Goal: Task Accomplishment & Management: Complete application form

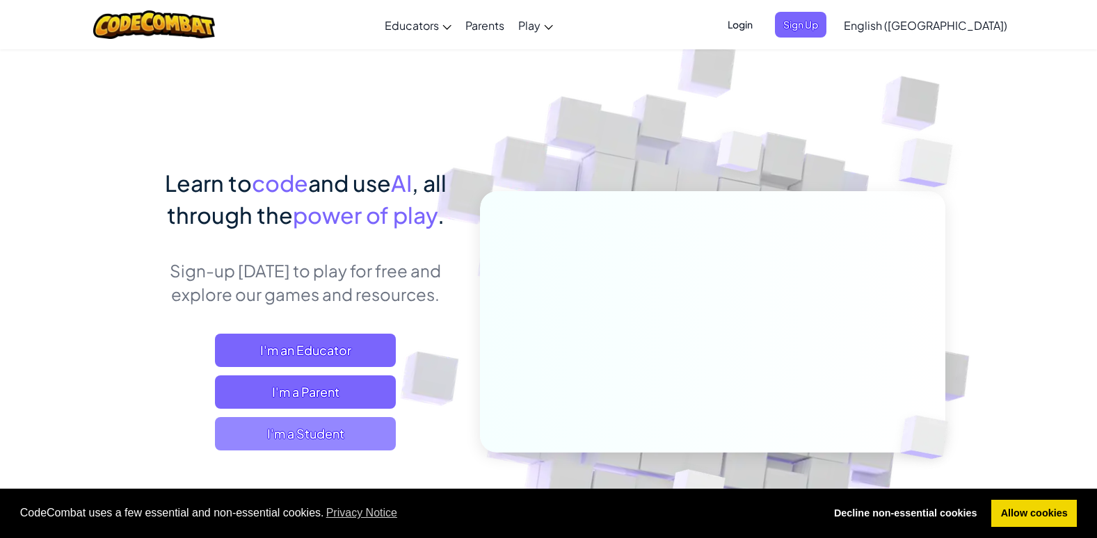
click at [373, 443] on span "I'm a Student" at bounding box center [305, 433] width 181 height 33
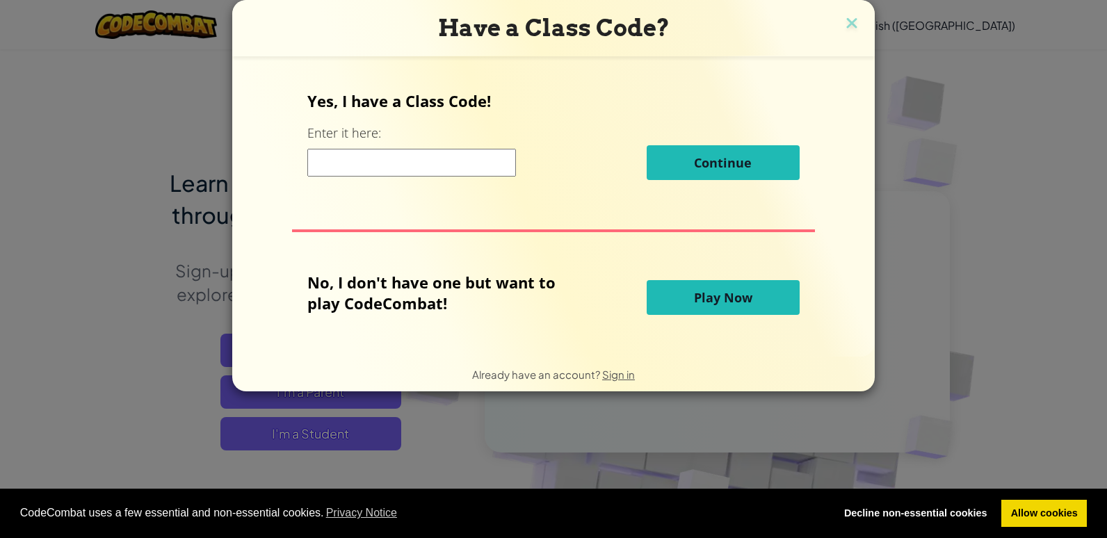
click at [453, 159] on input at bounding box center [411, 163] width 209 height 28
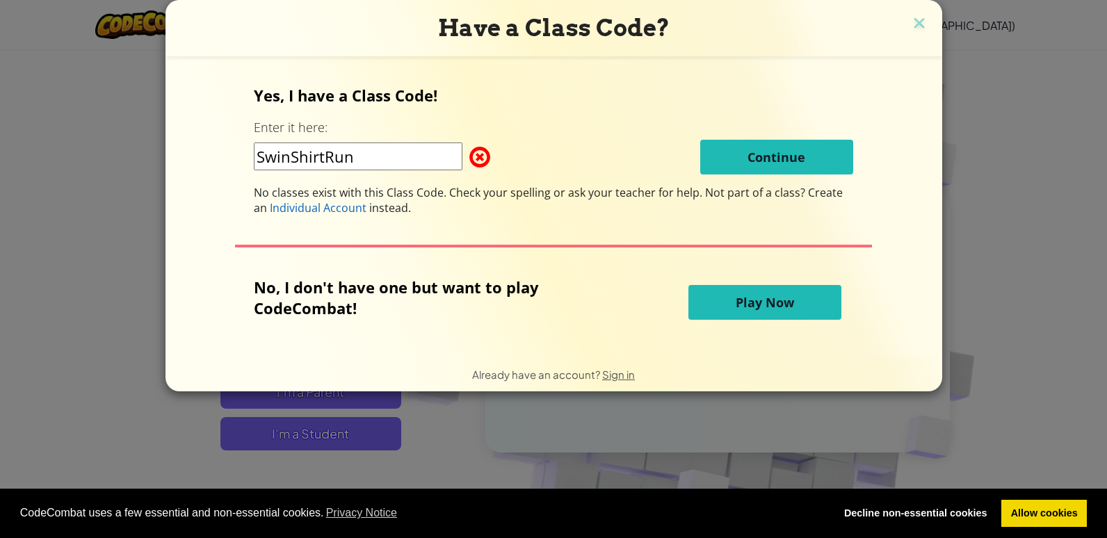
click at [295, 154] on input "SwinShirtRun" at bounding box center [358, 157] width 209 height 28
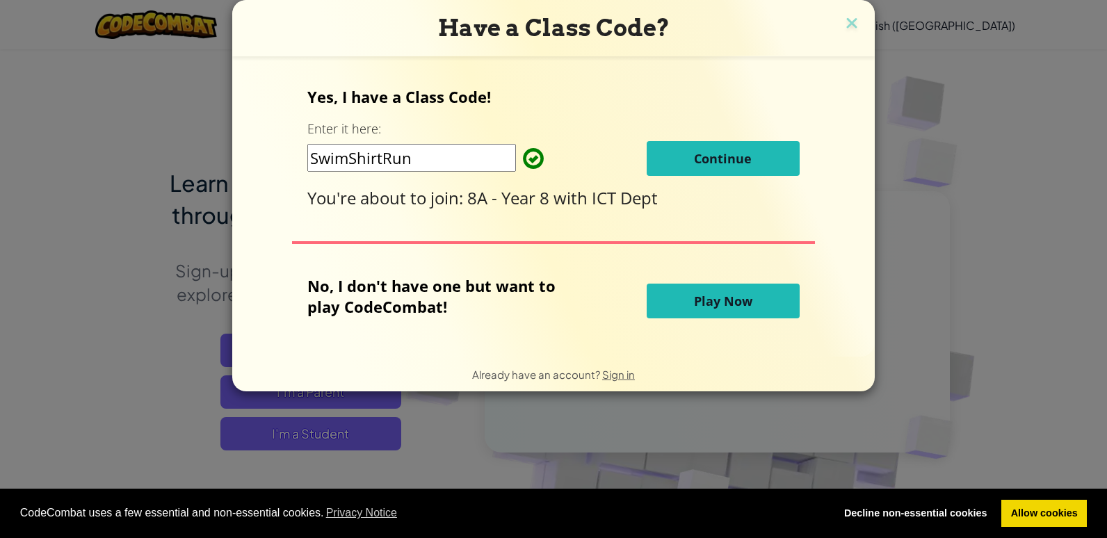
type input "SwimShirtRun"
click at [726, 168] on button "Continue" at bounding box center [723, 158] width 153 height 35
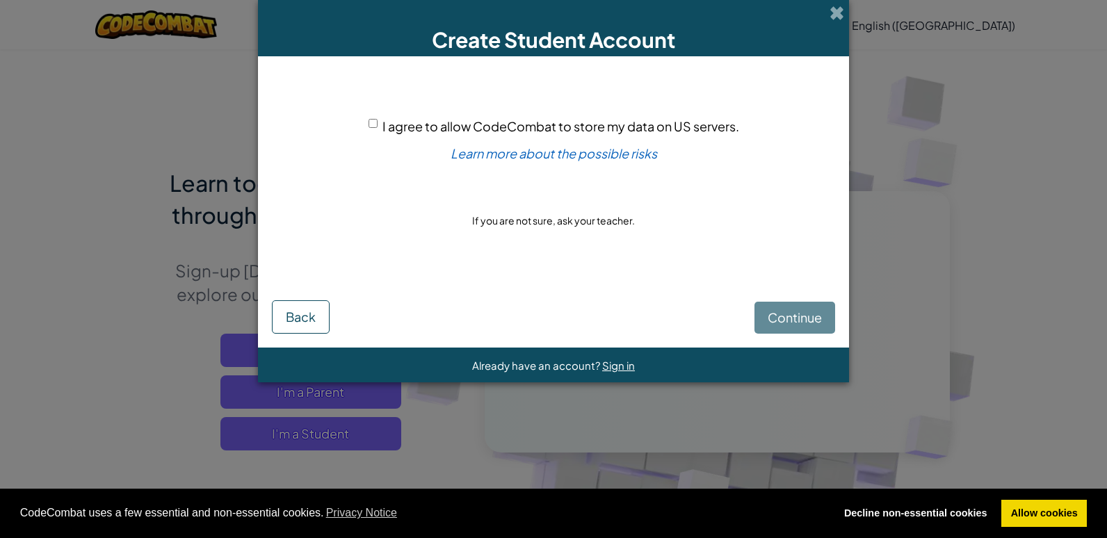
click at [378, 118] on div "I agree to allow CodeCombat to store my data on US servers." at bounding box center [554, 126] width 371 height 20
click at [378, 122] on div "I agree to allow CodeCombat to store my data on US servers." at bounding box center [554, 126] width 371 height 20
click at [374, 123] on input "I agree to allow CodeCombat to store my data on US servers." at bounding box center [373, 123] width 9 height 9
checkbox input "true"
click at [770, 318] on span "Continue" at bounding box center [795, 317] width 54 height 16
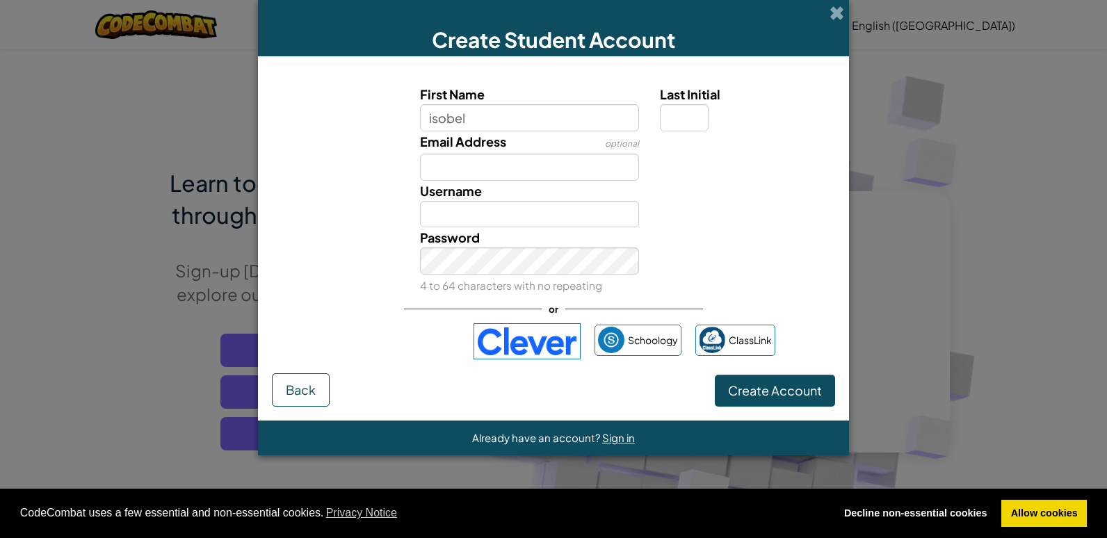
type input "isobel"
type input "Isobel"
click at [578, 162] on input "Email Address" at bounding box center [530, 167] width 220 height 27
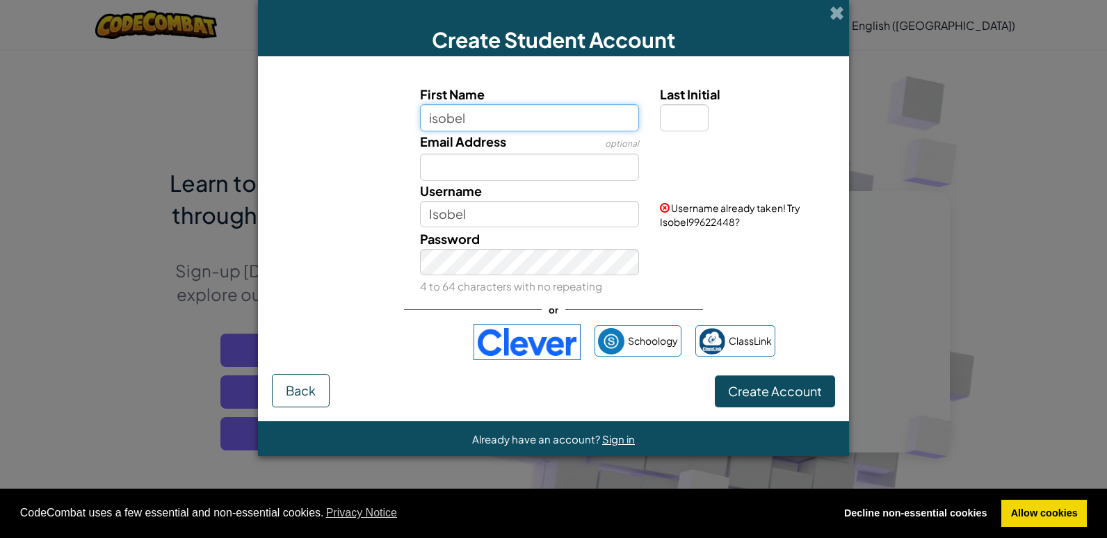
click at [565, 117] on input "isobel" at bounding box center [530, 117] width 220 height 27
type input "i"
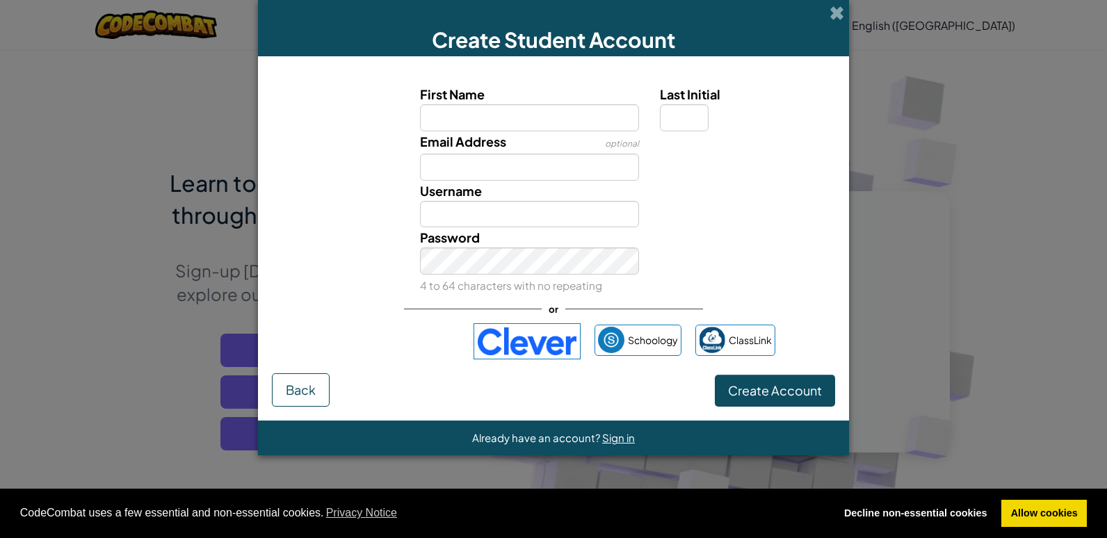
click at [610, 93] on label "First Name" at bounding box center [530, 94] width 220 height 20
click at [610, 104] on input "First Name" at bounding box center [530, 117] width 220 height 27
type input "Isobel"
click at [693, 120] on input "Last Initial" at bounding box center [684, 117] width 49 height 27
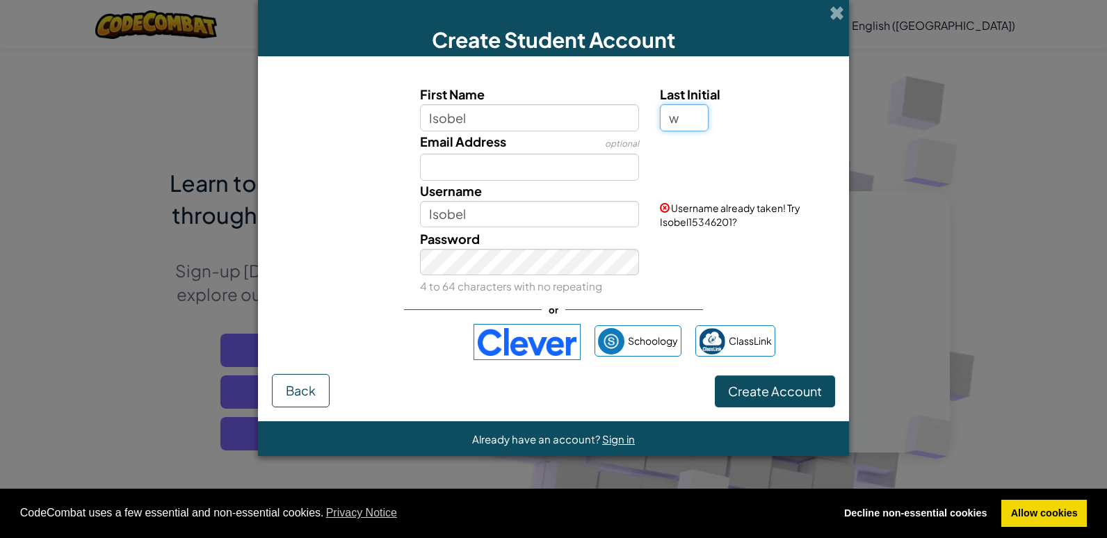
type input "w"
type input "IsobelW"
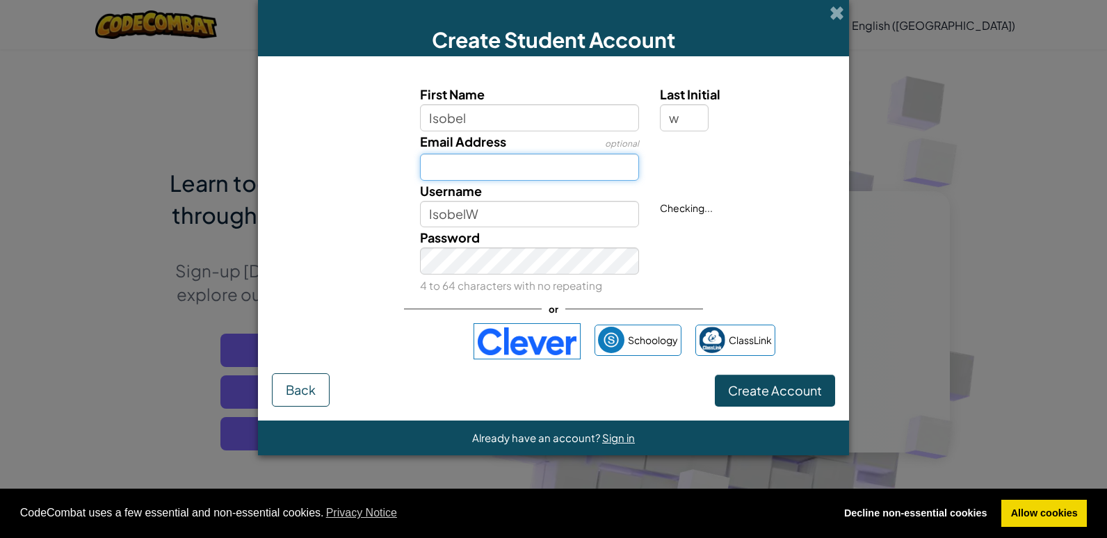
click at [559, 165] on input "Email Address" at bounding box center [530, 167] width 220 height 27
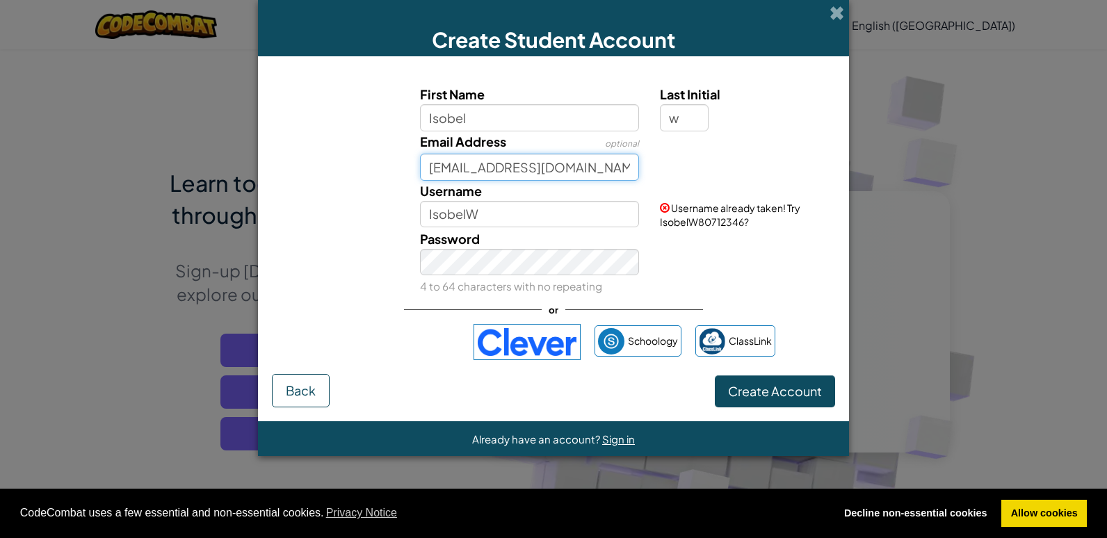
type input "IW9492@brooksbank.tlt.school"
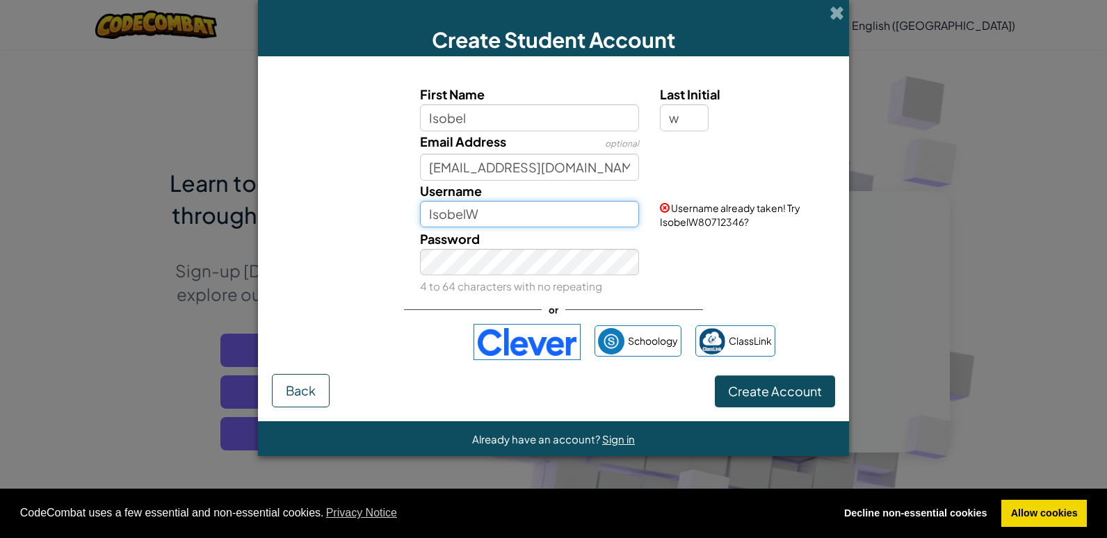
click at [485, 223] on input "IsobelW" at bounding box center [530, 214] width 220 height 27
type input "I"
type input "IW9492"
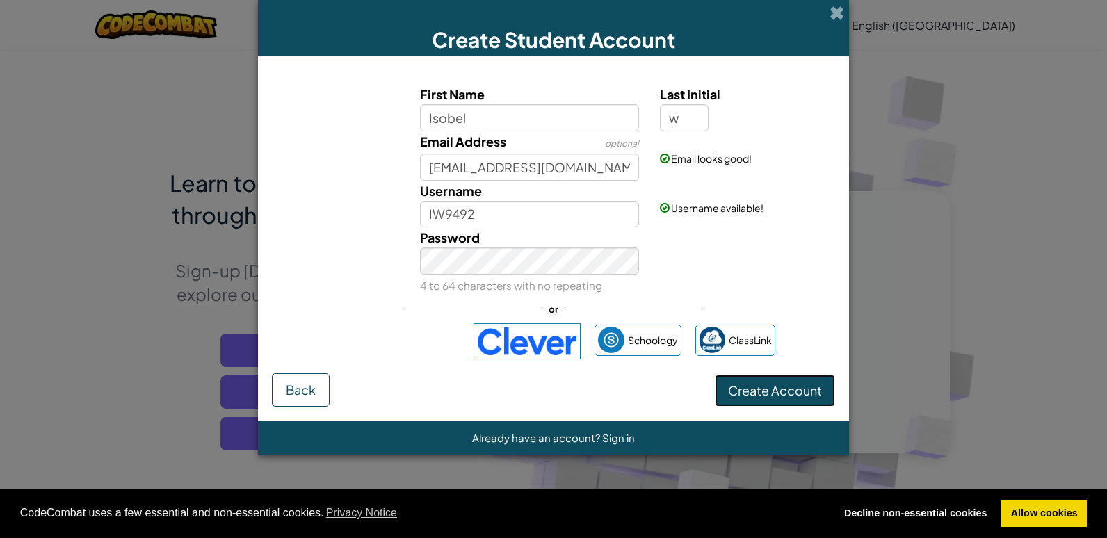
click at [785, 392] on span "Create Account" at bounding box center [775, 390] width 94 height 16
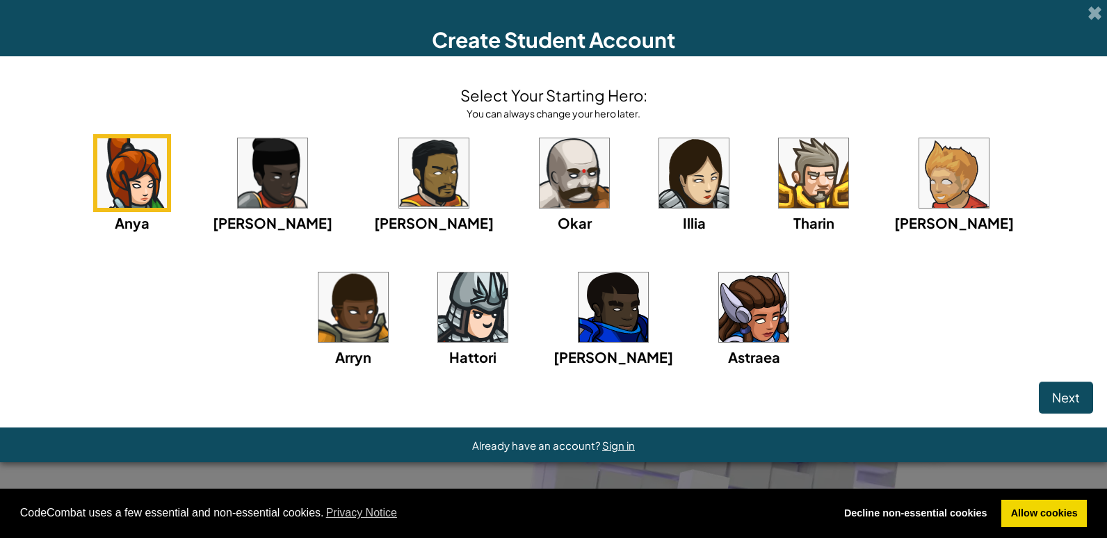
click at [919, 168] on img at bounding box center [954, 173] width 70 height 70
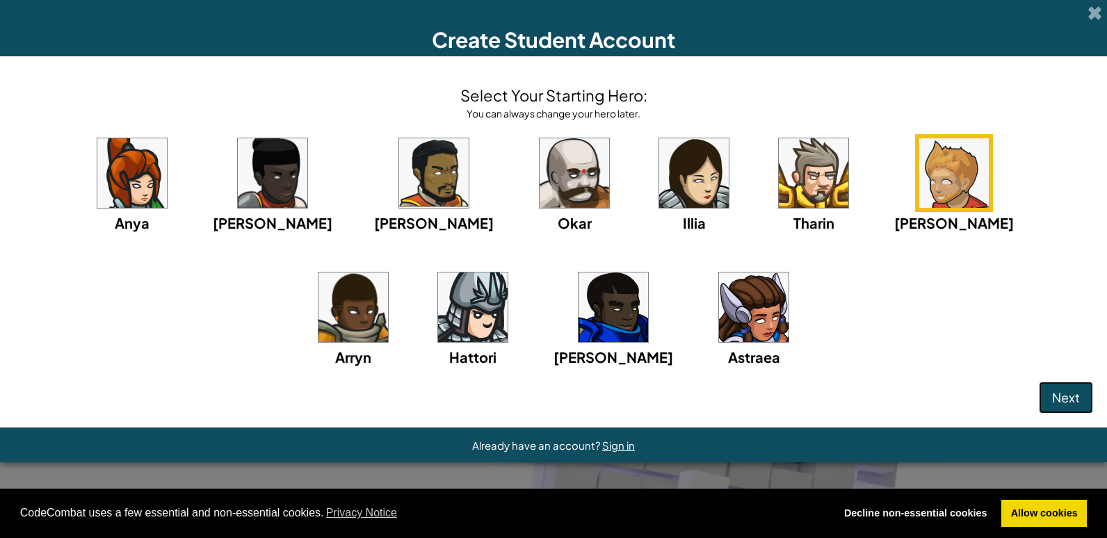
click at [1059, 397] on span "Next" at bounding box center [1066, 397] width 28 height 16
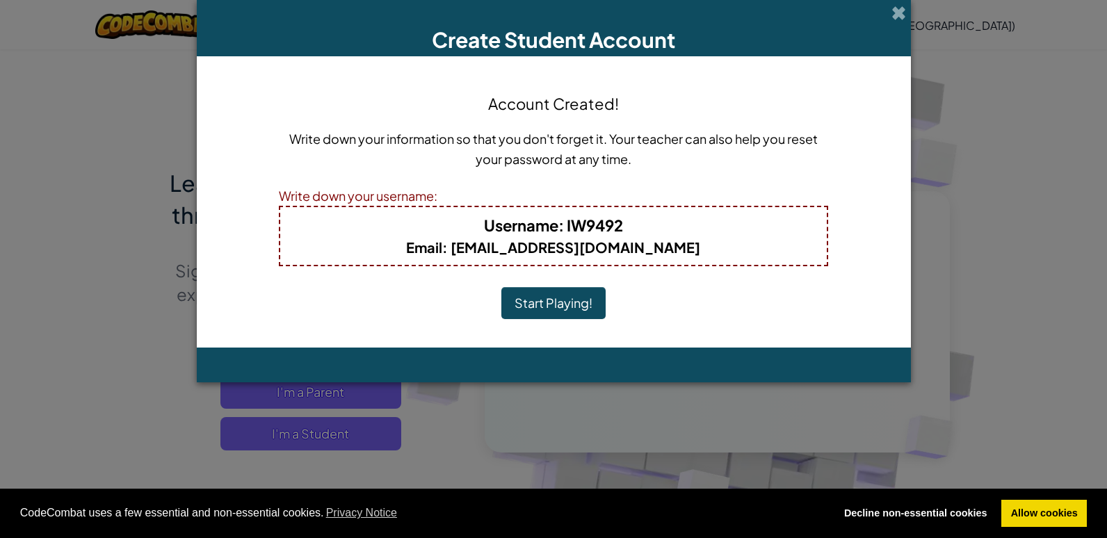
click at [547, 305] on button "Start Playing!" at bounding box center [553, 303] width 104 height 32
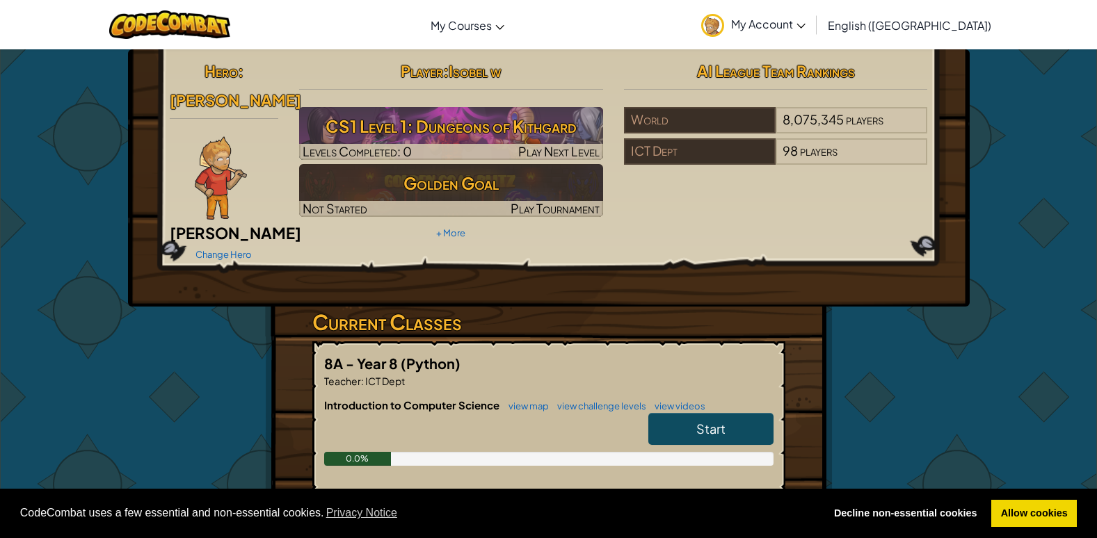
click at [728, 398] on h6 "Introduction to Computer Science view map view challenge levels view videos" at bounding box center [548, 405] width 449 height 15
click at [745, 423] on div "Start" at bounding box center [703, 432] width 139 height 39
click at [738, 414] on link "Start" at bounding box center [710, 429] width 125 height 32
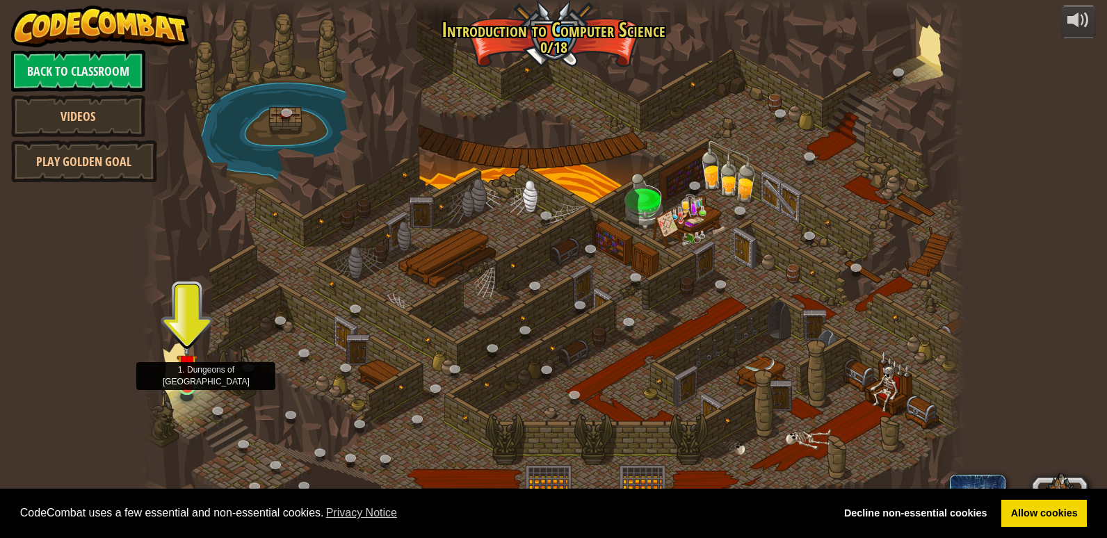
click at [191, 374] on img at bounding box center [187, 365] width 21 height 48
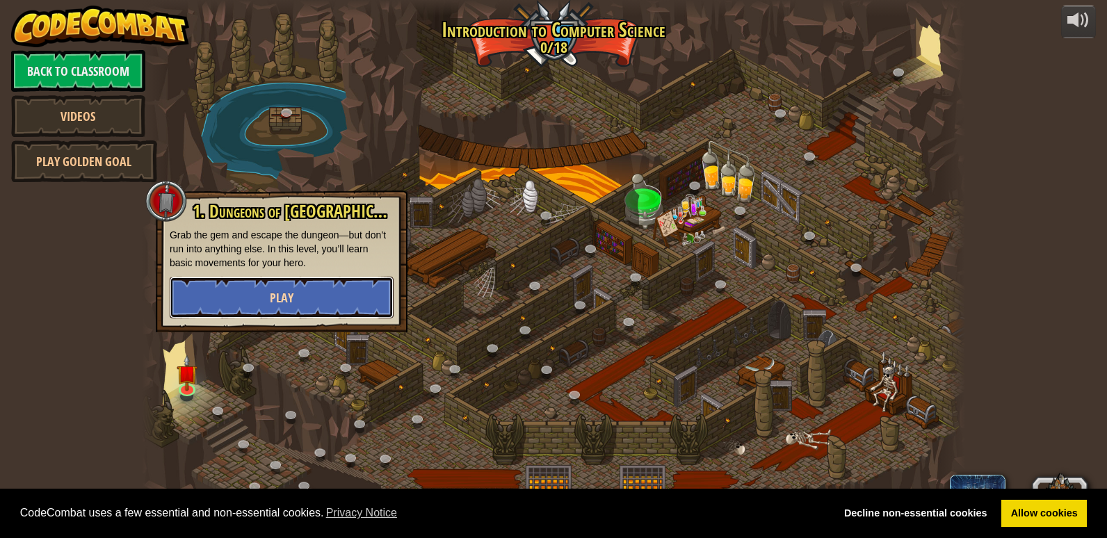
click at [233, 301] on button "Play" at bounding box center [282, 298] width 224 height 42
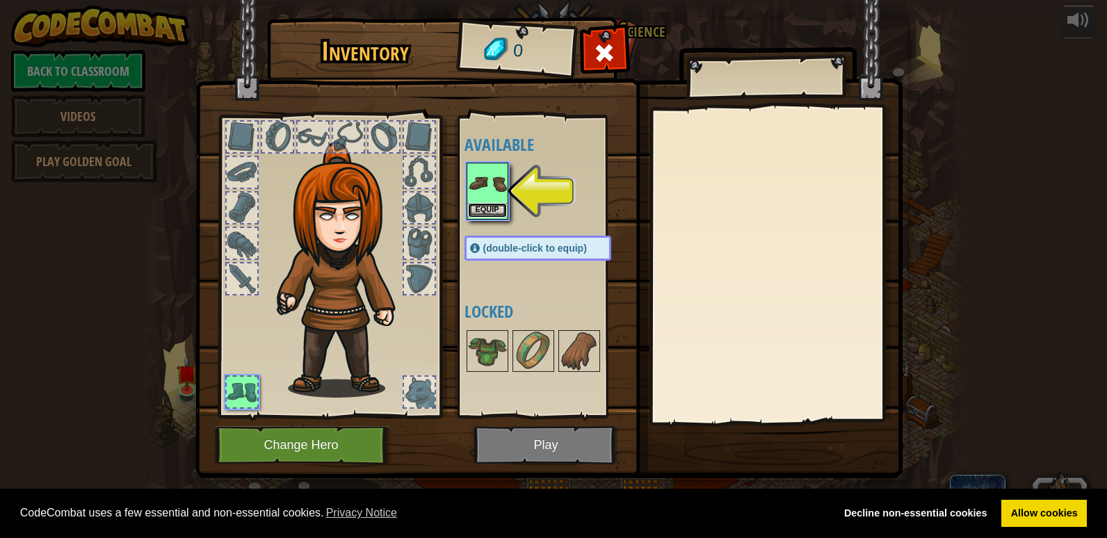
click at [493, 203] on button "Equip" at bounding box center [487, 210] width 39 height 15
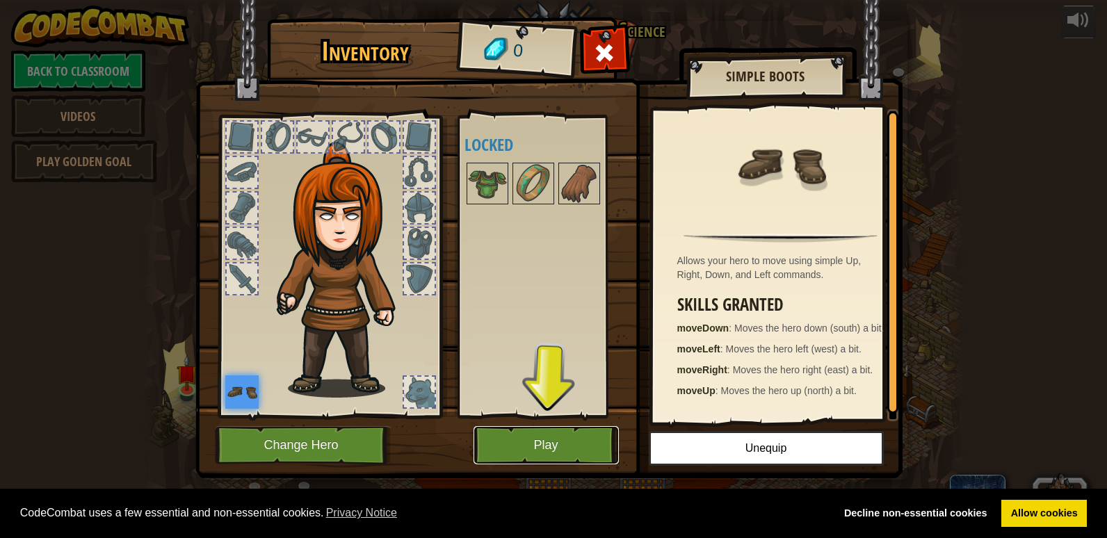
click at [568, 435] on button "Play" at bounding box center [546, 445] width 145 height 38
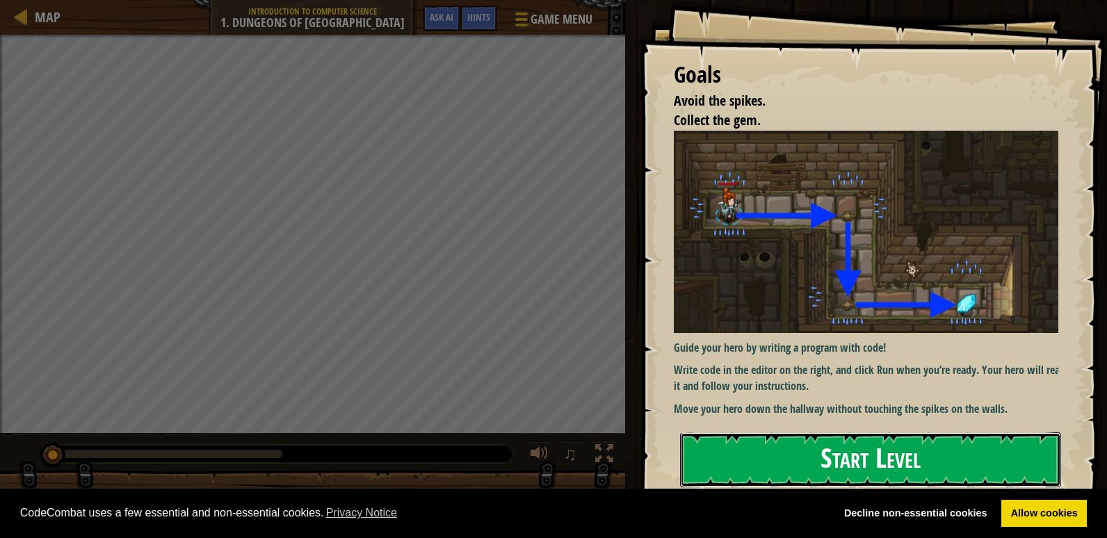
click at [835, 444] on button "Start Level" at bounding box center [870, 460] width 381 height 55
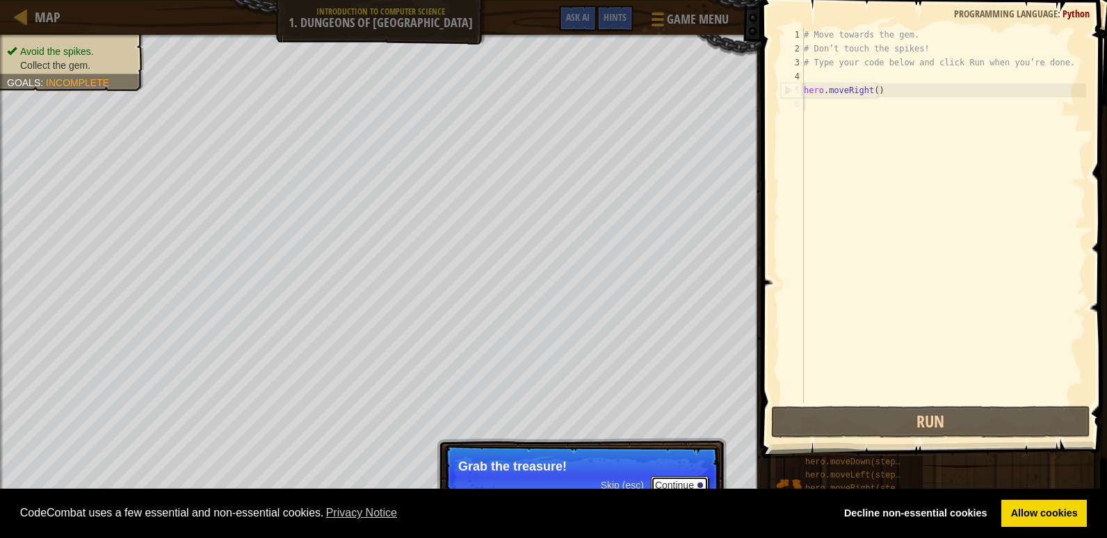
click at [667, 485] on button "Continue" at bounding box center [680, 485] width 58 height 18
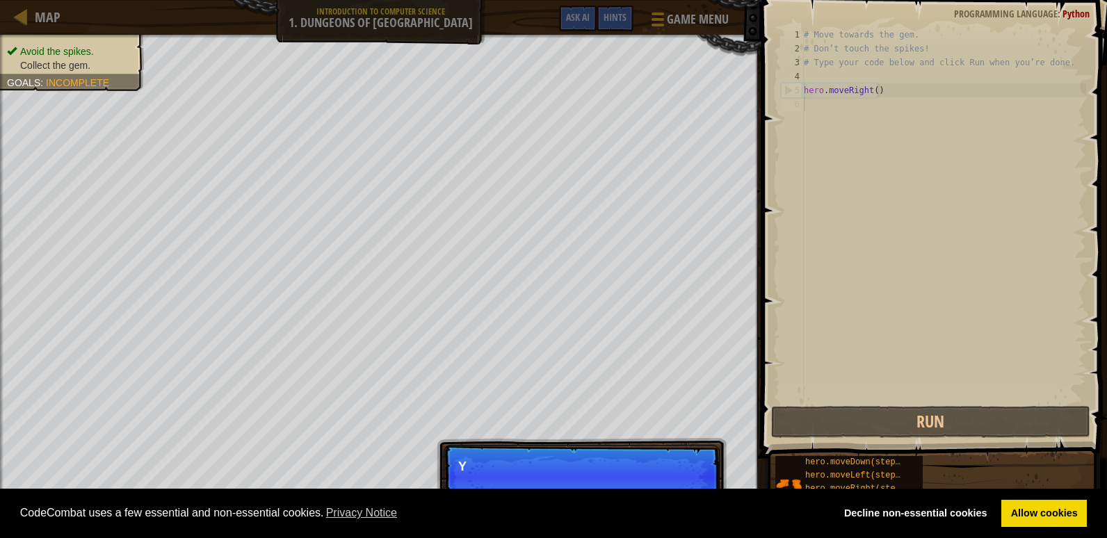
scroll to position [6, 0]
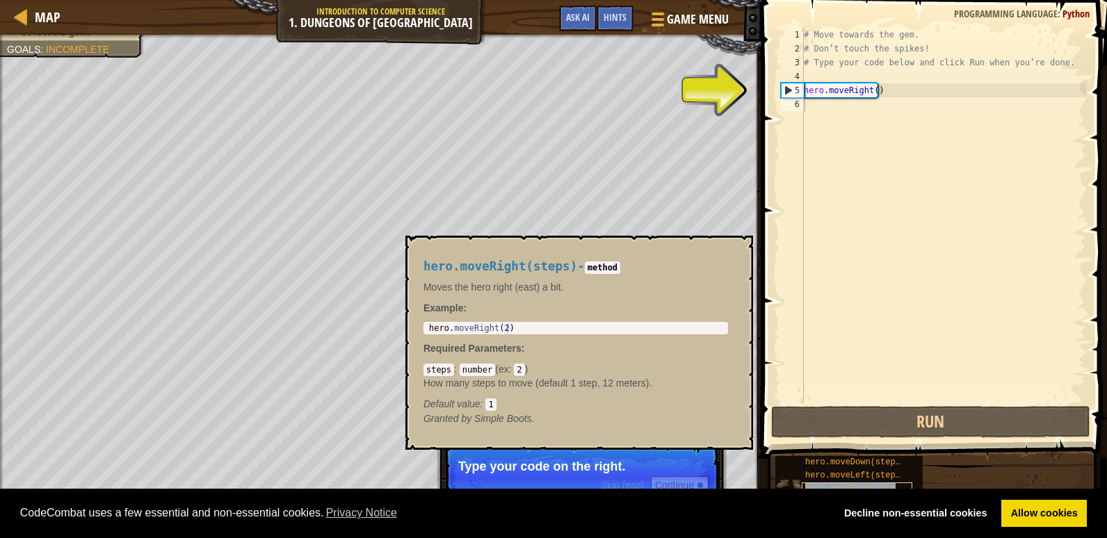
click at [832, 485] on span "hero.moveRight(steps)" at bounding box center [857, 489] width 105 height 10
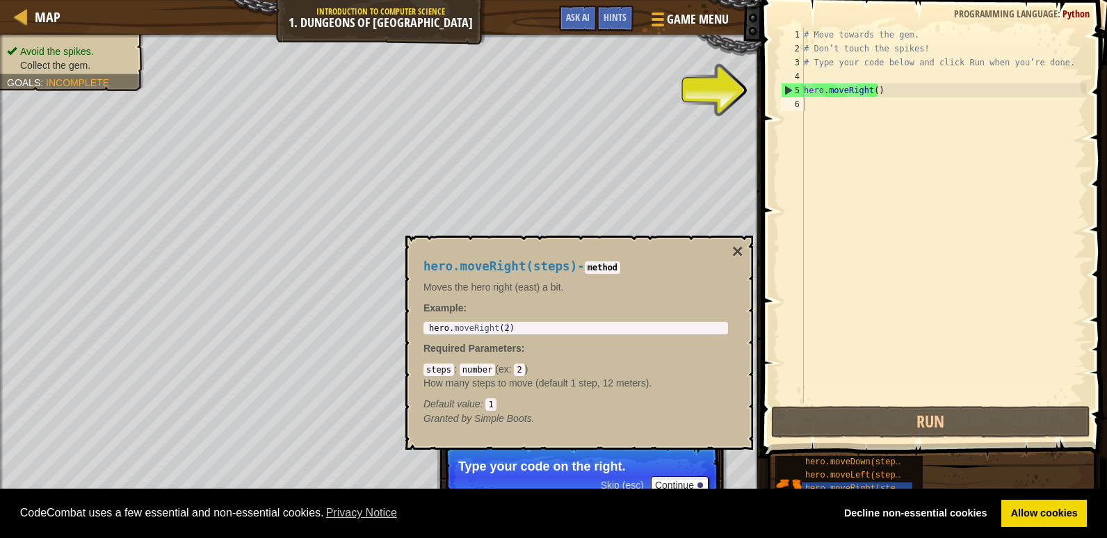
click at [741, 237] on div "hero.moveRight(steps) - method Moves the hero right (east) a bit. Example : 1 h…" at bounding box center [579, 343] width 348 height 214
click at [741, 249] on button "×" at bounding box center [737, 251] width 11 height 19
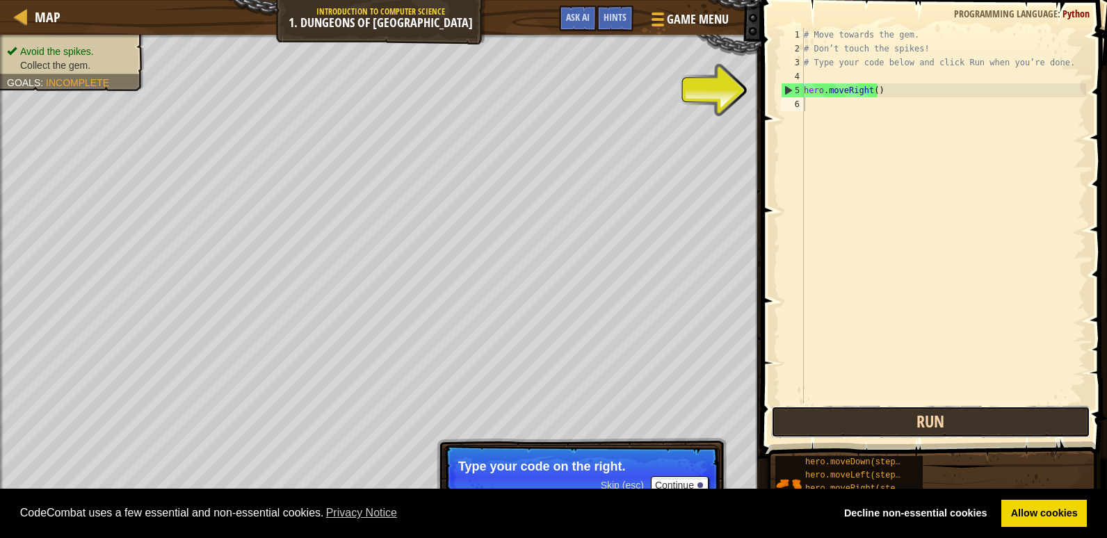
click at [830, 422] on button "Run" at bounding box center [930, 422] width 319 height 32
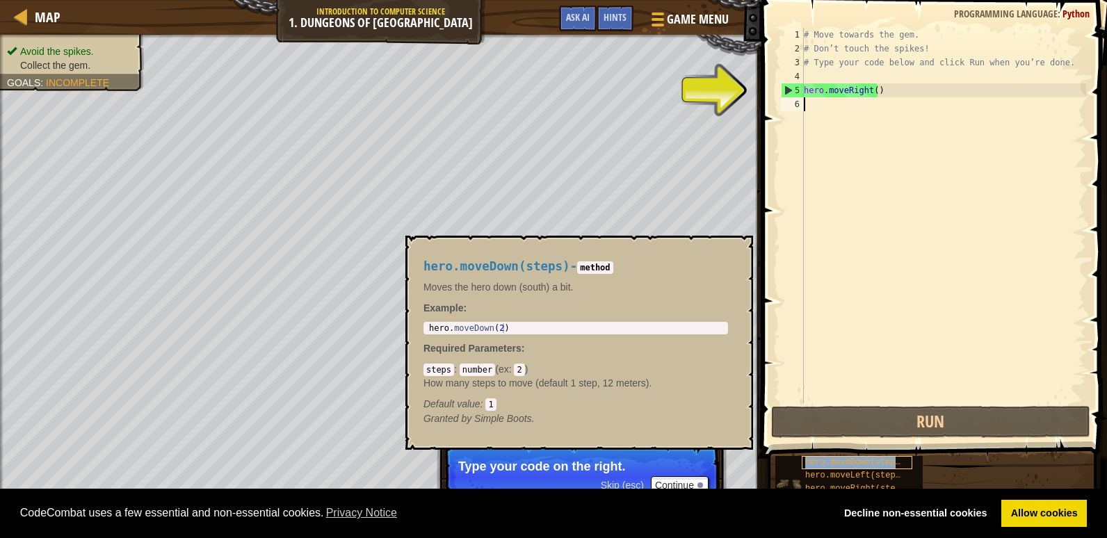
click at [864, 464] on span "hero.moveDown(steps)" at bounding box center [855, 463] width 100 height 10
click at [863, 459] on span "hero.moveDown(steps)" at bounding box center [855, 463] width 100 height 10
click at [834, 462] on span "hero.moveDown(steps)" at bounding box center [855, 463] width 100 height 10
click at [807, 112] on div "# Move towards the gem. # Don’t touch the spikes! # Type your code below and cl…" at bounding box center [943, 229] width 285 height 403
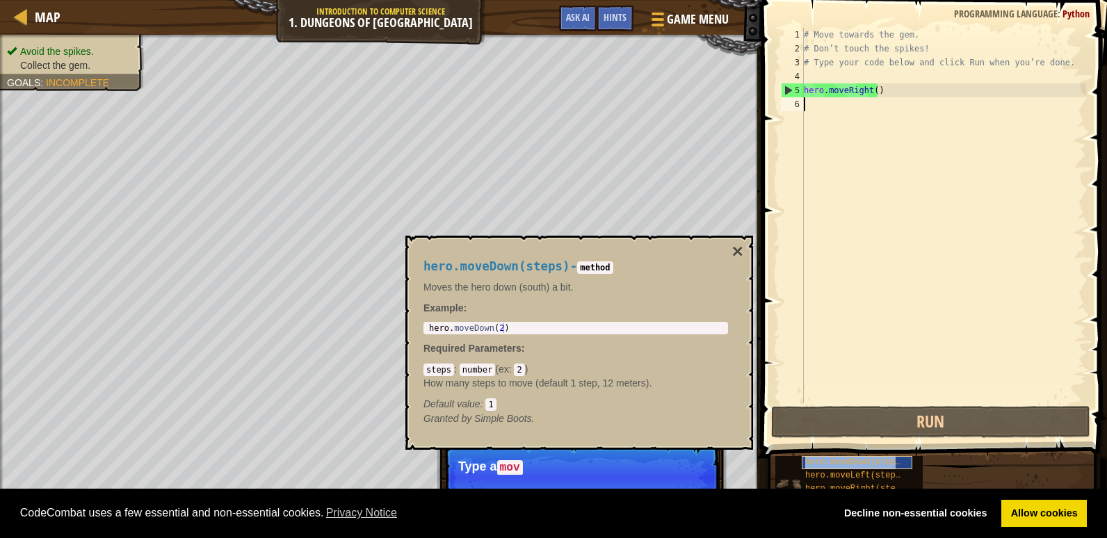
click at [858, 457] on div "hero.moveDown(steps)" at bounding box center [857, 462] width 111 height 13
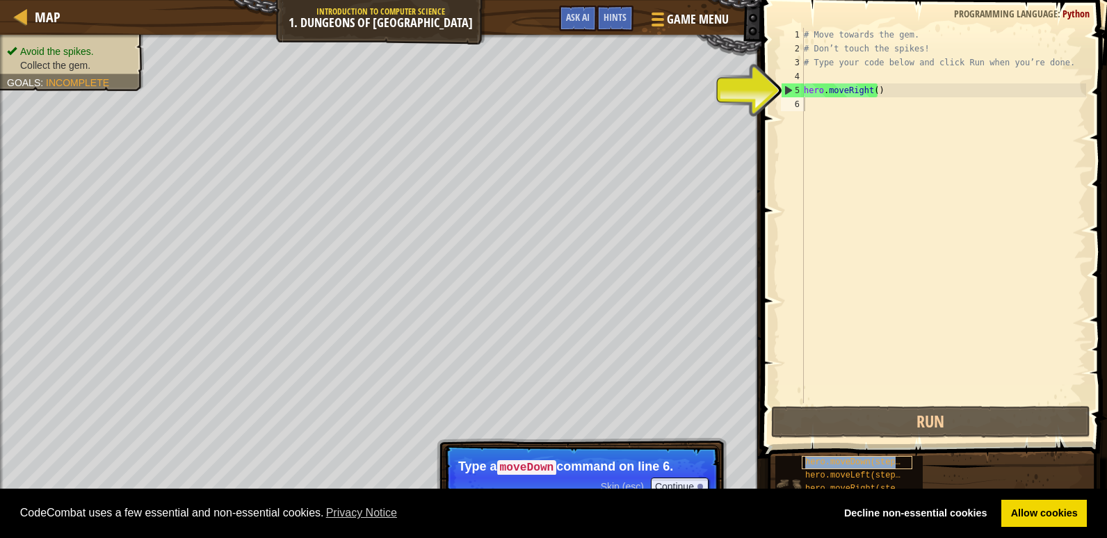
click at [858, 460] on span "hero.moveDown(steps)" at bounding box center [855, 463] width 100 height 10
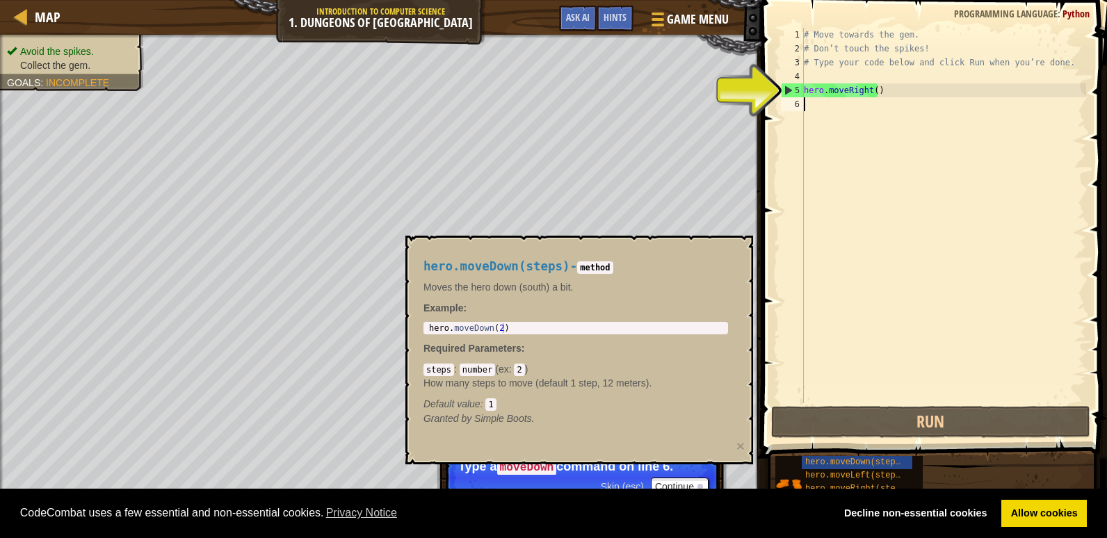
click at [796, 106] on div "6" at bounding box center [792, 104] width 23 height 14
click at [624, 271] on h4 "hero.moveDown(steps) - method" at bounding box center [575, 266] width 305 height 13
click at [825, 108] on div "# Move towards the gem. # Don’t touch the spikes! # Type your code below and cl…" at bounding box center [943, 229] width 285 height 403
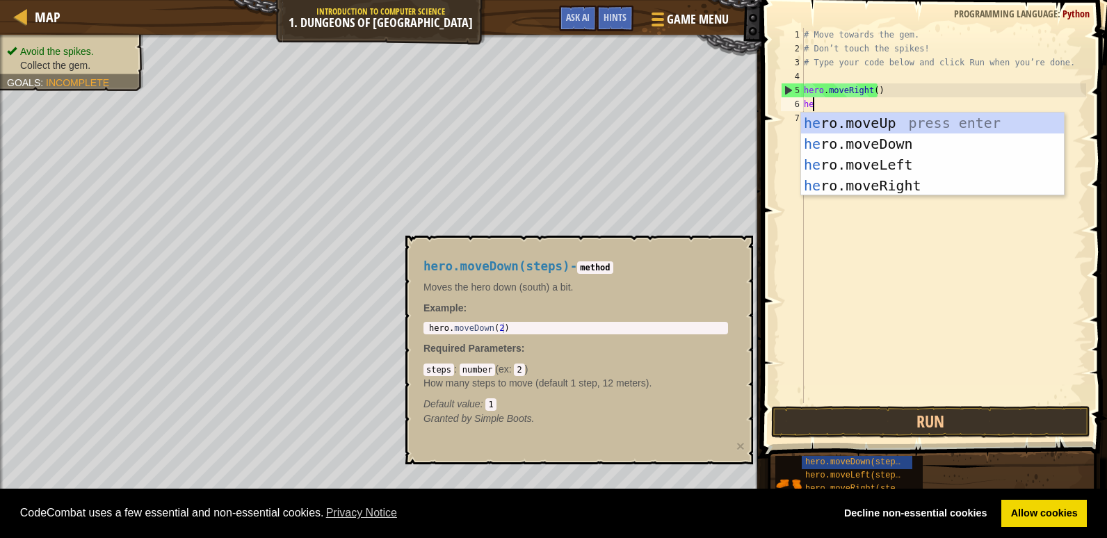
type textarea "hero"
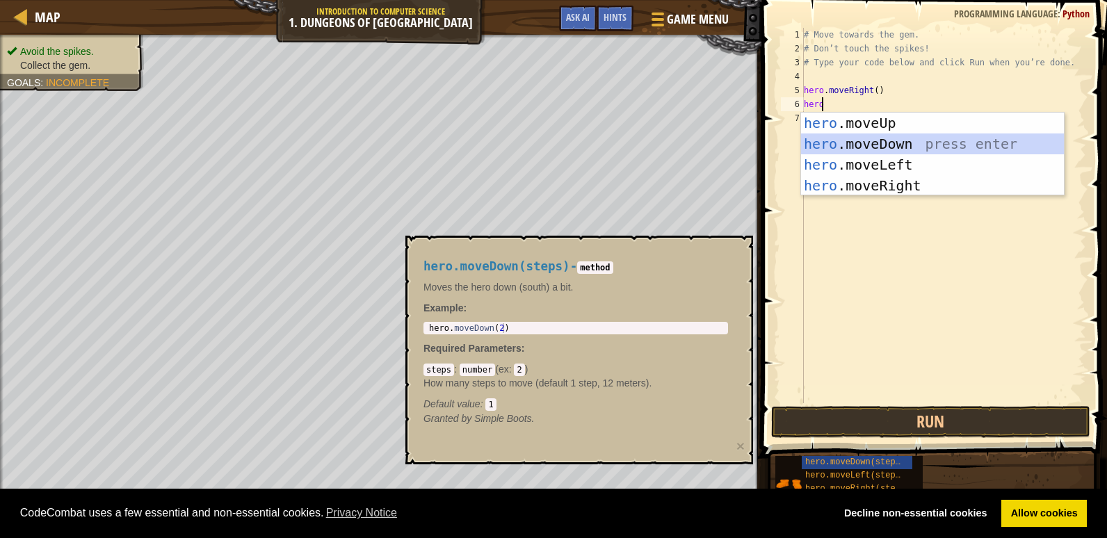
click at [858, 136] on div "hero .moveUp press enter hero .moveDown press enter hero .moveLeft press enter …" at bounding box center [932, 175] width 263 height 125
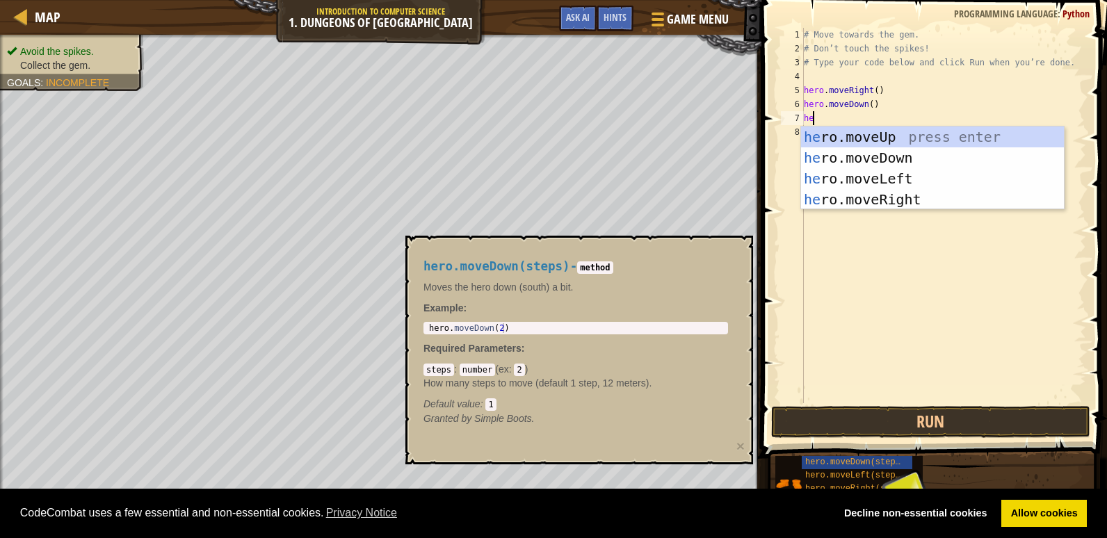
type textarea "her"
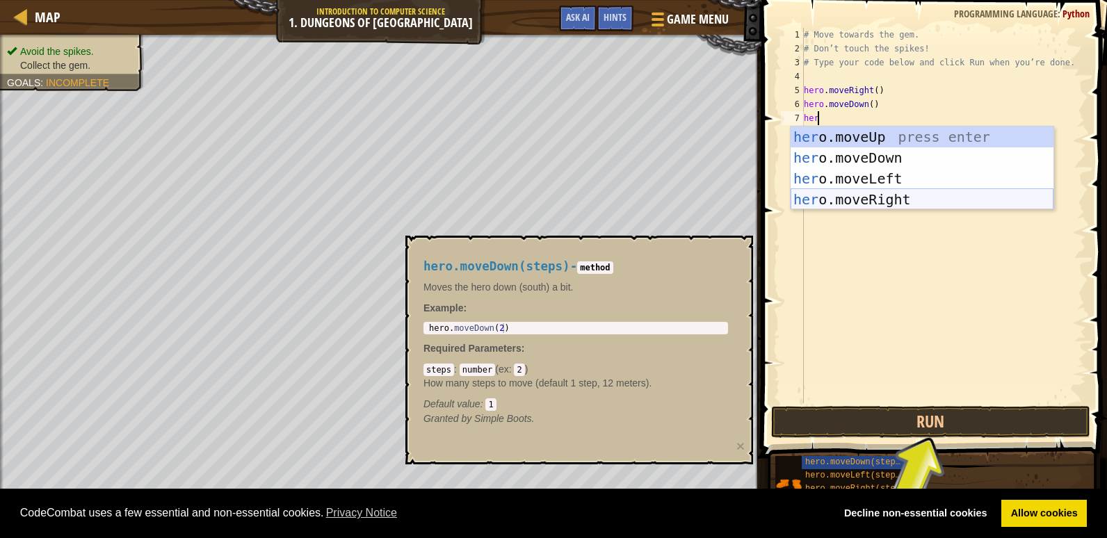
click at [889, 207] on div "her o.moveUp press enter her o.moveDown press enter her o.moveLeft press enter …" at bounding box center [922, 189] width 263 height 125
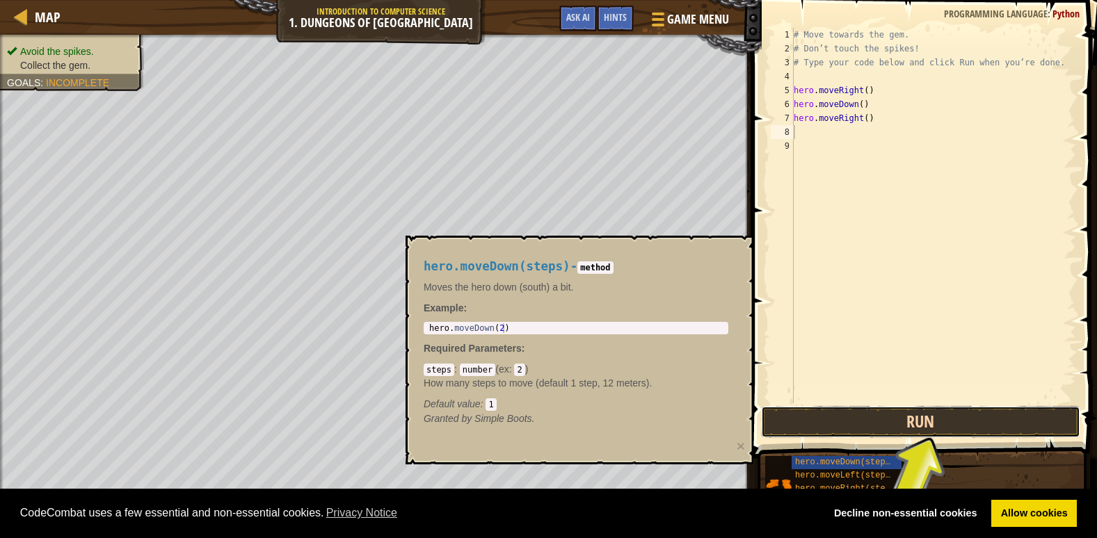
click at [950, 420] on button "Run" at bounding box center [920, 422] width 319 height 32
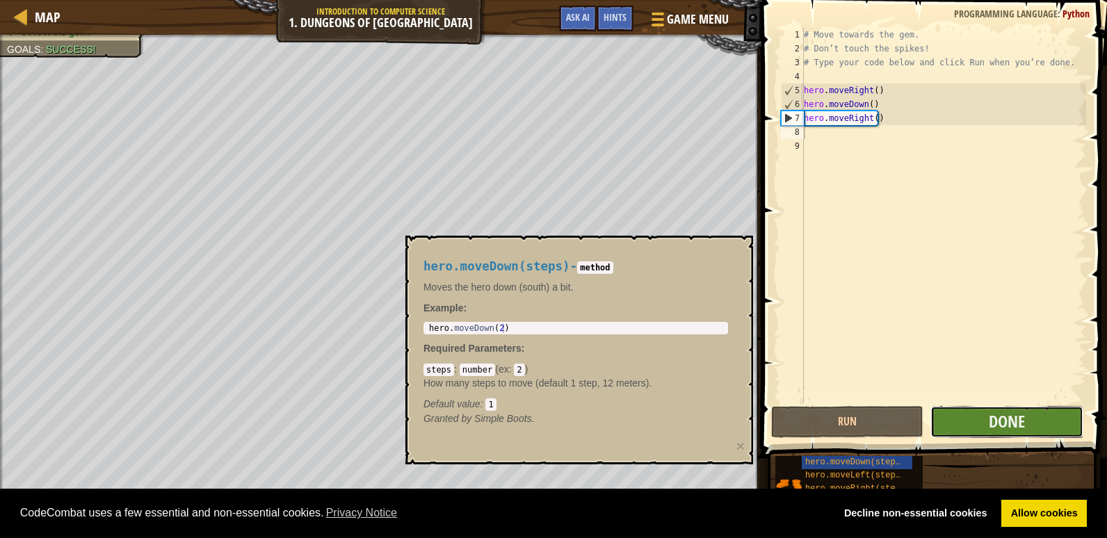
click at [967, 421] on button "Done" at bounding box center [1006, 422] width 152 height 32
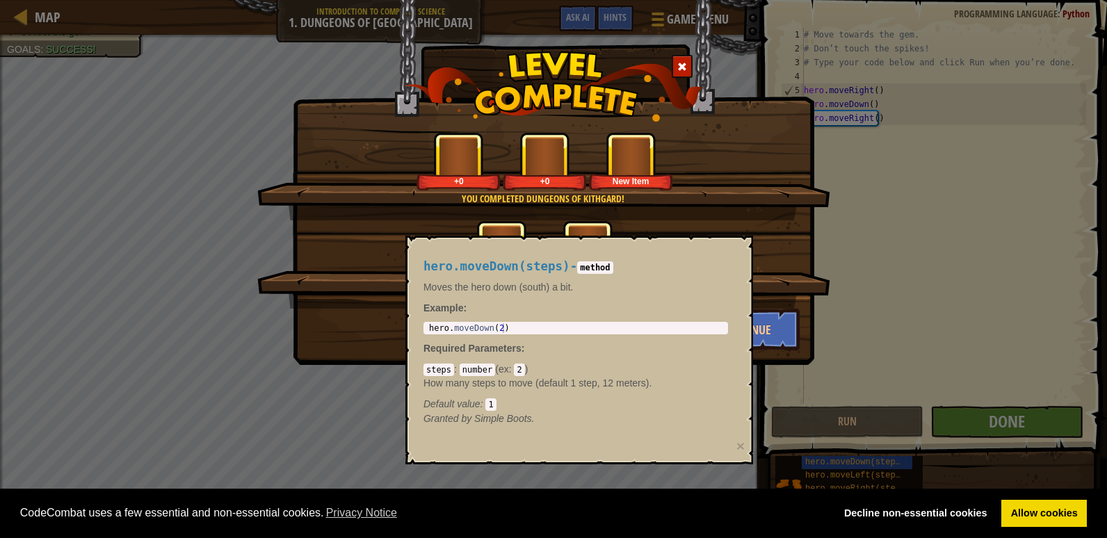
click at [654, 497] on div "CodeCombat uses a few essential and non-essential cookies. Privacy Notice Decli…" at bounding box center [553, 514] width 1107 height 50
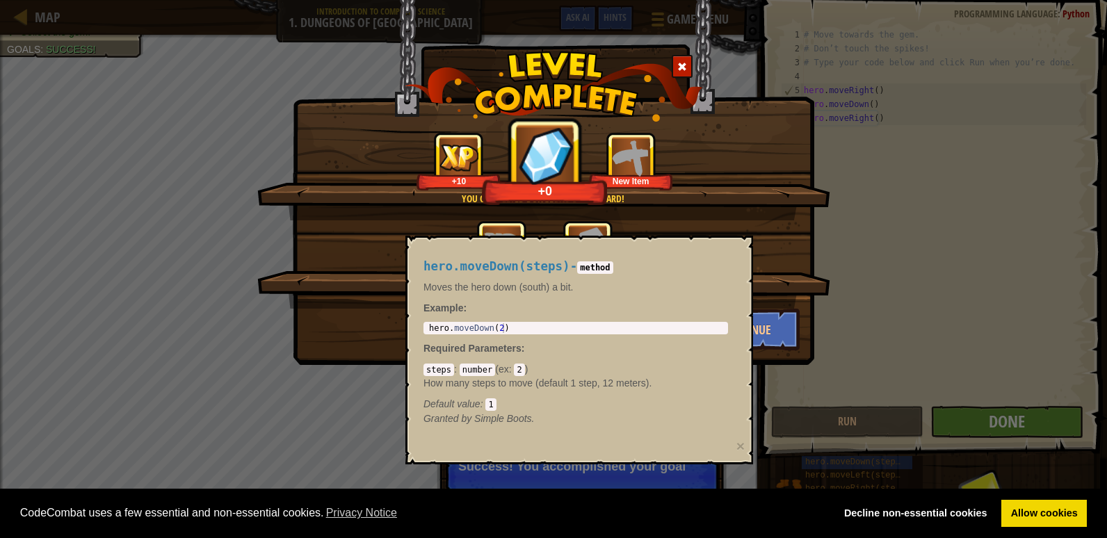
click at [615, 289] on p "Moves the hero down (south) a bit." at bounding box center [575, 287] width 305 height 14
type textarea "hero.moveDown(2)"
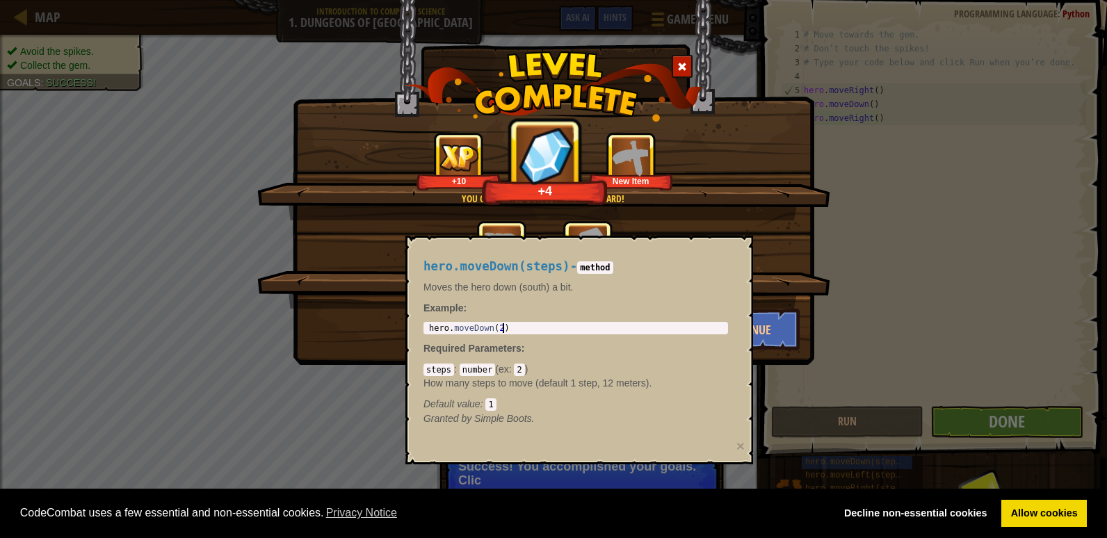
click at [576, 344] on div "hero.moveDown(steps) - method Moves the hero down (south) a bit. Example : hero…" at bounding box center [576, 343] width 324 height 192
drag, startPoint x: 594, startPoint y: 341, endPoint x: 677, endPoint y: 374, distance: 89.6
click at [668, 377] on div "hero.moveDown(steps) - method Moves the hero down (south) a bit. Example : hero…" at bounding box center [576, 343] width 324 height 192
drag, startPoint x: 291, startPoint y: 352, endPoint x: 374, endPoint y: 369, distance: 85.2
click at [356, 371] on div "You completed Dungeons of Kithgard! +10 +16 New Item Clean code: no code errors…" at bounding box center [553, 269] width 1107 height 538
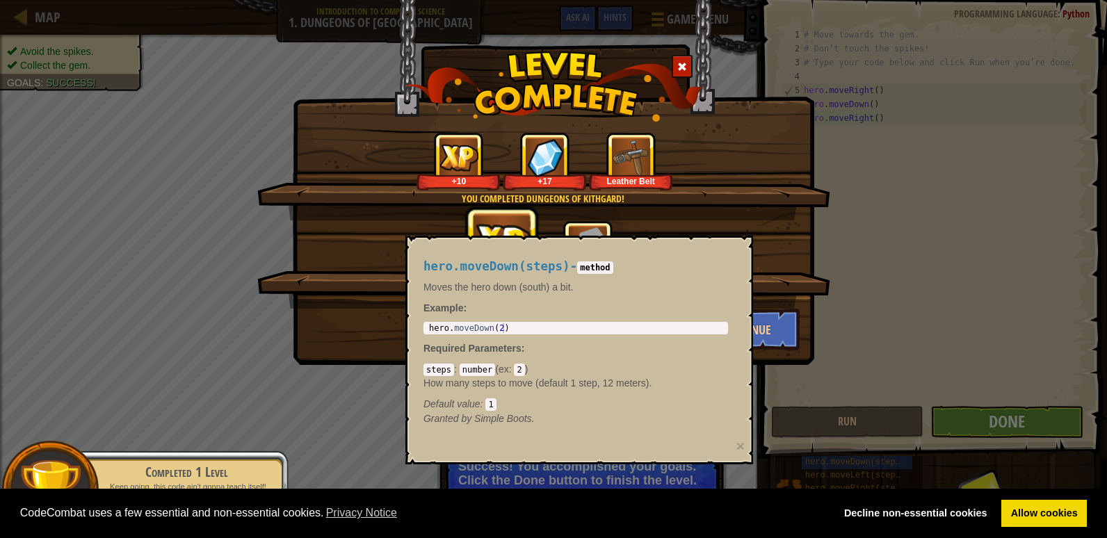
click at [358, 295] on div "Clean code: no code errors or warnings. +4 +0" at bounding box center [543, 264] width 573 height 88
click at [521, 325] on div "hero . moveDown ( 2 )" at bounding box center [575, 337] width 299 height 29
click at [789, 328] on button "Continue" at bounding box center [747, 330] width 108 height 42
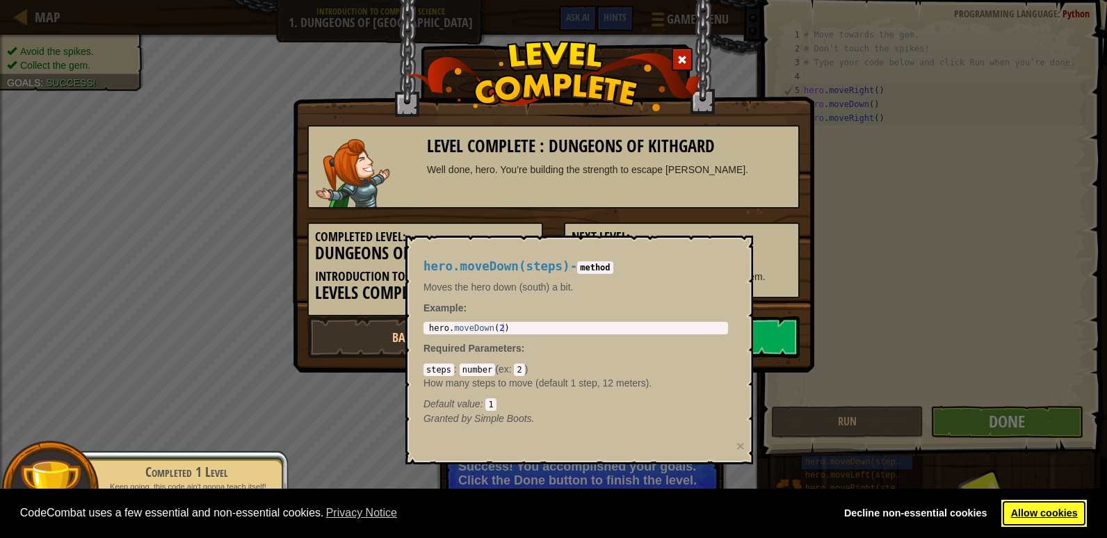
click at [1044, 508] on link "Allow cookies" at bounding box center [1044, 514] width 86 height 28
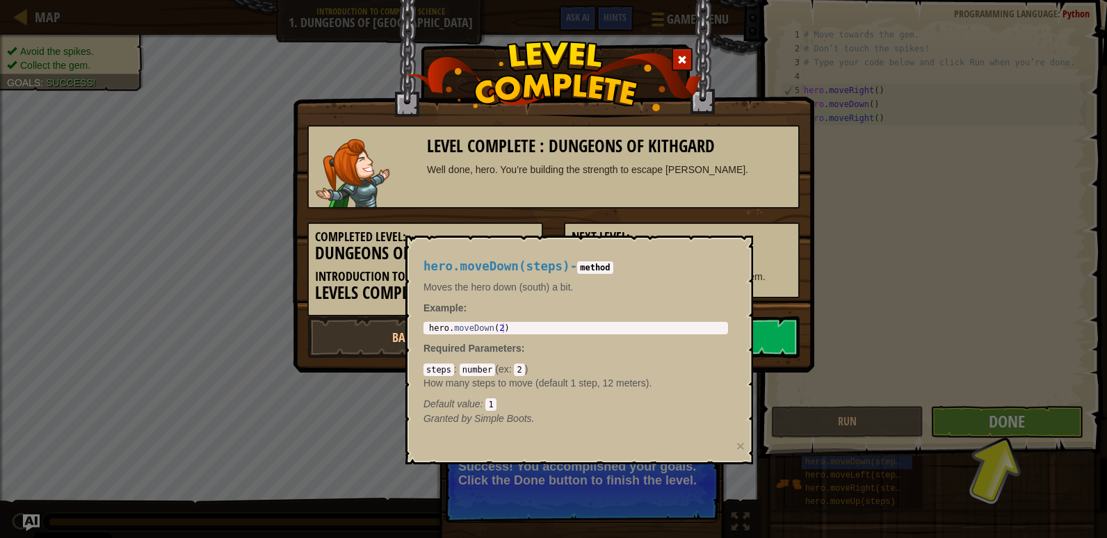
click at [785, 330] on link "Next Level" at bounding box center [682, 337] width 236 height 42
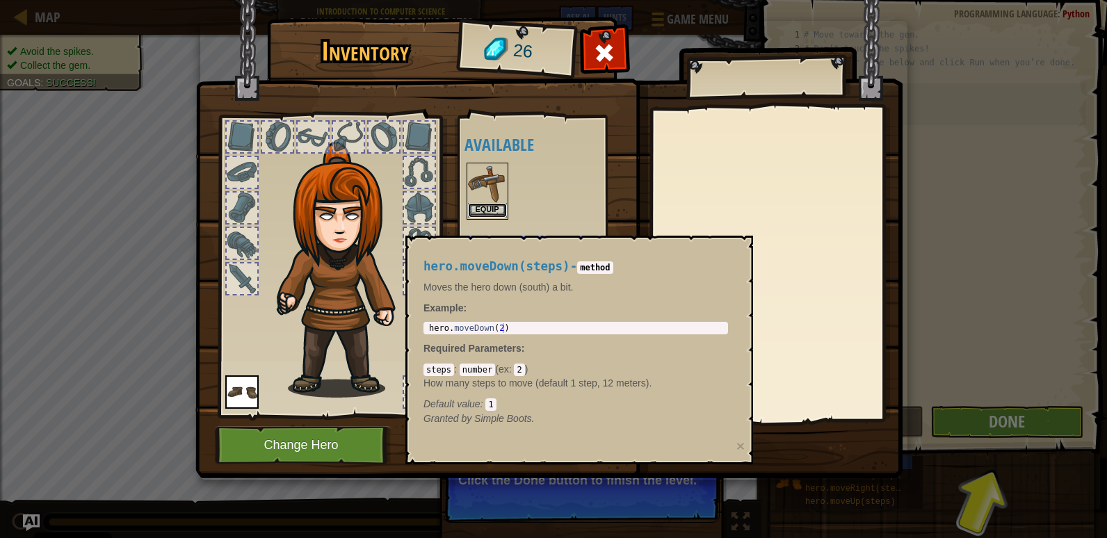
click at [485, 203] on button "Equip" at bounding box center [487, 210] width 39 height 15
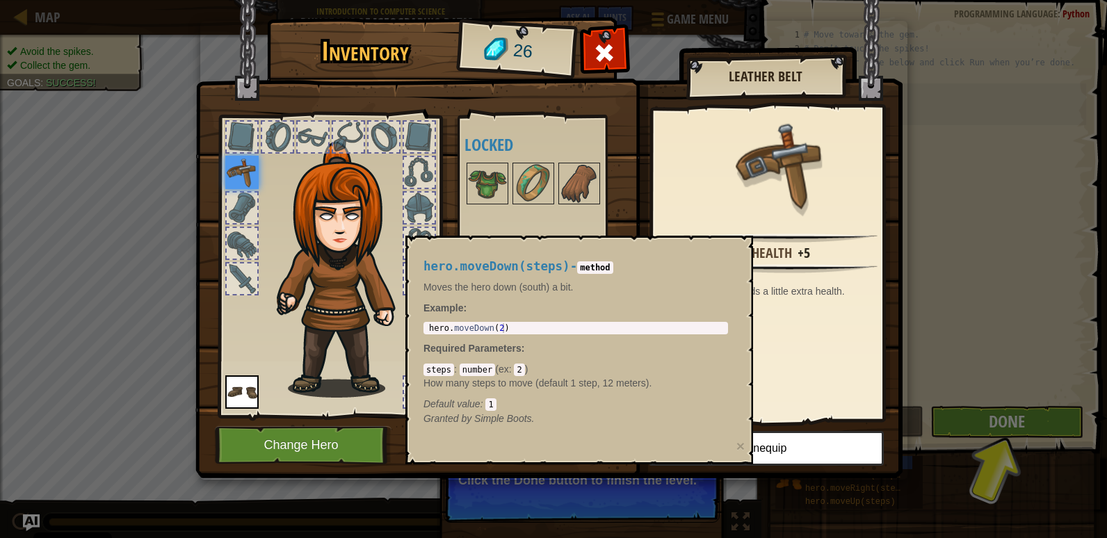
drag, startPoint x: 533, startPoint y: 385, endPoint x: 599, endPoint y: 277, distance: 126.1
click at [536, 378] on p "How many steps to move (default 1 step, 12 meters)." at bounding box center [575, 383] width 305 height 14
click at [597, 48] on span at bounding box center [604, 53] width 22 height 22
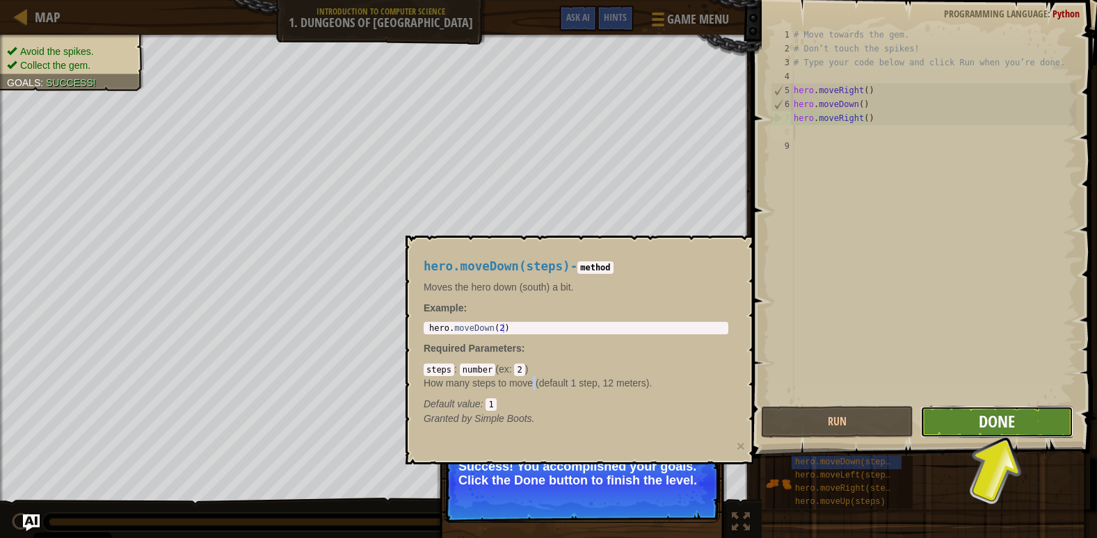
click at [999, 412] on span "Done" at bounding box center [996, 421] width 36 height 22
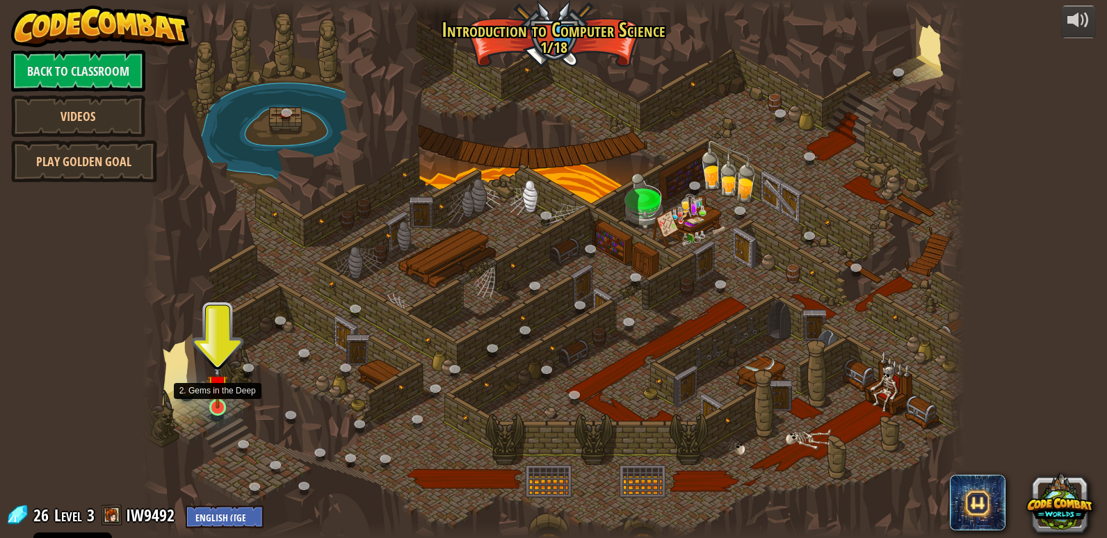
click at [216, 402] on img at bounding box center [217, 386] width 21 height 48
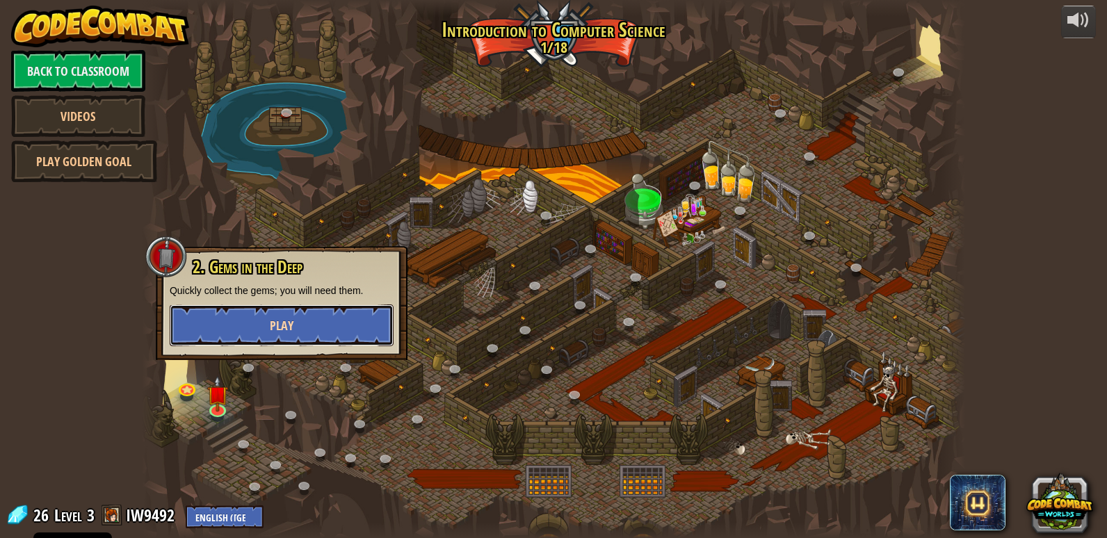
click at [252, 337] on button "Play" at bounding box center [282, 326] width 224 height 42
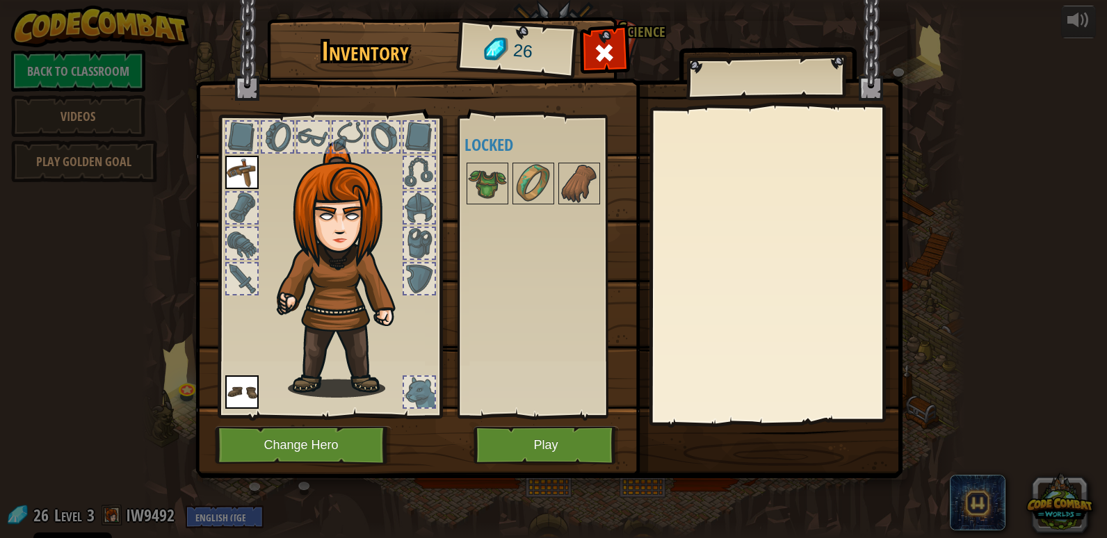
click at [248, 167] on img at bounding box center [241, 172] width 33 height 33
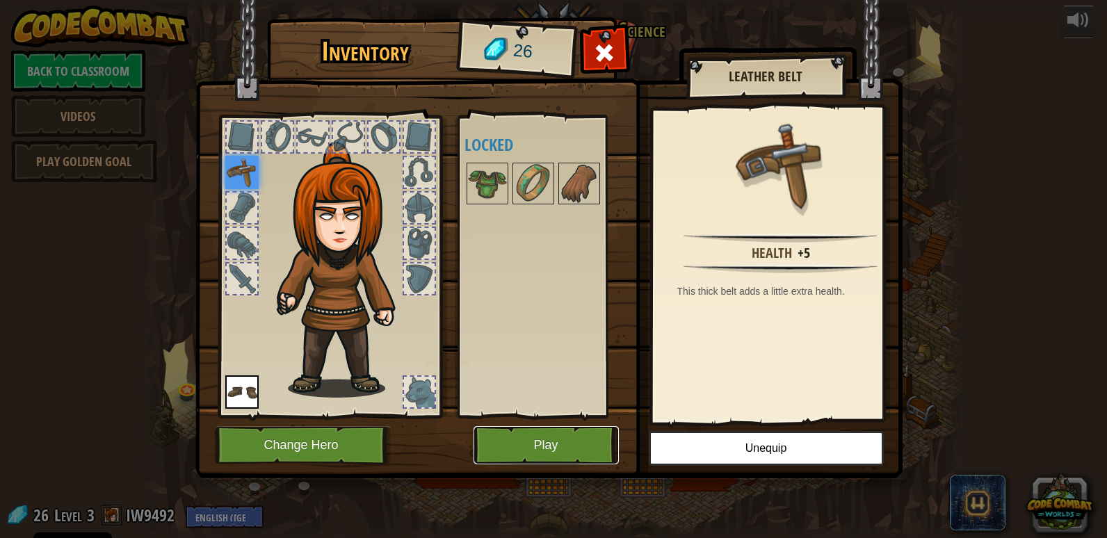
drag, startPoint x: 540, startPoint y: 453, endPoint x: 540, endPoint y: 445, distance: 7.6
click at [540, 445] on button "Play" at bounding box center [546, 445] width 145 height 38
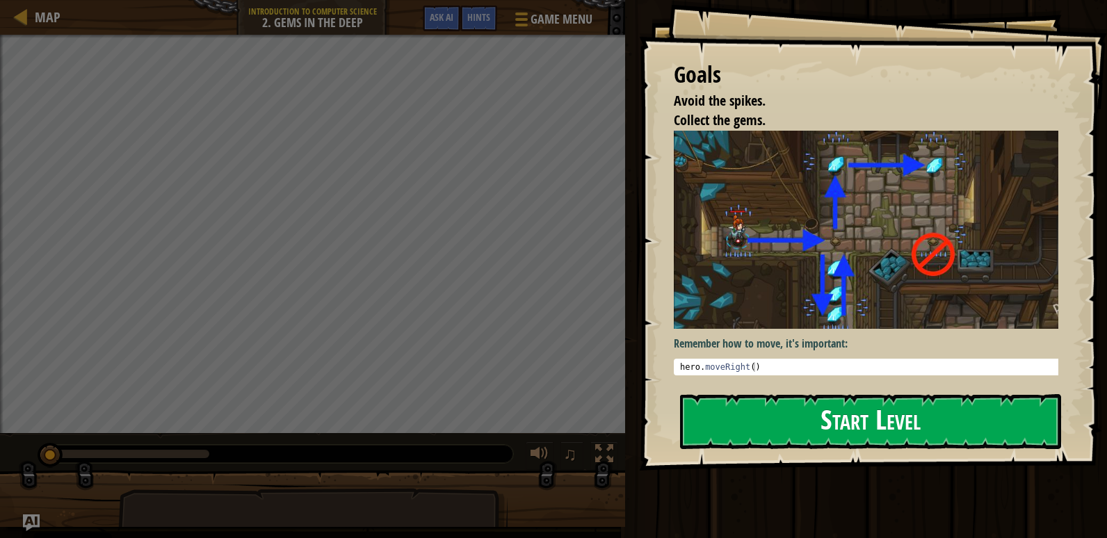
click at [931, 431] on button "Start Level" at bounding box center [870, 421] width 381 height 55
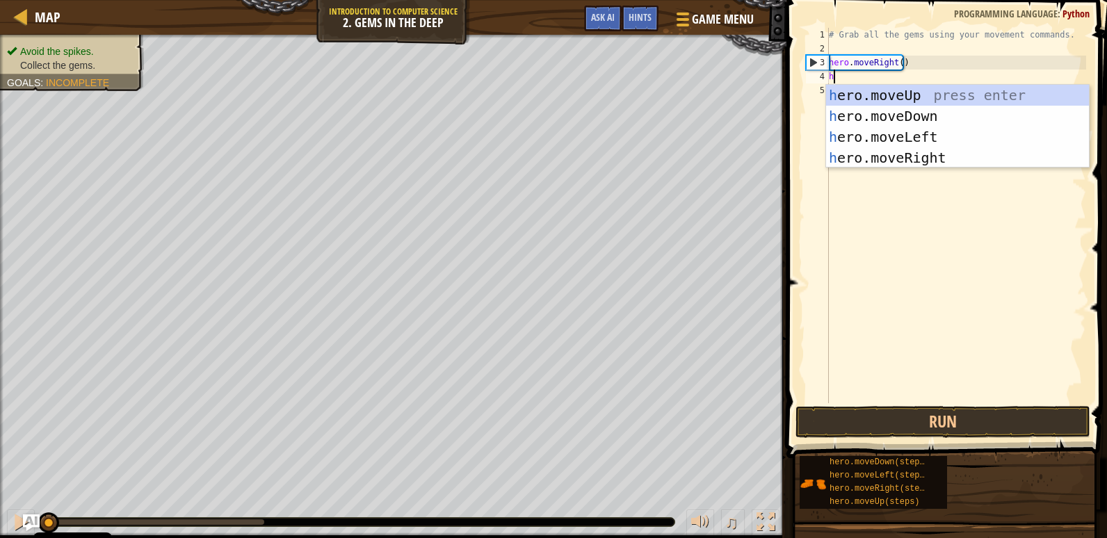
scroll to position [6, 0]
type textarea "hero"
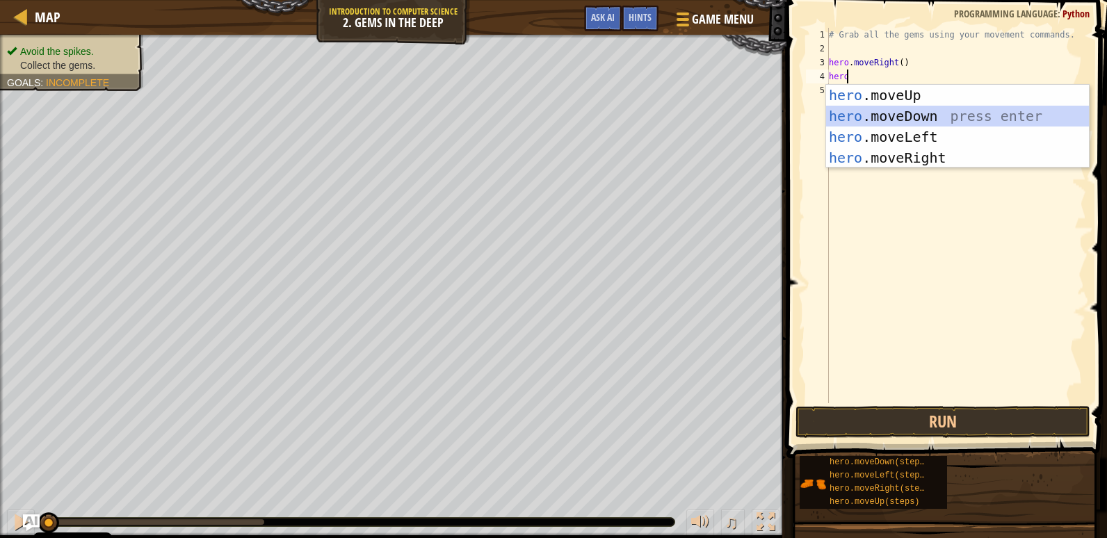
click at [929, 108] on div "hero .moveUp press enter hero .moveDown press enter hero .moveLeft press enter …" at bounding box center [957, 147] width 263 height 125
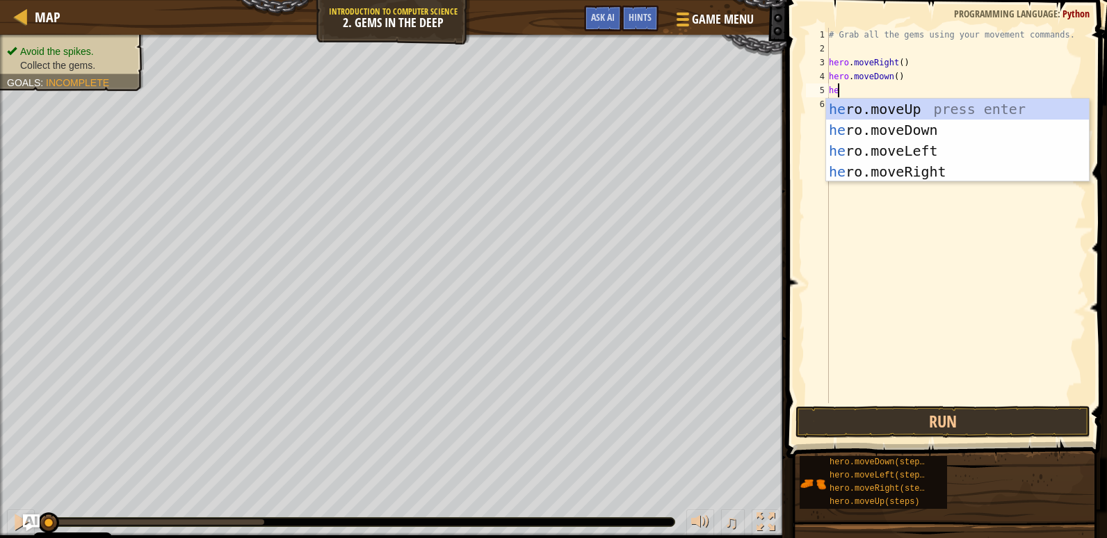
type textarea "her"
click at [914, 102] on div "her o.moveUp press enter her o.moveDown press enter her o.moveLeft press enter …" at bounding box center [957, 161] width 263 height 125
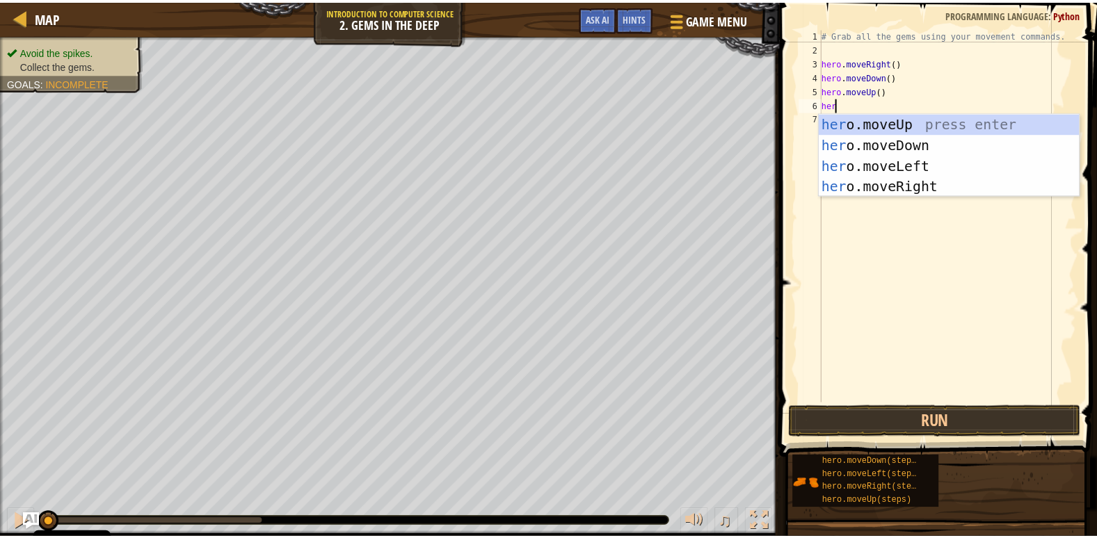
scroll to position [6, 1]
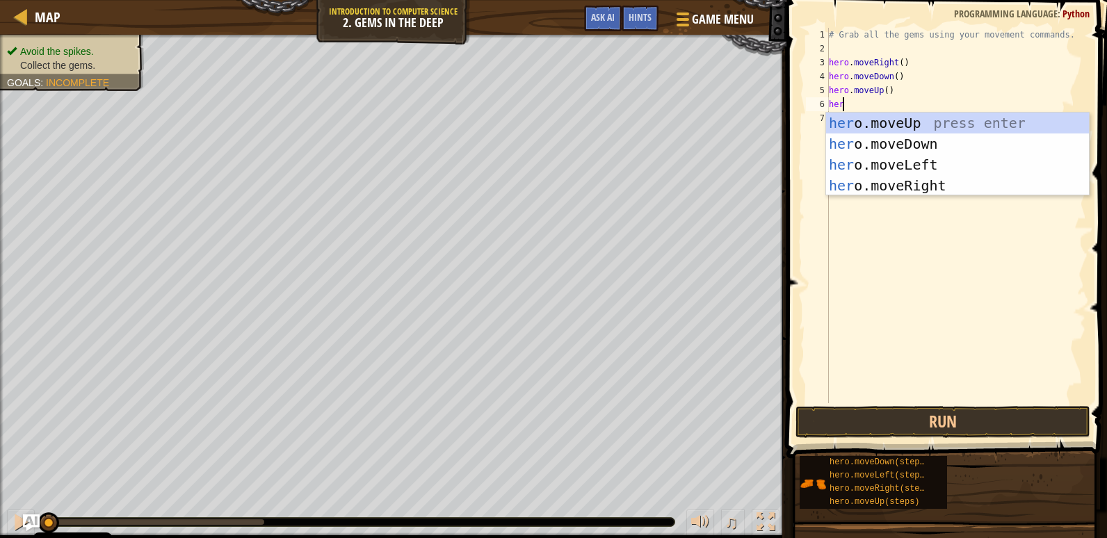
type textarea "hero"
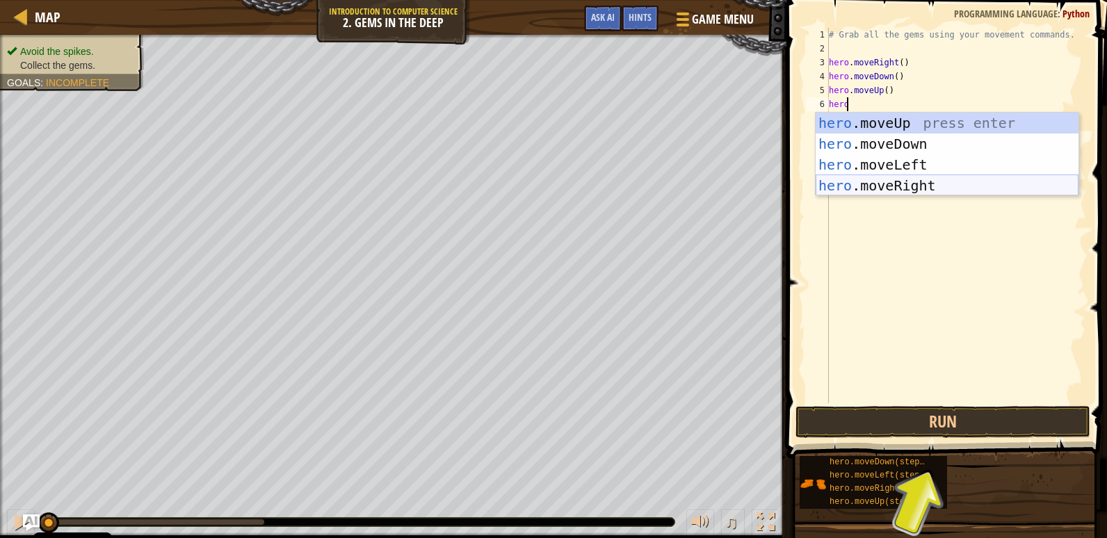
click at [906, 178] on div "hero .moveUp press enter hero .moveDown press enter hero .moveLeft press enter …" at bounding box center [947, 175] width 263 height 125
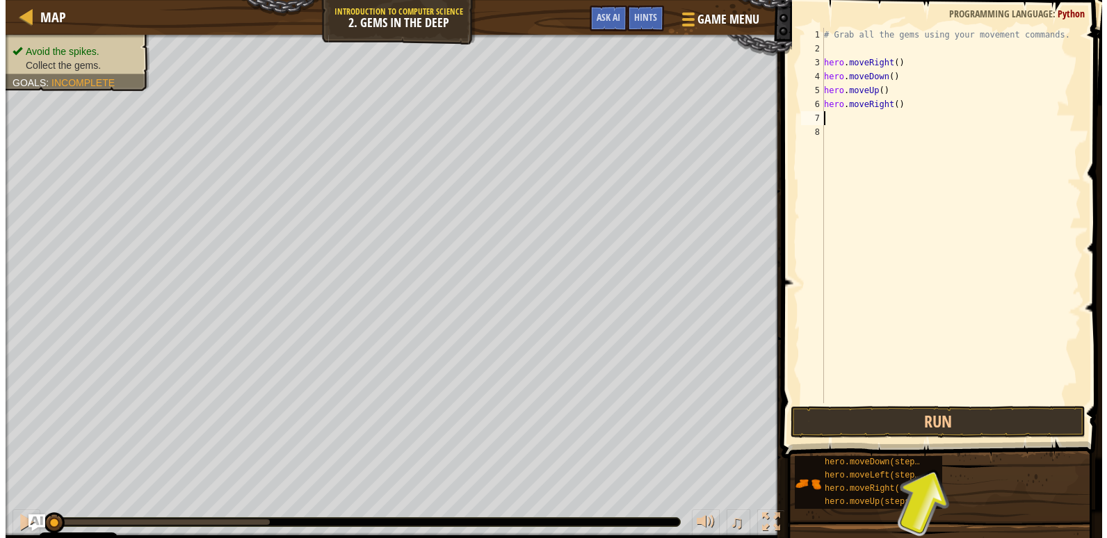
scroll to position [6, 0]
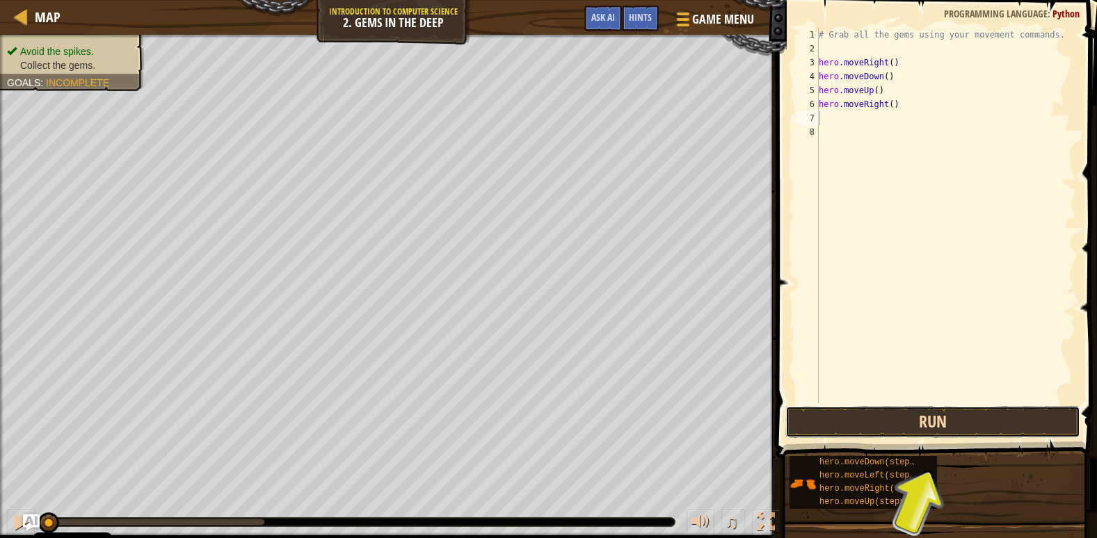
click at [895, 426] on button "Run" at bounding box center [932, 422] width 295 height 32
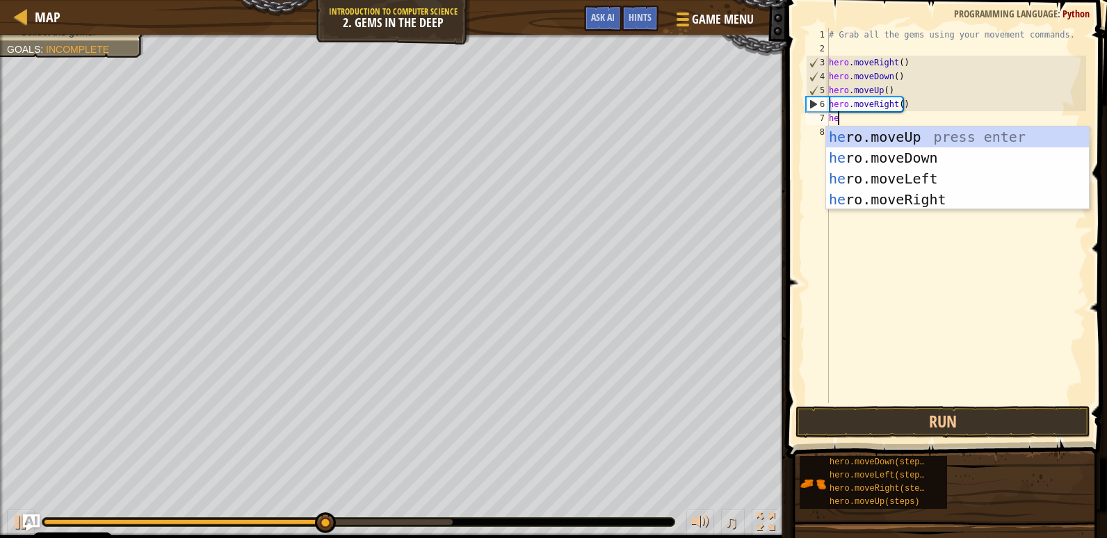
type textarea "her"
click at [928, 135] on div "her o.moveUp press enter her o.moveDown press enter her o.moveLeft press enter …" at bounding box center [957, 189] width 263 height 125
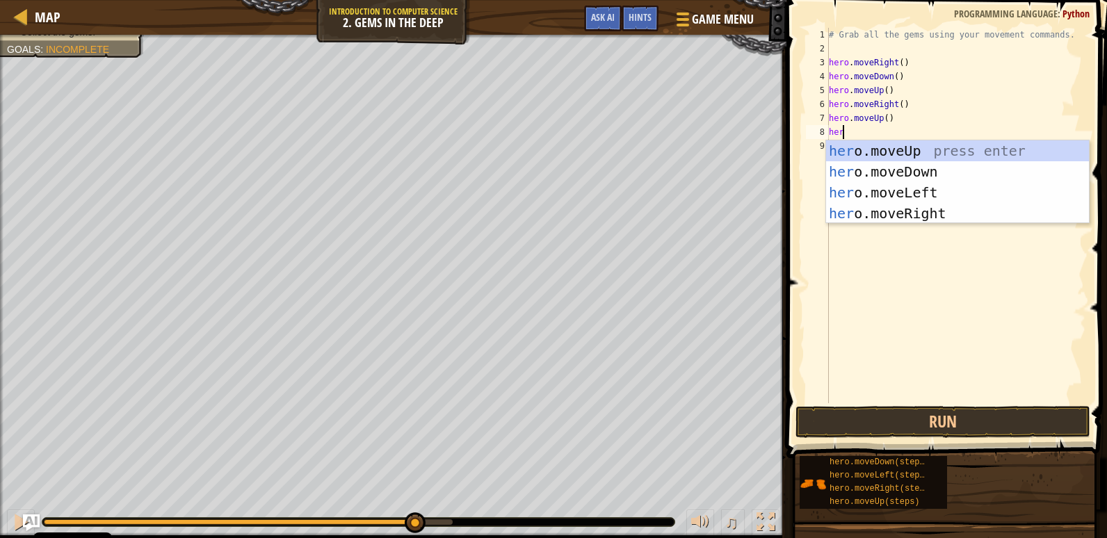
type textarea "hero"
click at [939, 190] on div "hero .moveUp press enter hero .moveDown press enter hero .moveLeft press enter …" at bounding box center [957, 202] width 263 height 125
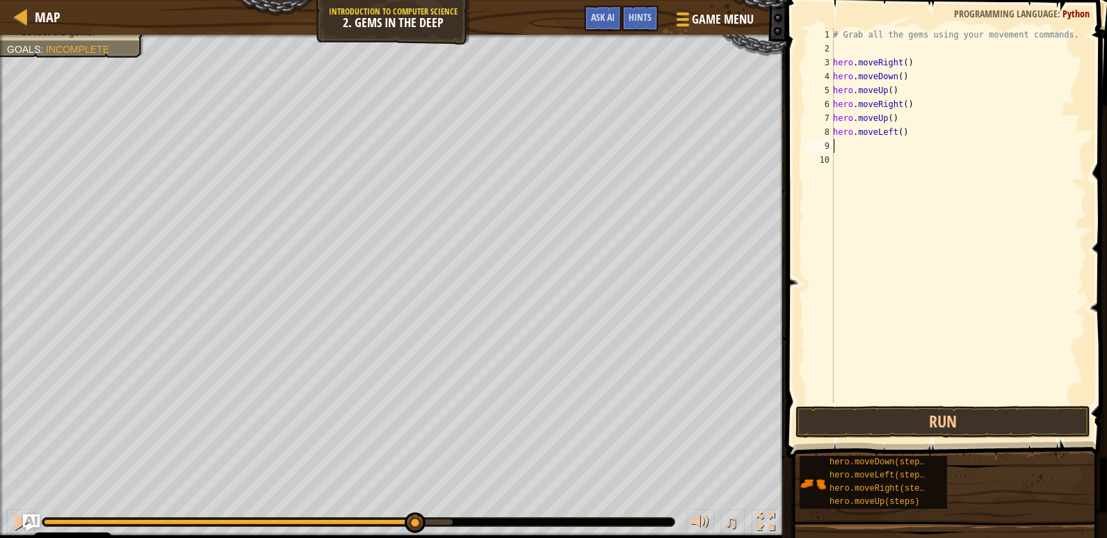
scroll to position [6, 0]
drag, startPoint x: 969, startPoint y: 432, endPoint x: 969, endPoint y: 419, distance: 12.5
click at [969, 424] on button "Run" at bounding box center [943, 422] width 295 height 32
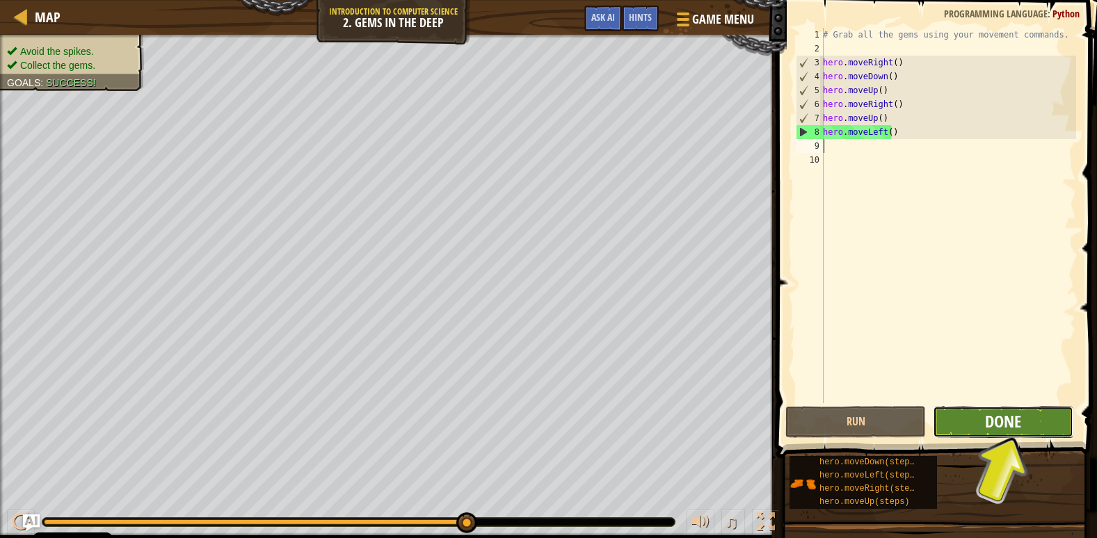
click at [1020, 425] on span "Done" at bounding box center [1003, 421] width 36 height 22
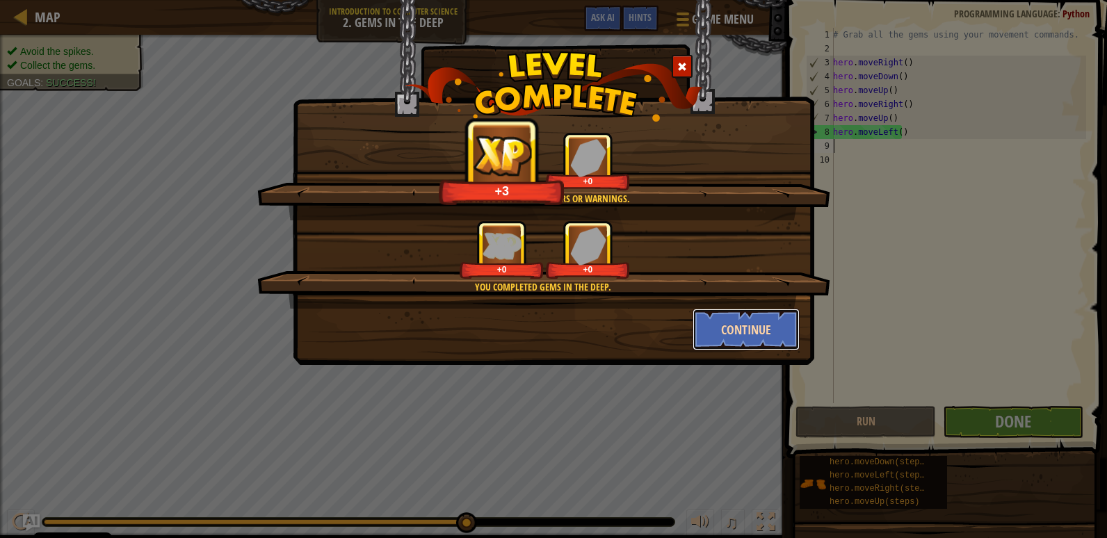
click at [768, 312] on button "Continue" at bounding box center [747, 330] width 108 height 42
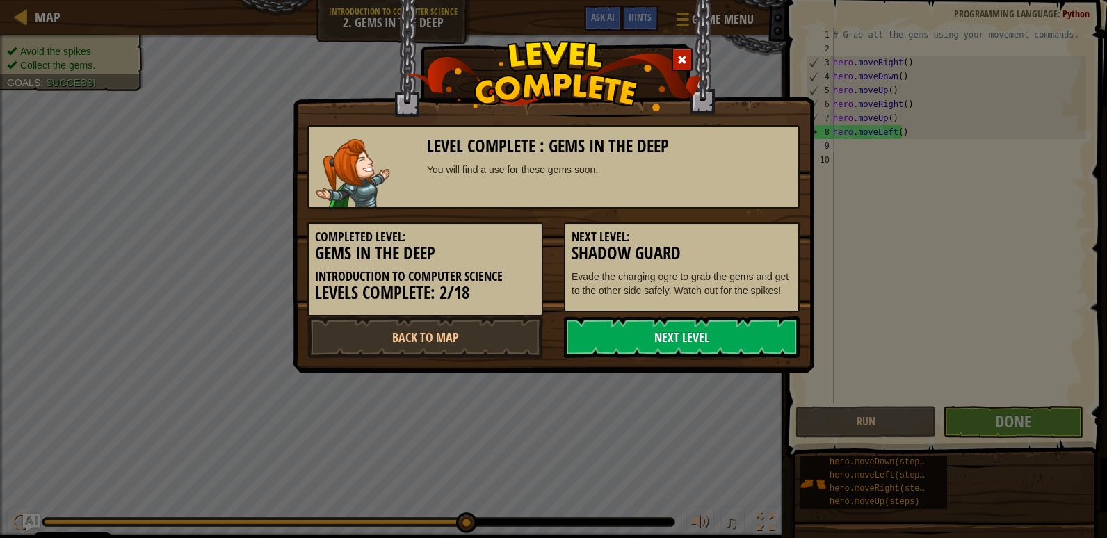
click at [718, 337] on link "Next Level" at bounding box center [682, 337] width 236 height 42
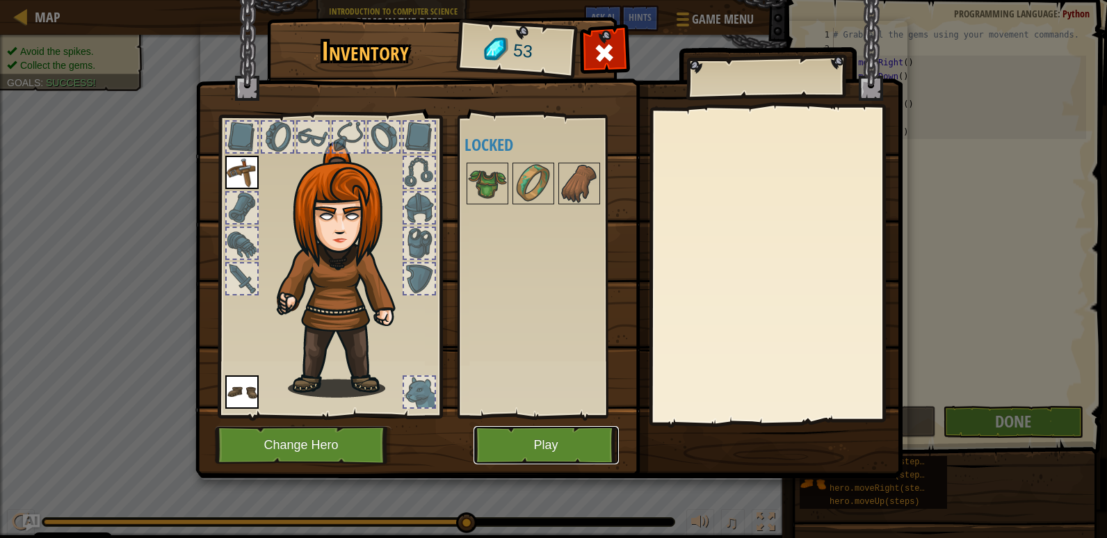
click at [524, 436] on button "Play" at bounding box center [546, 445] width 145 height 38
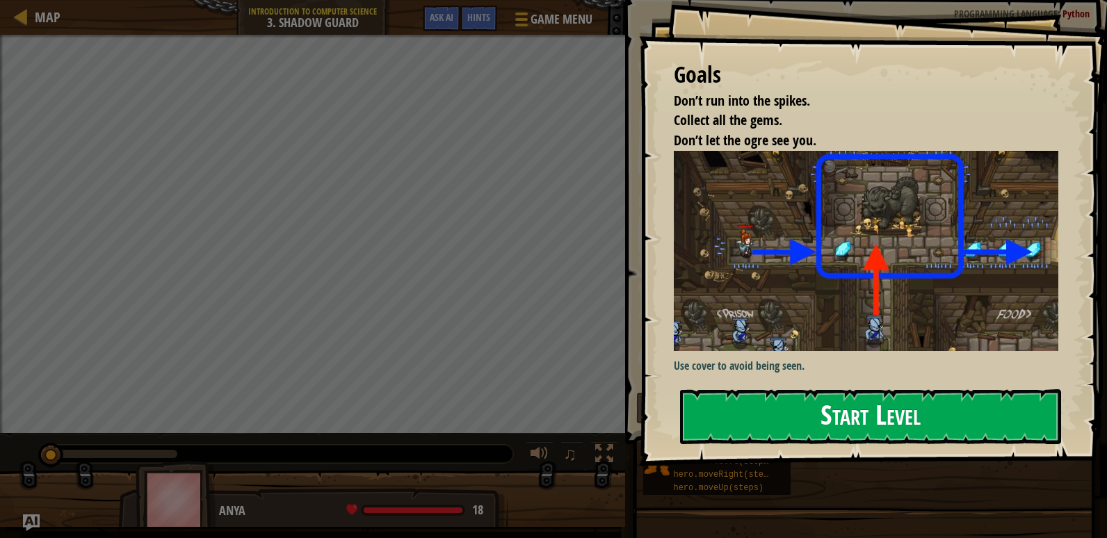
click at [713, 398] on button "Start Level" at bounding box center [870, 416] width 381 height 55
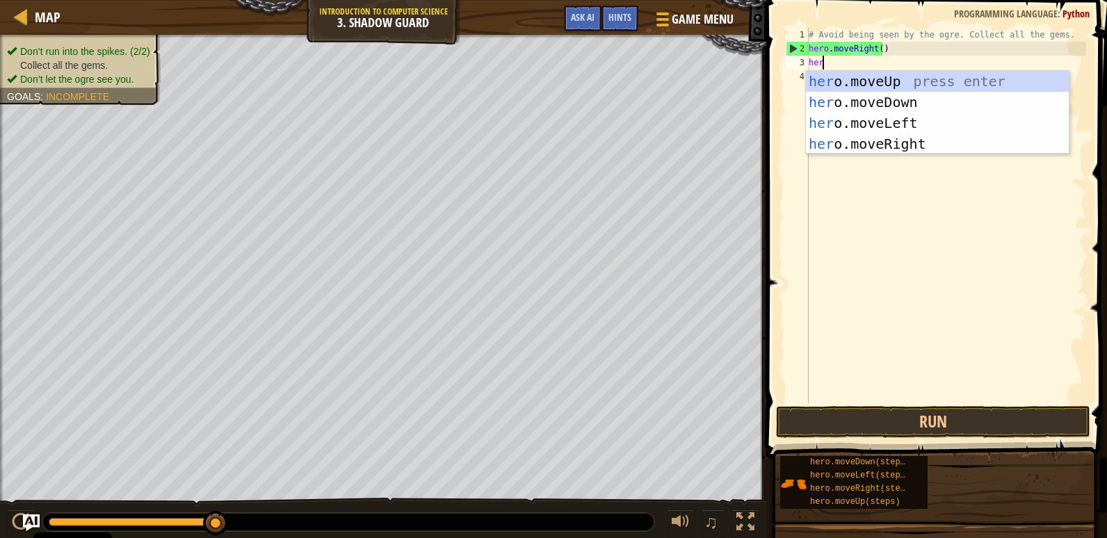
scroll to position [6, 1]
type textarea "hero"
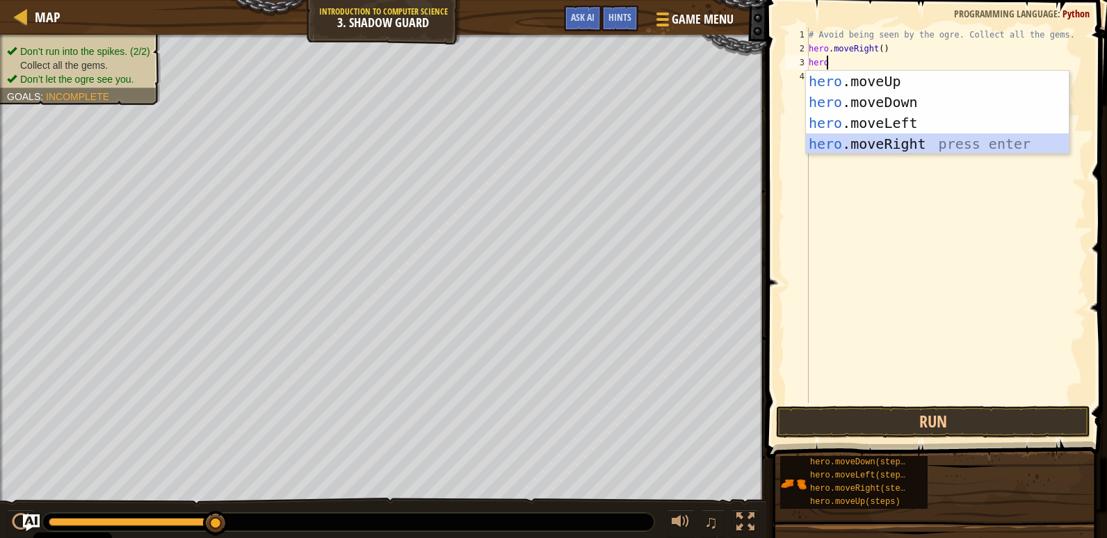
click at [895, 135] on div "hero .moveUp press enter hero .moveDown press enter hero .moveLeft press enter …" at bounding box center [937, 133] width 263 height 125
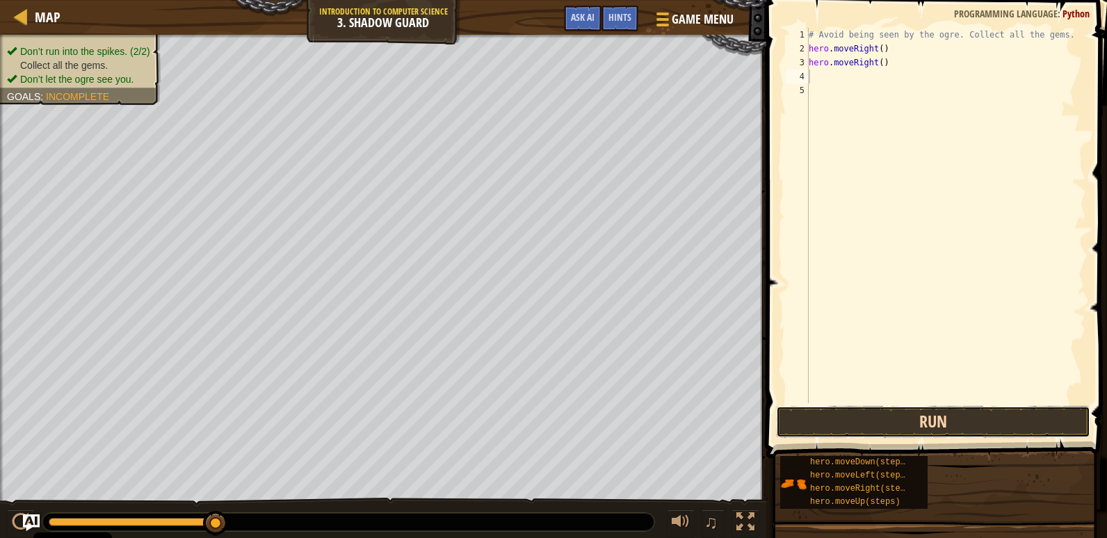
click at [960, 409] on button "Run" at bounding box center [933, 422] width 314 height 32
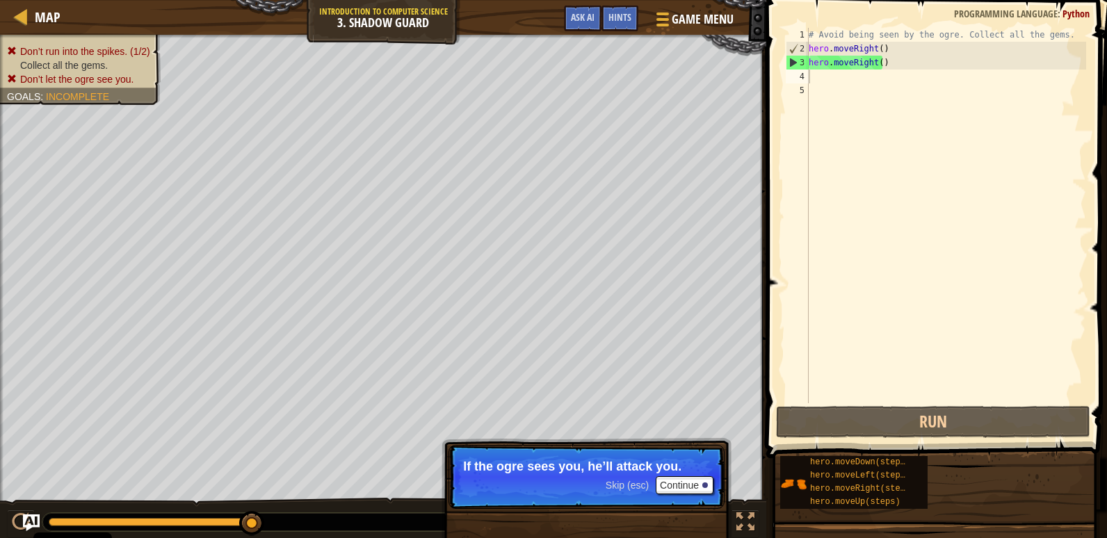
click at [684, 475] on p "Skip (esc) Continue If the ogre sees you, he’ll attack you." at bounding box center [587, 477] width 276 height 64
click at [686, 487] on button "Continue" at bounding box center [685, 485] width 58 height 18
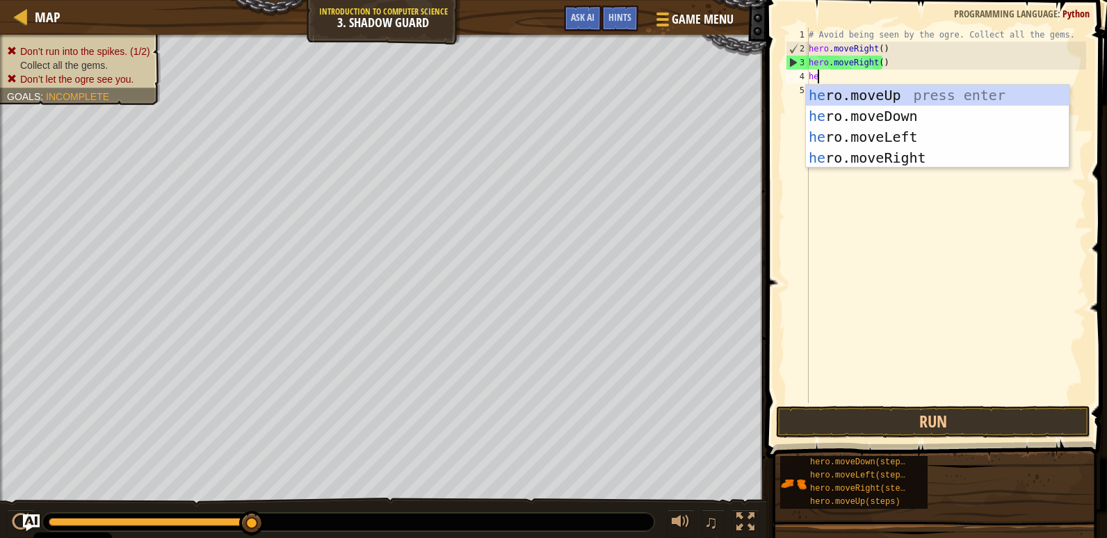
type textarea "her"
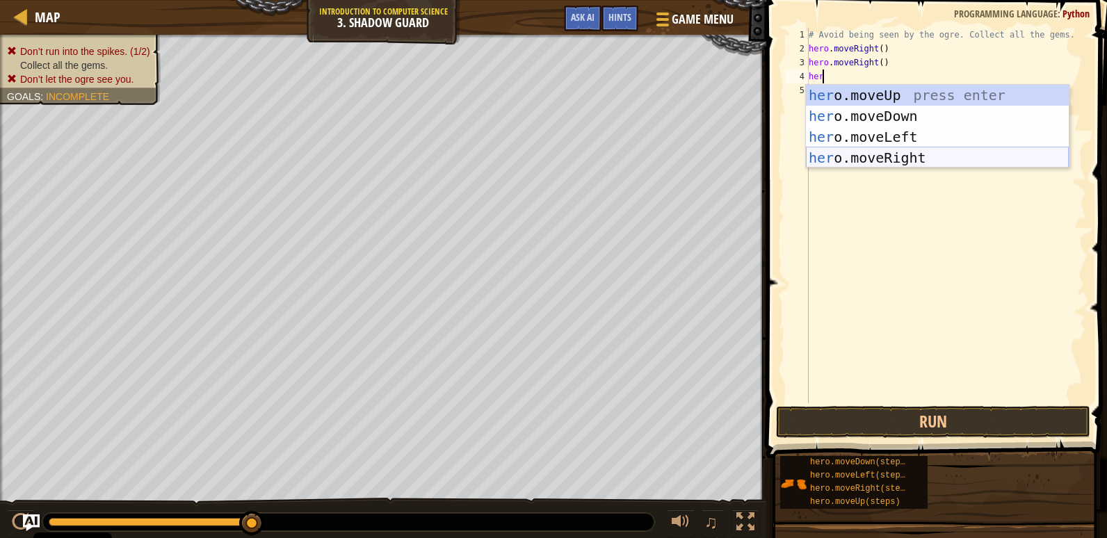
click at [932, 160] on div "her o.moveUp press enter her o.moveDown press enter her o.moveLeft press enter …" at bounding box center [937, 147] width 263 height 125
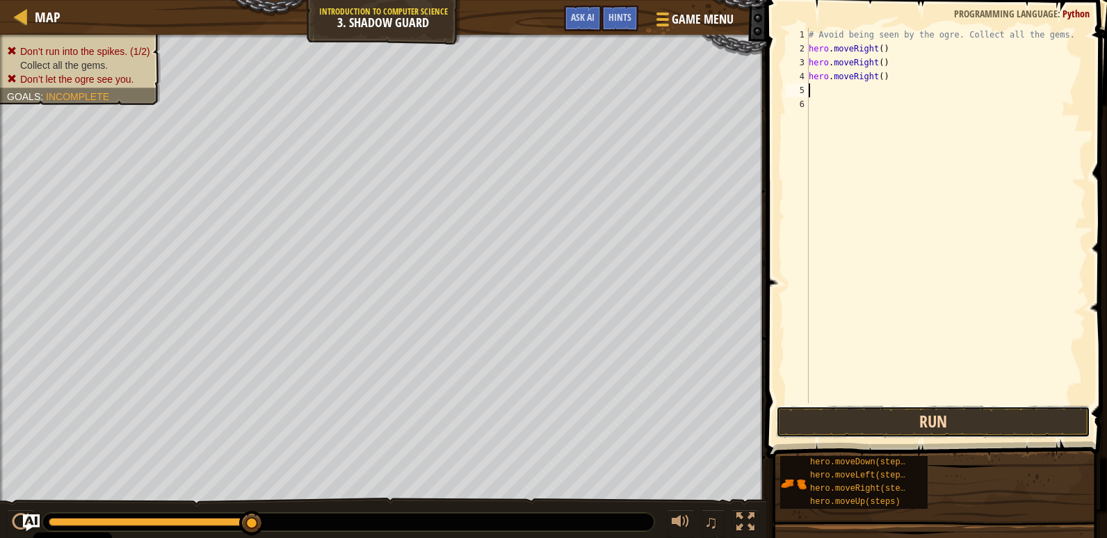
click at [953, 409] on button "Run" at bounding box center [933, 422] width 314 height 32
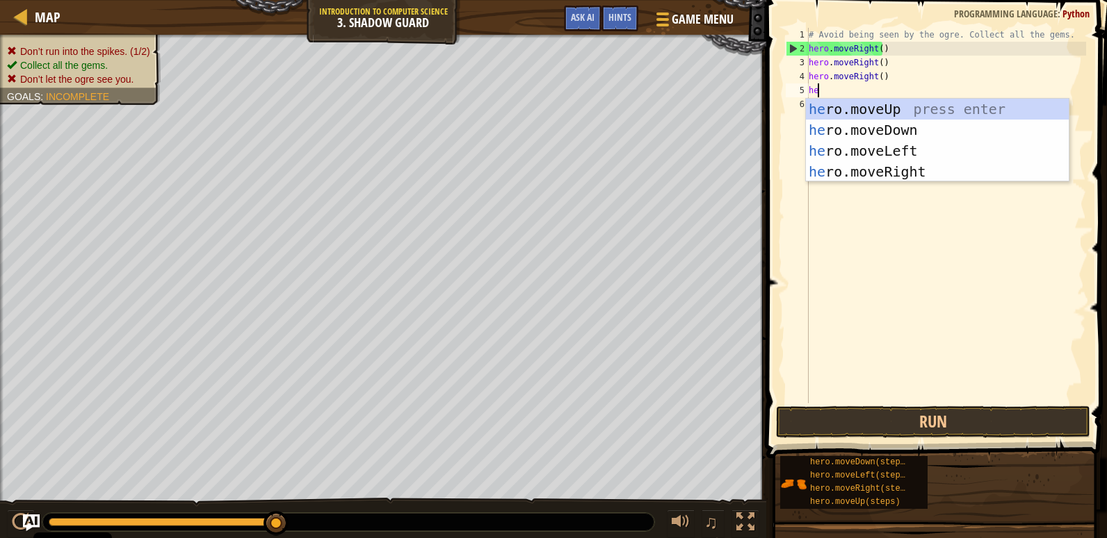
type textarea "her"
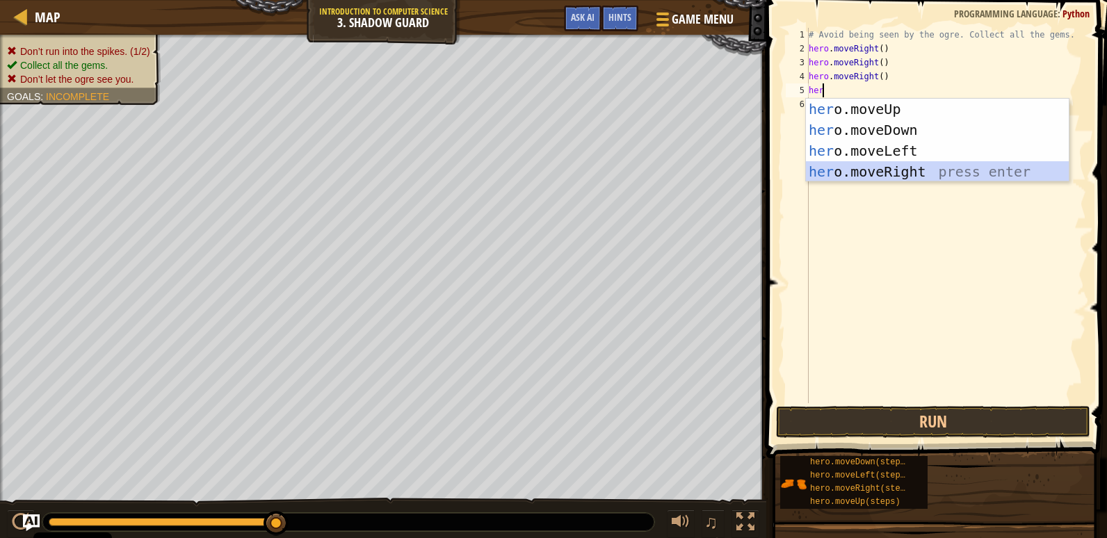
click at [926, 169] on div "her o.moveUp press enter her o.moveDown press enter her o.moveLeft press enter …" at bounding box center [937, 161] width 263 height 125
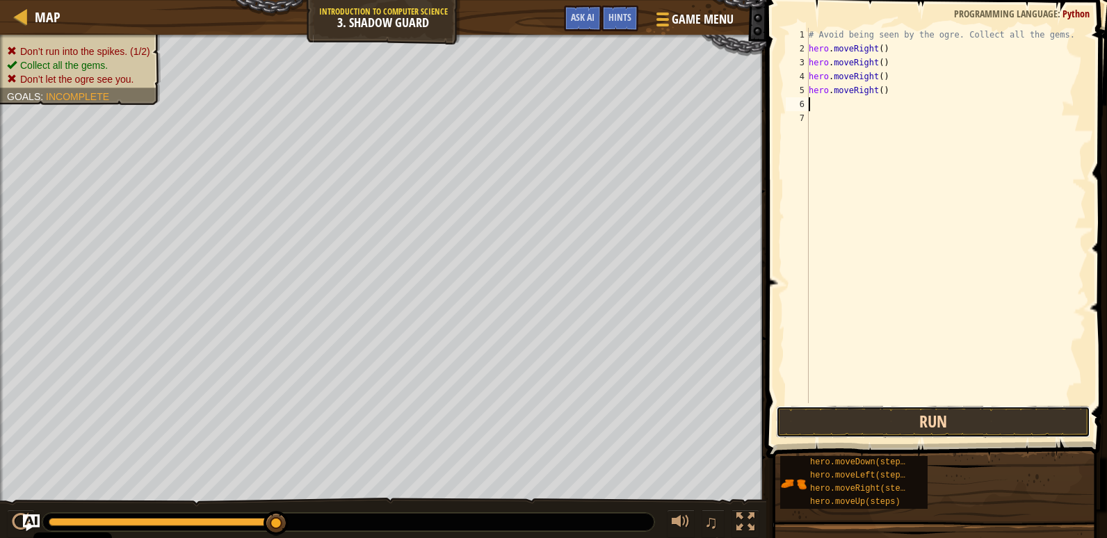
click at [926, 423] on button "Run" at bounding box center [933, 422] width 314 height 32
type textarea "h"
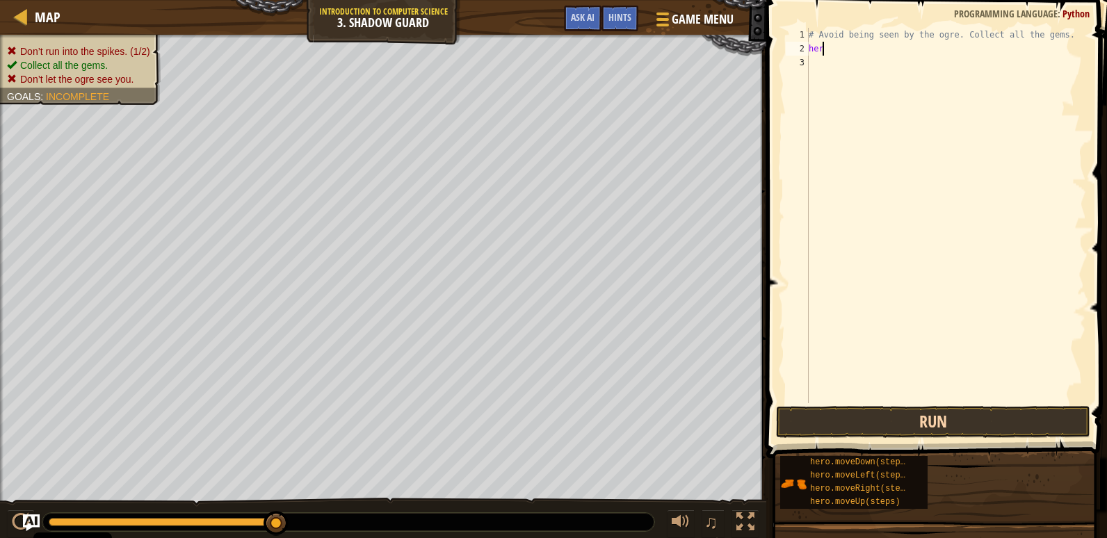
type textarea "h"
type textarea "# Avoid being seen by the ogre. Colleche"
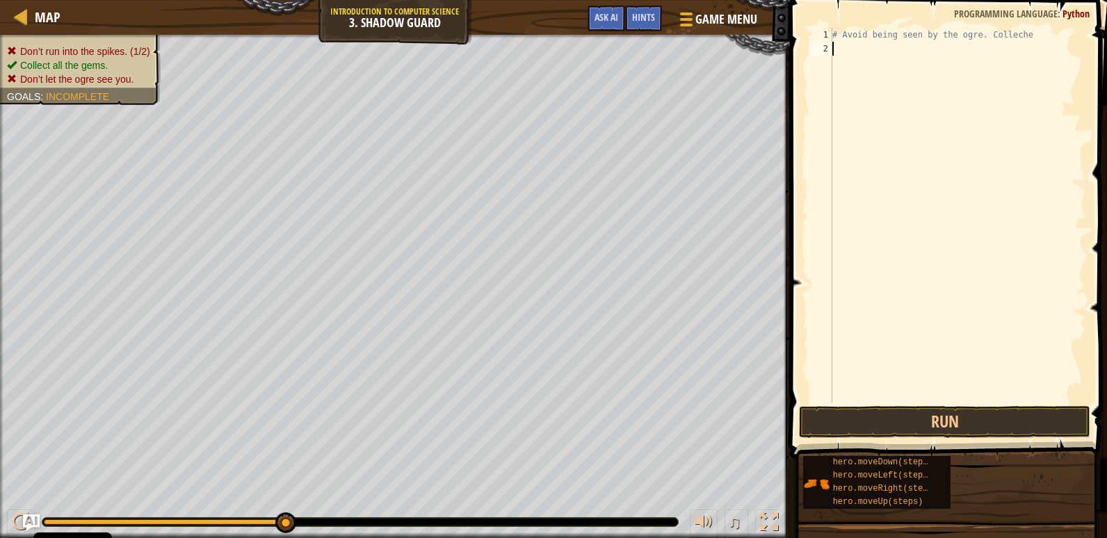
click at [846, 47] on div "# Avoid being seen by the ogre. Colleche" at bounding box center [958, 229] width 257 height 403
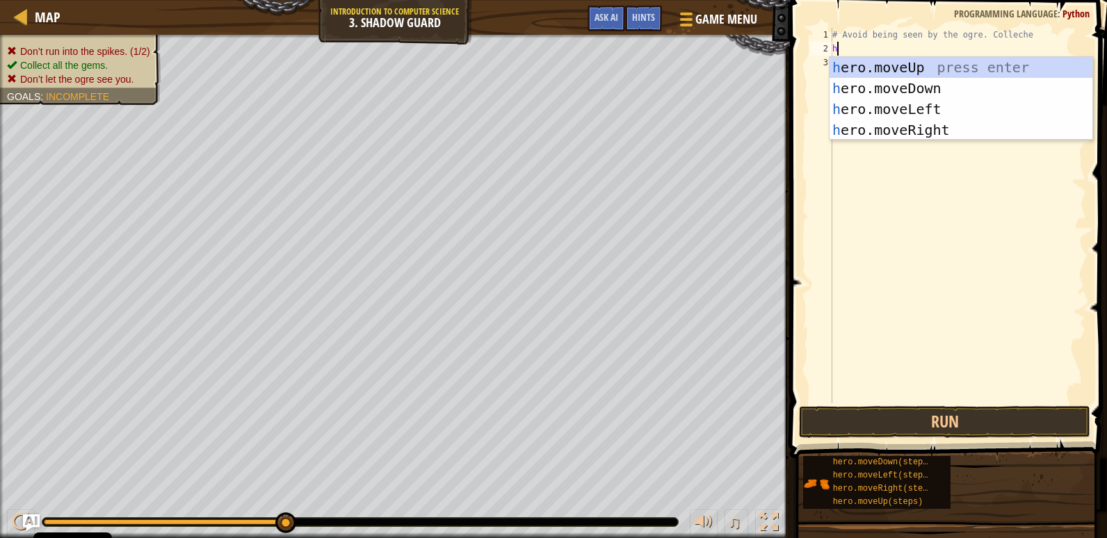
type textarea "her"
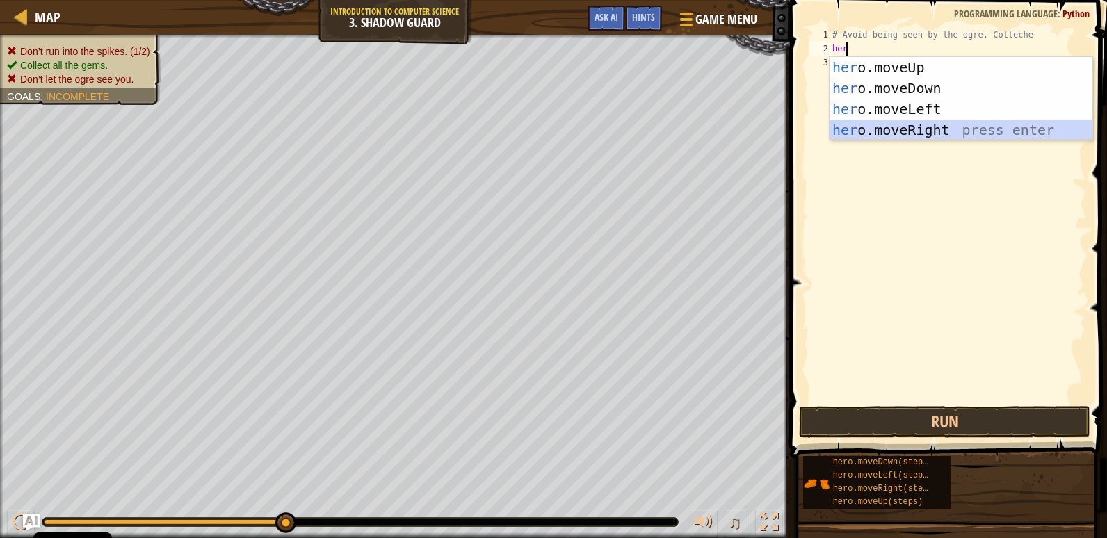
click at [924, 134] on div "her o.moveUp press enter her o.moveDown press enter her o.moveLeft press enter …" at bounding box center [961, 119] width 263 height 125
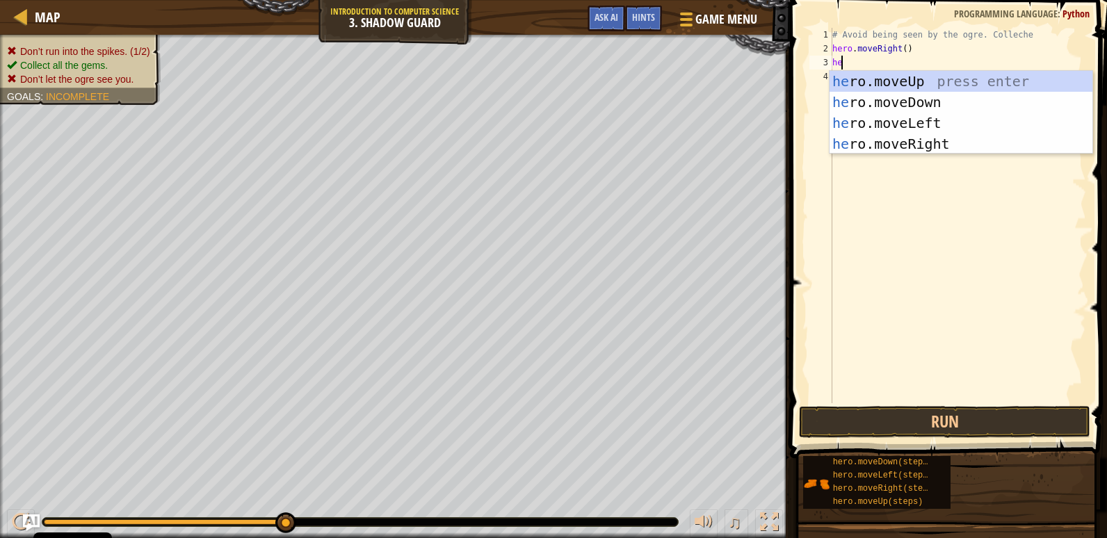
type textarea "her"
click at [937, 78] on div "her o.moveUp press enter her o.moveDown press enter her o.moveLeft press enter …" at bounding box center [961, 133] width 263 height 125
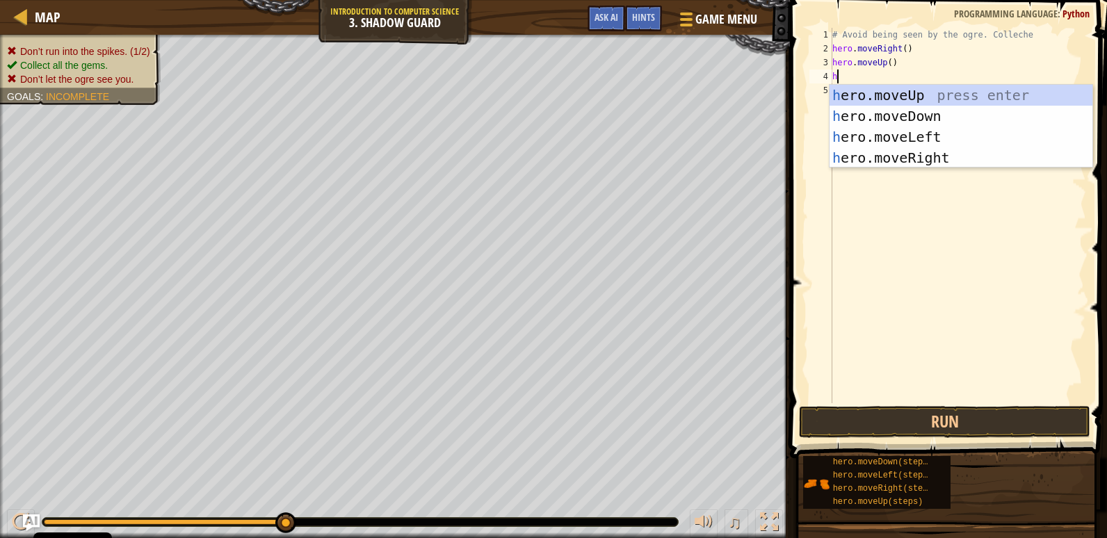
type textarea "her"
click at [954, 157] on div "her o.moveUp press enter her o.moveDown press enter her o.moveLeft press enter …" at bounding box center [961, 147] width 263 height 125
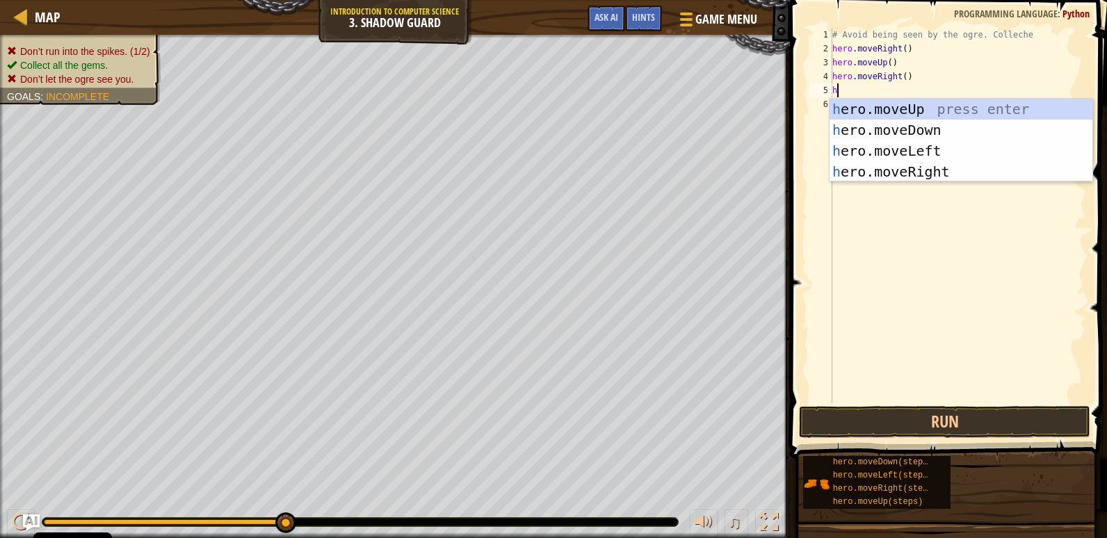
type textarea "her"
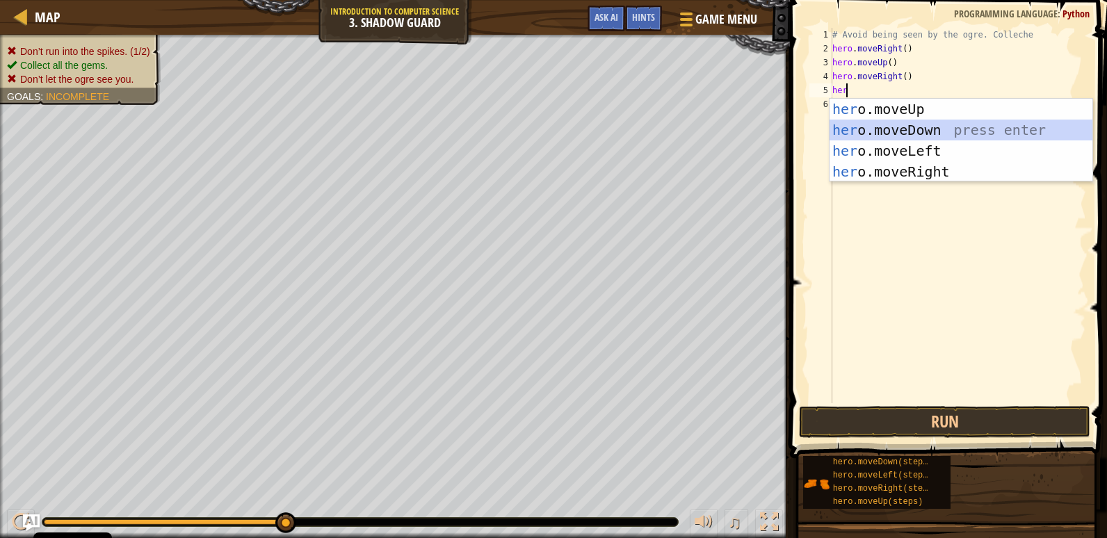
click at [937, 129] on div "her o.moveUp press enter her o.moveDown press enter her o.moveLeft press enter …" at bounding box center [961, 161] width 263 height 125
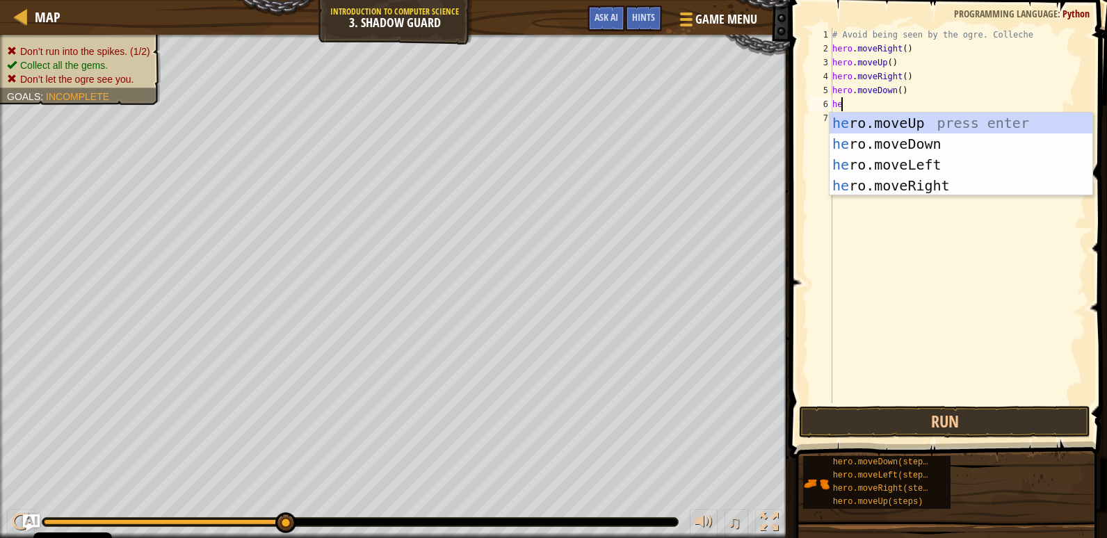
type textarea "her"
click at [921, 192] on div "her o.moveUp press enter her o.moveDown press enter her o.moveLeft press enter …" at bounding box center [961, 175] width 263 height 125
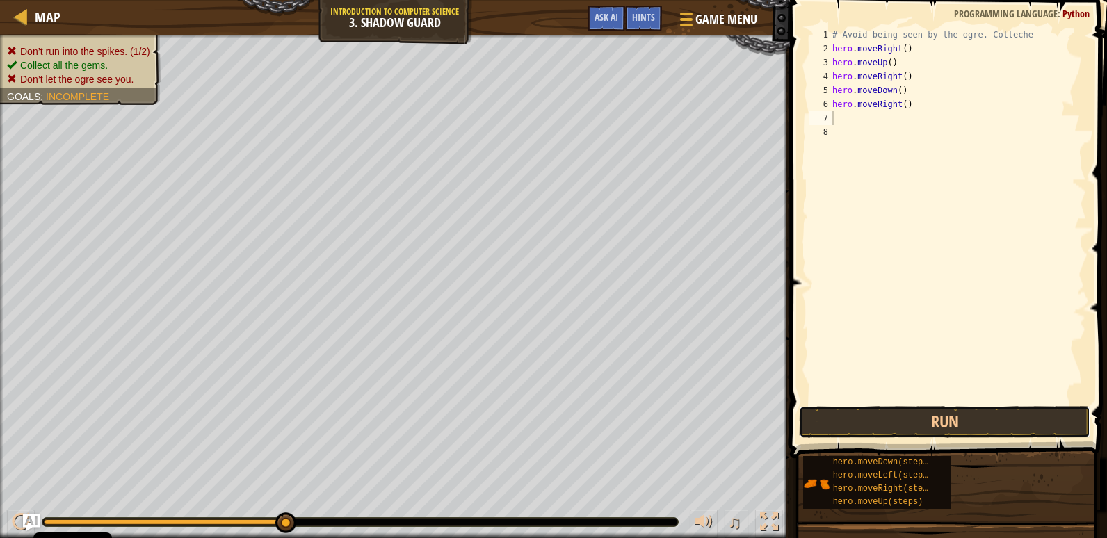
drag, startPoint x: 979, startPoint y: 428, endPoint x: 951, endPoint y: 394, distance: 44.0
click at [955, 401] on div "1 2 3 4 5 6 7 8 # Avoid being seen by the ogre. Colleche hero . moveRight ( ) h…" at bounding box center [946, 256] width 321 height 499
click at [968, 418] on button "Run" at bounding box center [944, 422] width 291 height 32
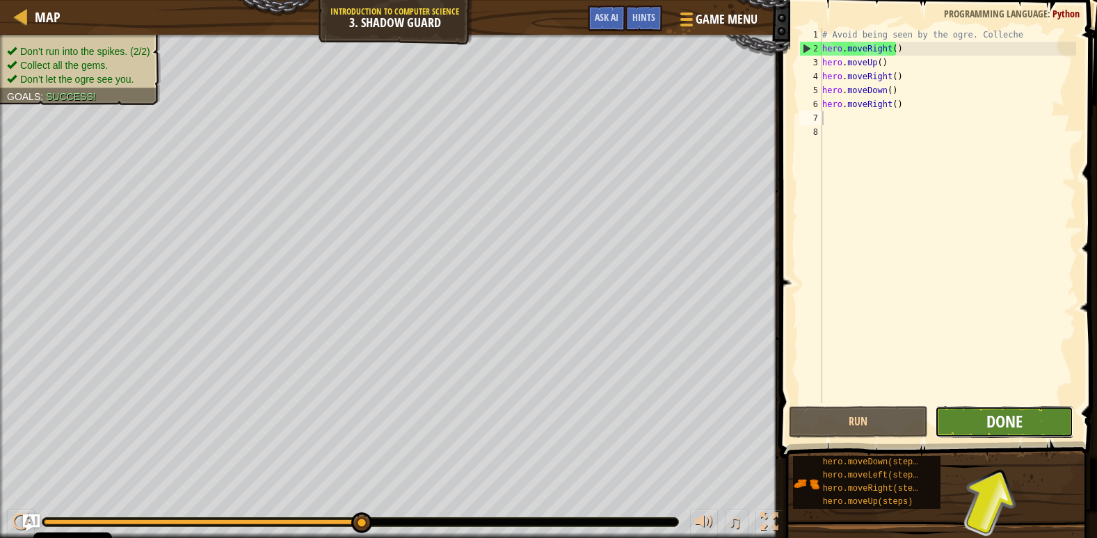
click at [1004, 429] on span "Done" at bounding box center [1004, 421] width 36 height 22
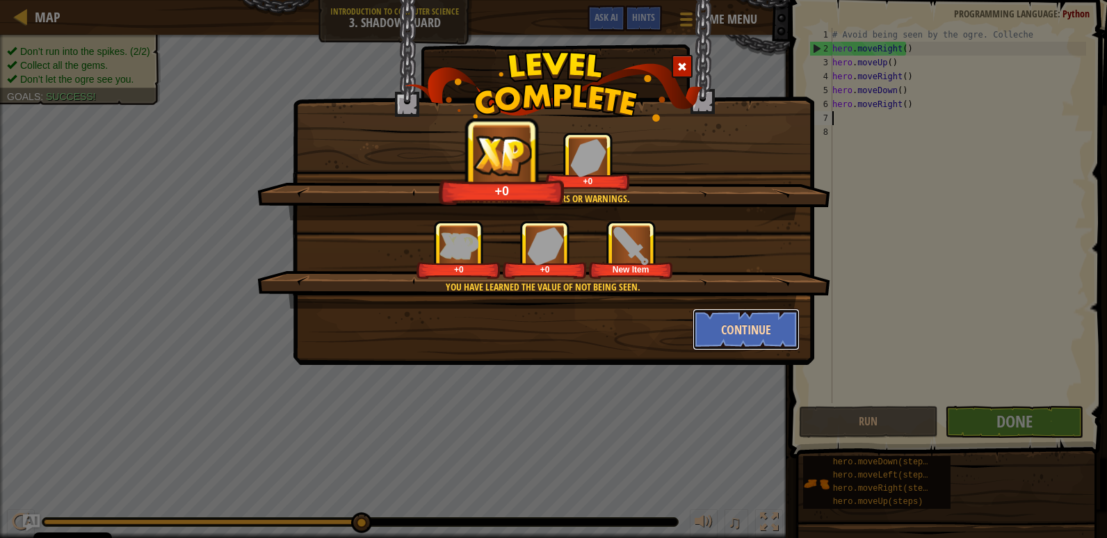
click at [744, 337] on button "Continue" at bounding box center [747, 330] width 108 height 42
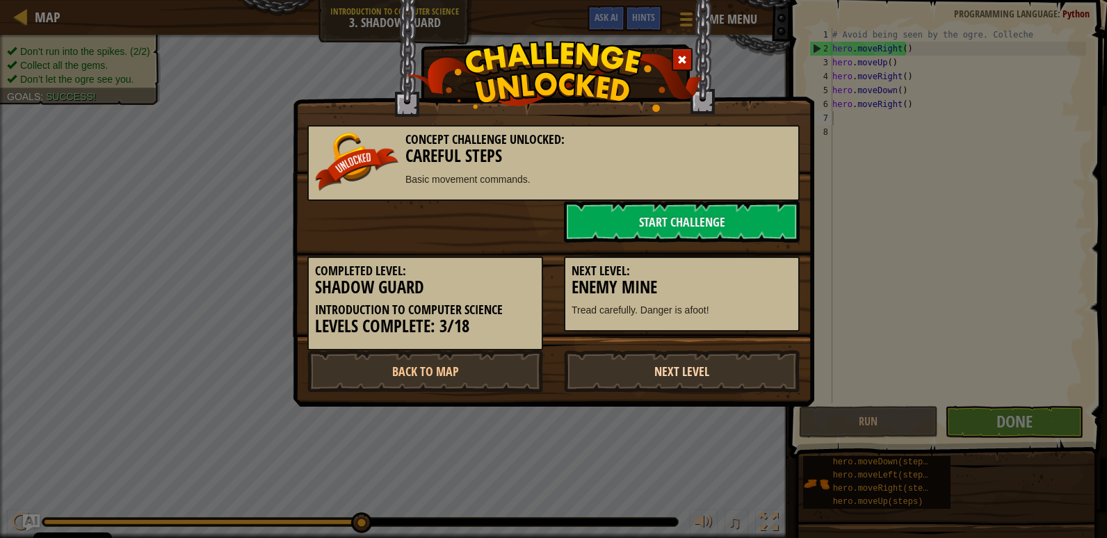
click at [659, 372] on link "Next Level" at bounding box center [682, 371] width 236 height 42
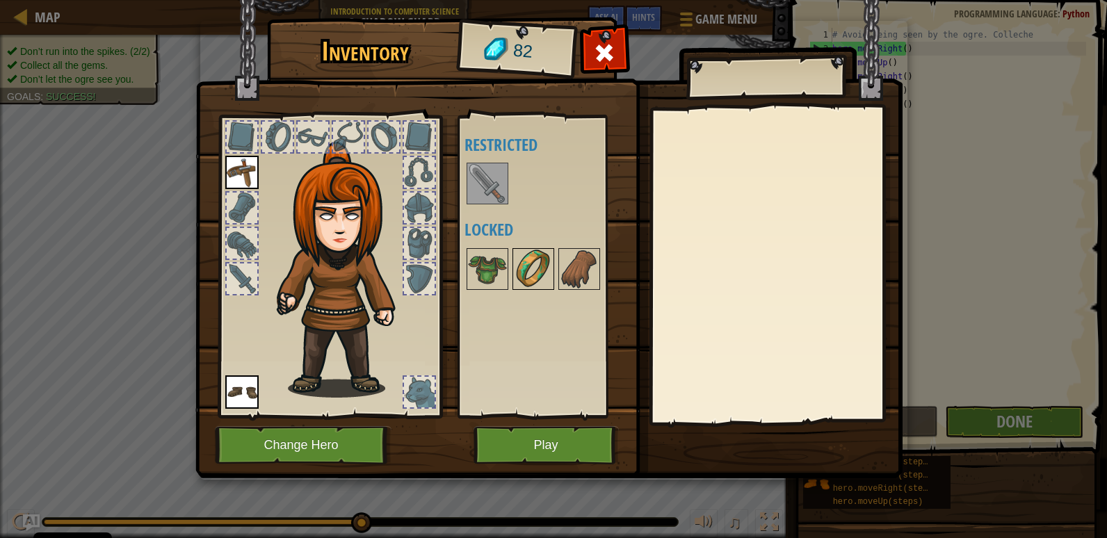
drag, startPoint x: 493, startPoint y: 204, endPoint x: 513, endPoint y: 250, distance: 50.1
click at [510, 239] on div "Available Equip Equip (double-click to equip) Restricted Locked" at bounding box center [552, 267] width 175 height 290
click at [508, 264] on div at bounding box center [552, 269] width 175 height 46
click at [485, 188] on img at bounding box center [487, 183] width 39 height 39
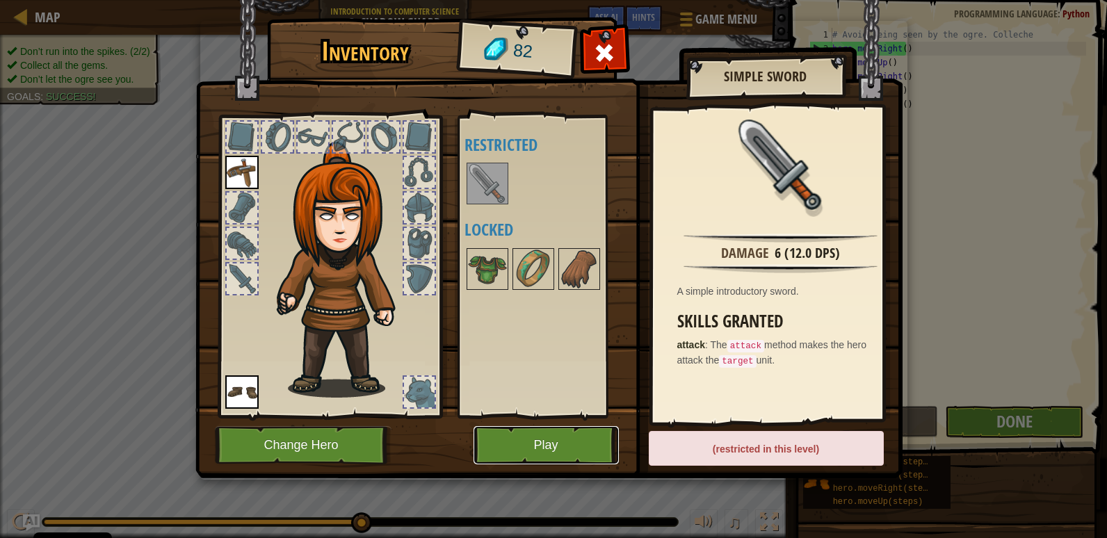
click at [561, 448] on button "Play" at bounding box center [546, 445] width 145 height 38
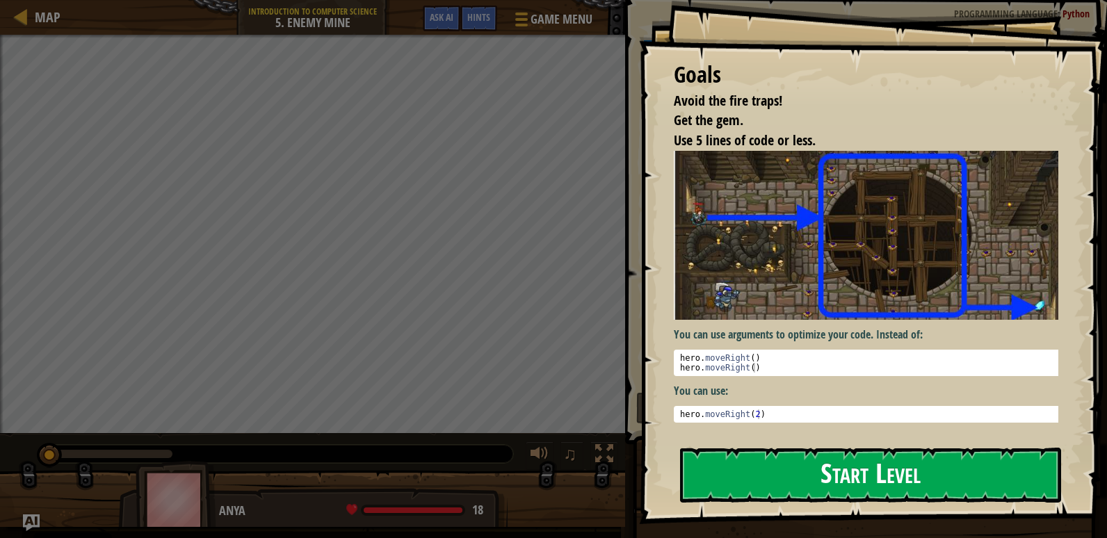
click at [816, 474] on button "Start Level" at bounding box center [870, 475] width 381 height 55
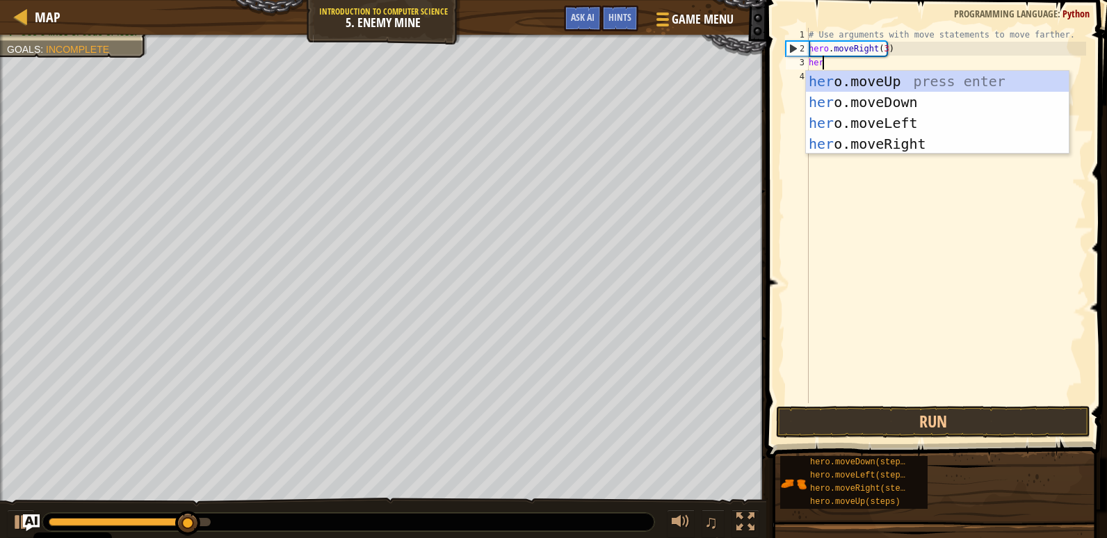
scroll to position [6, 1]
type textarea "hero"
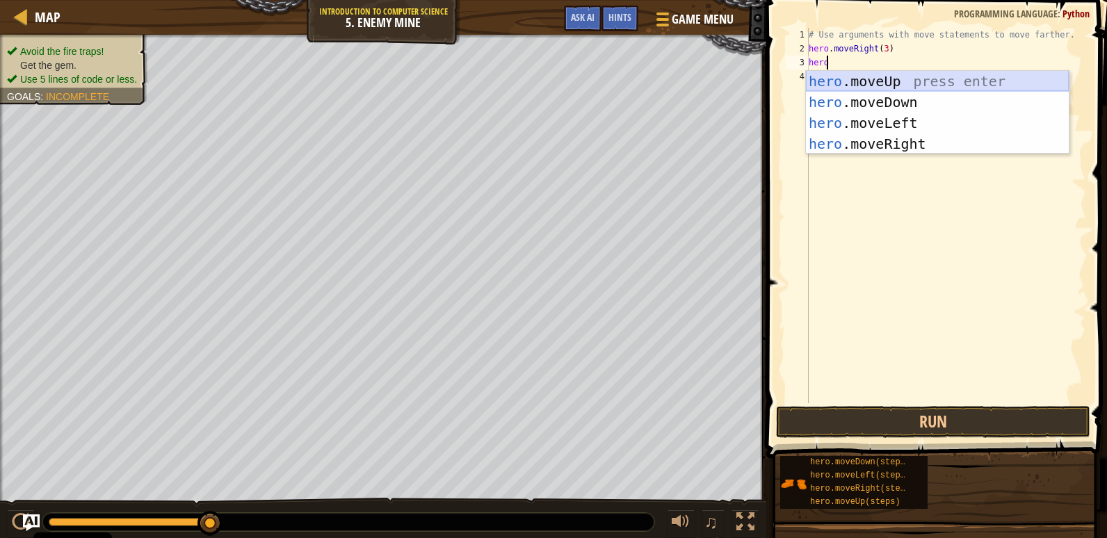
click at [878, 72] on div "hero .moveUp press enter hero .moveDown press enter hero .moveLeft press enter …" at bounding box center [937, 133] width 263 height 125
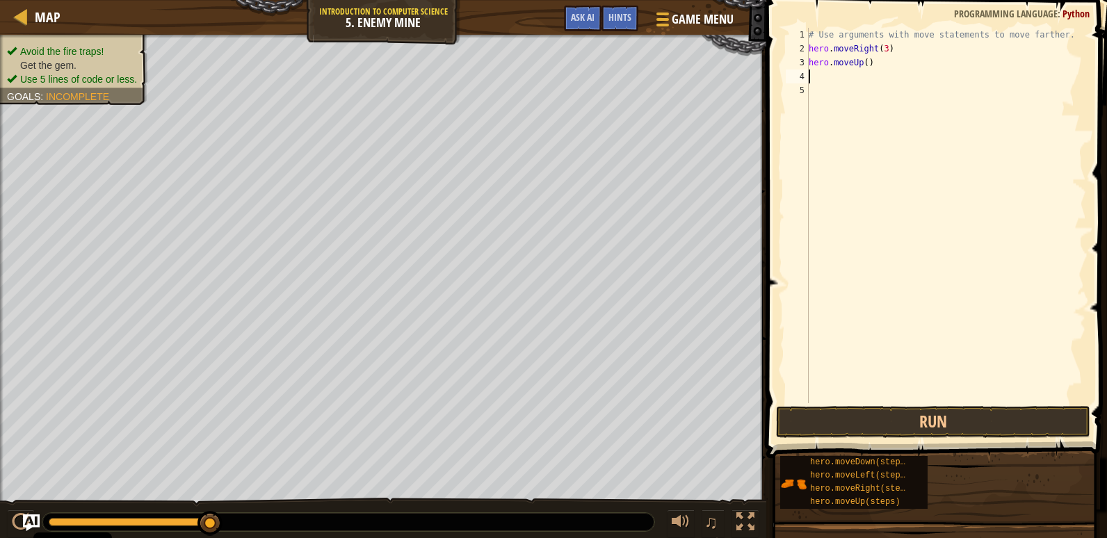
type textarea "h"
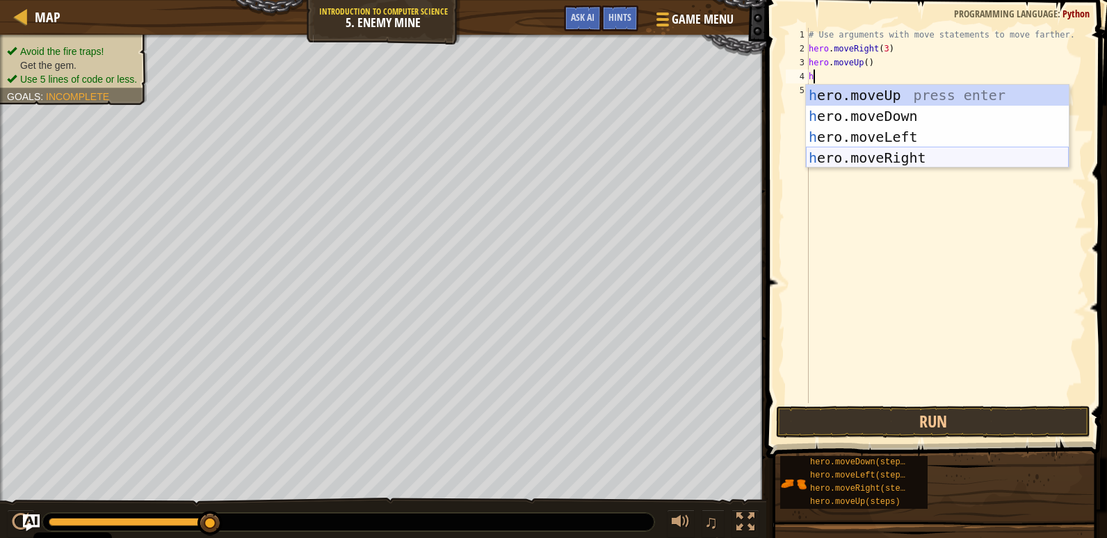
click at [904, 162] on div "h ero.moveUp press enter h ero.moveDown press enter h ero.moveLeft press enter …" at bounding box center [937, 147] width 263 height 125
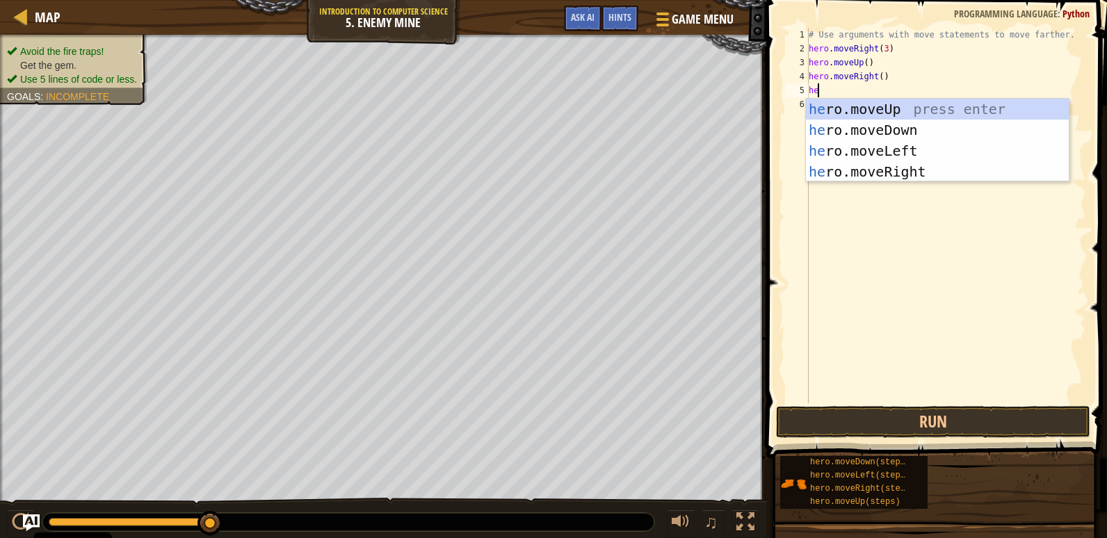
type textarea "her"
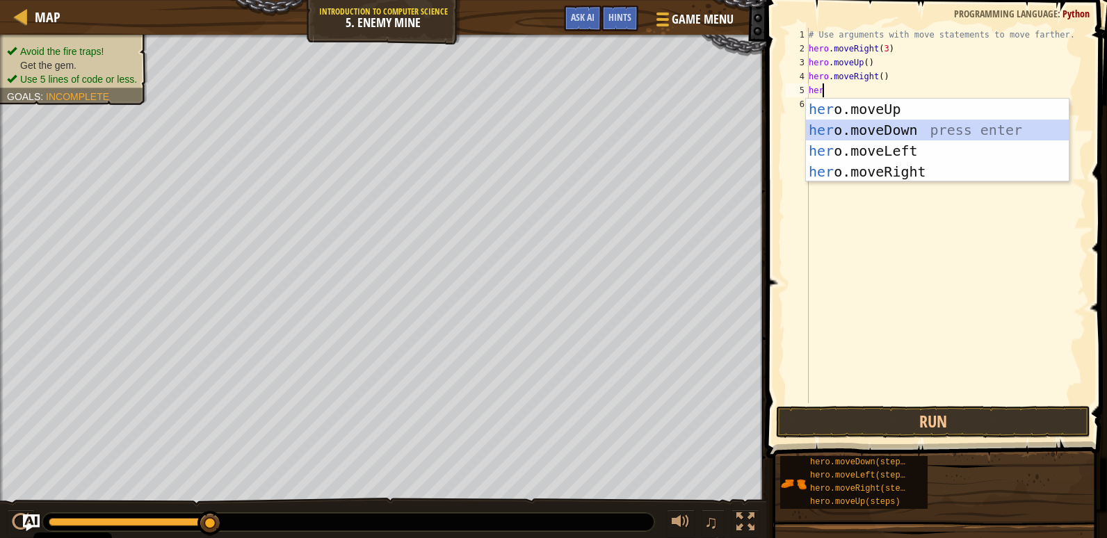
click at [891, 124] on div "her o.moveUp press enter her o.moveDown press enter her o.moveLeft press enter …" at bounding box center [937, 161] width 263 height 125
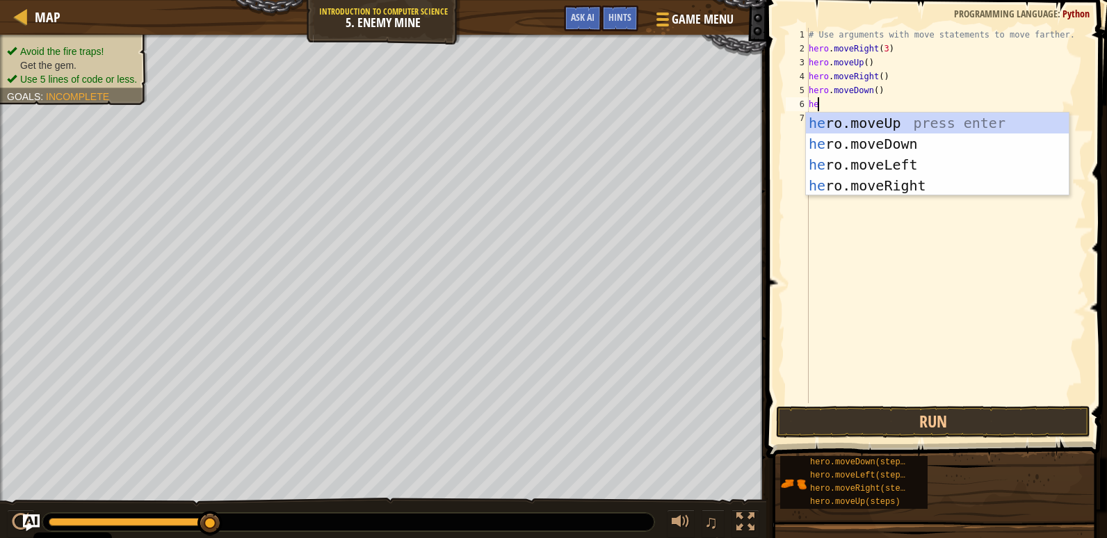
type textarea "her"
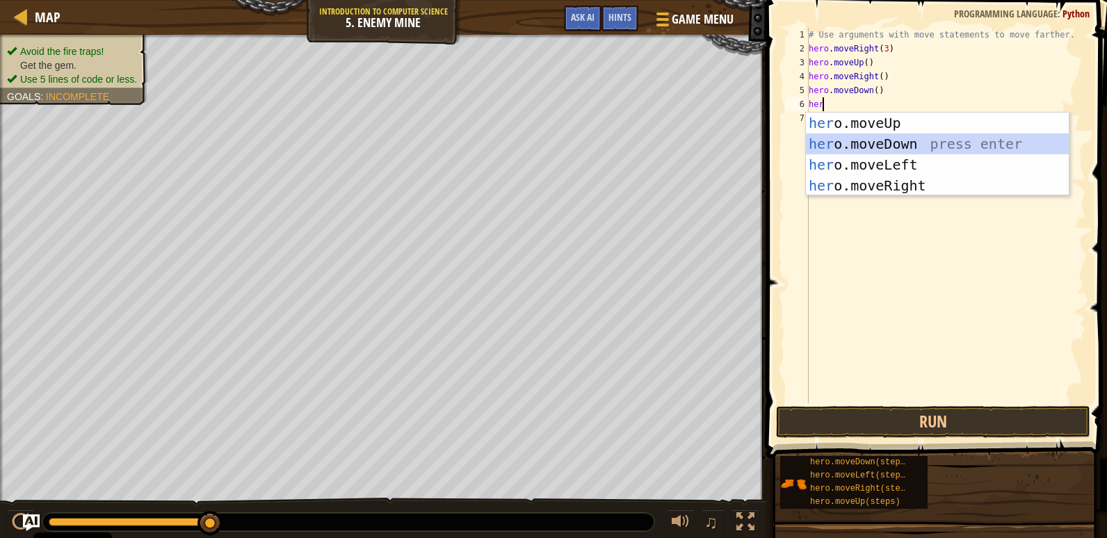
click at [901, 138] on div "her o.moveUp press enter her o.moveDown press enter her o.moveLeft press enter …" at bounding box center [937, 175] width 263 height 125
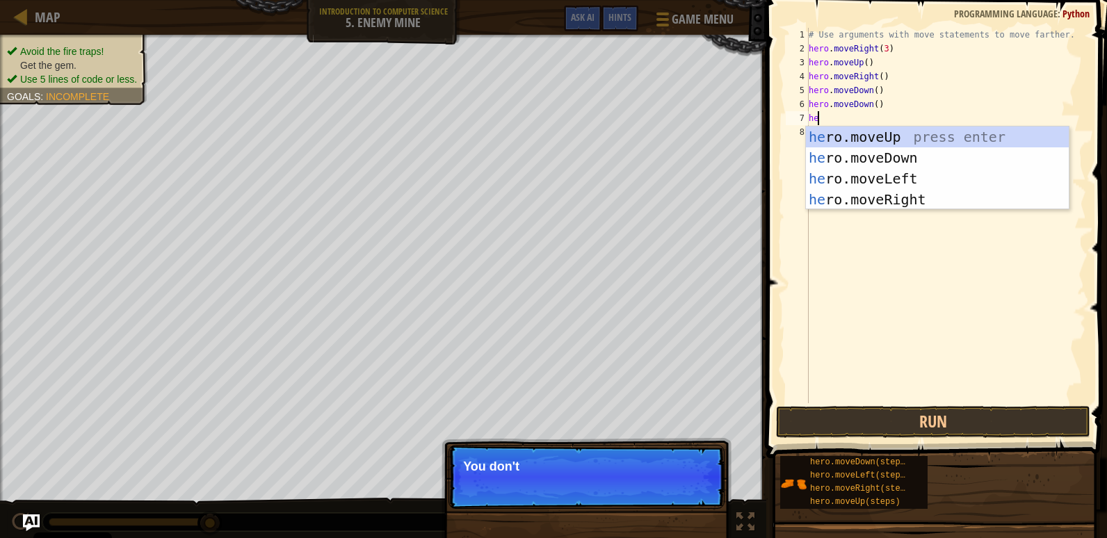
type textarea "her"
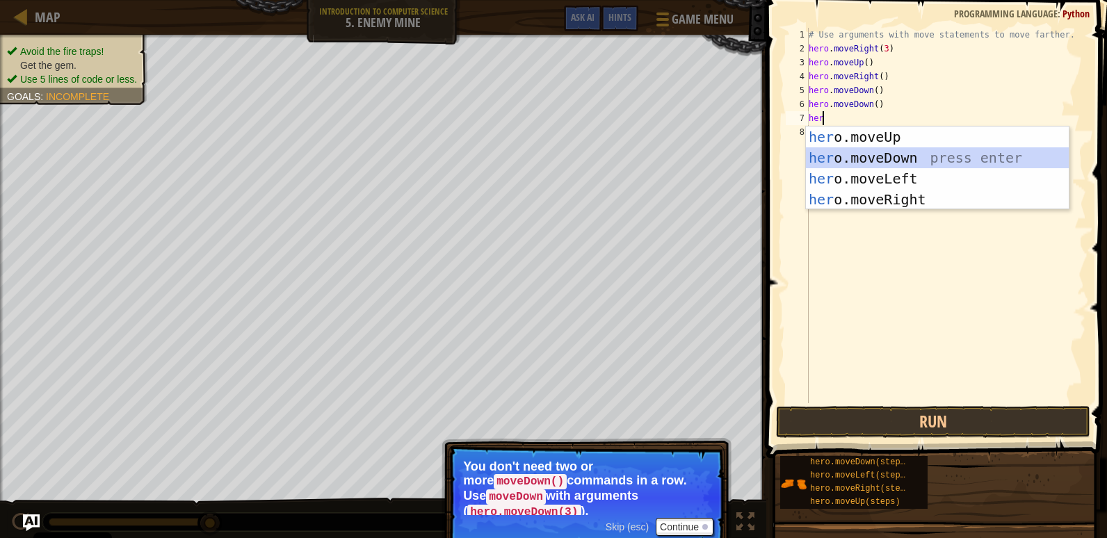
click at [919, 151] on div "her o.moveUp press enter her o.moveDown press enter her o.moveLeft press enter …" at bounding box center [937, 189] width 263 height 125
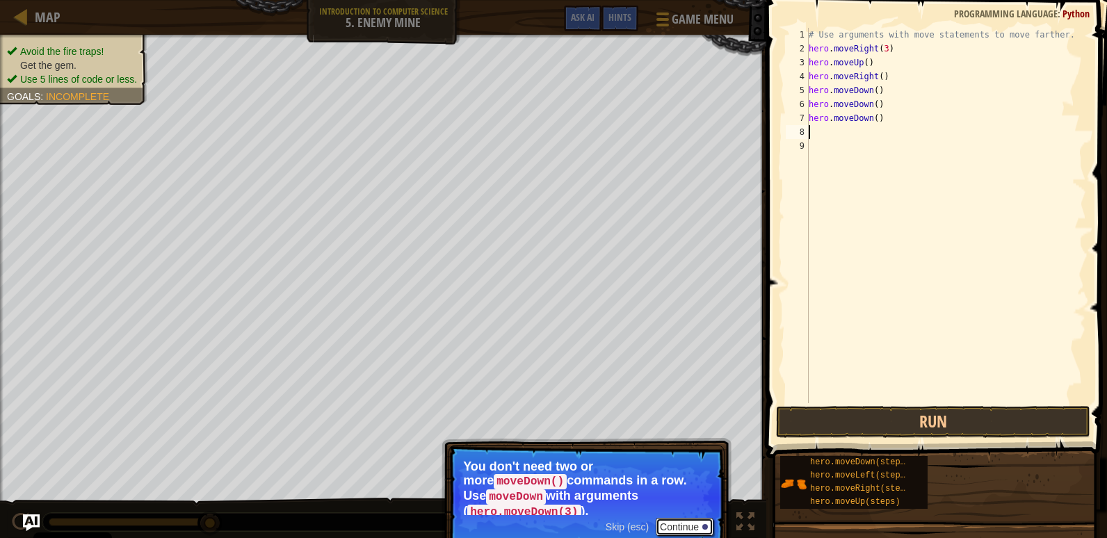
click at [696, 518] on button "Continue" at bounding box center [685, 527] width 58 height 18
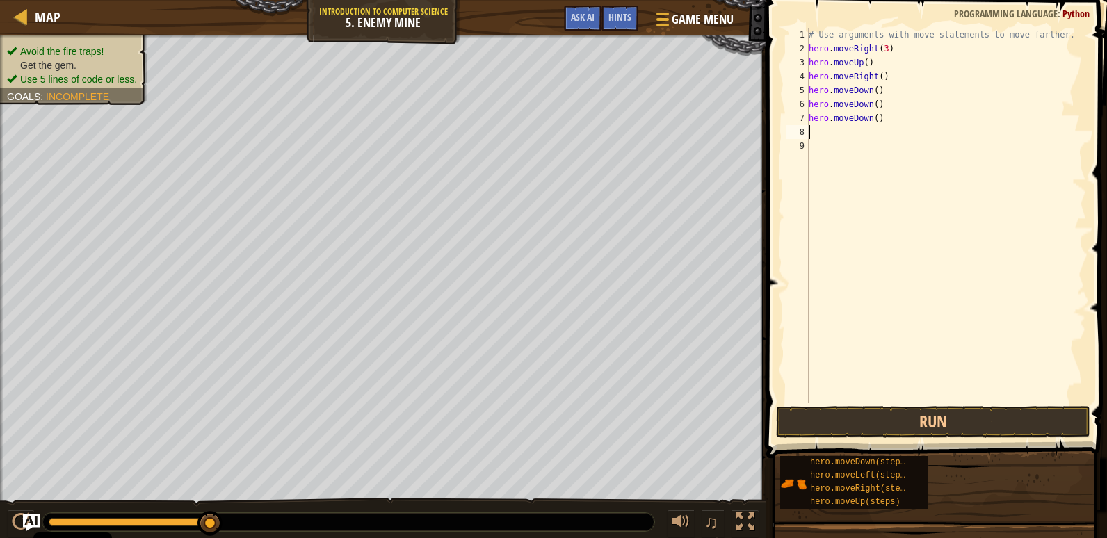
type textarea "h"
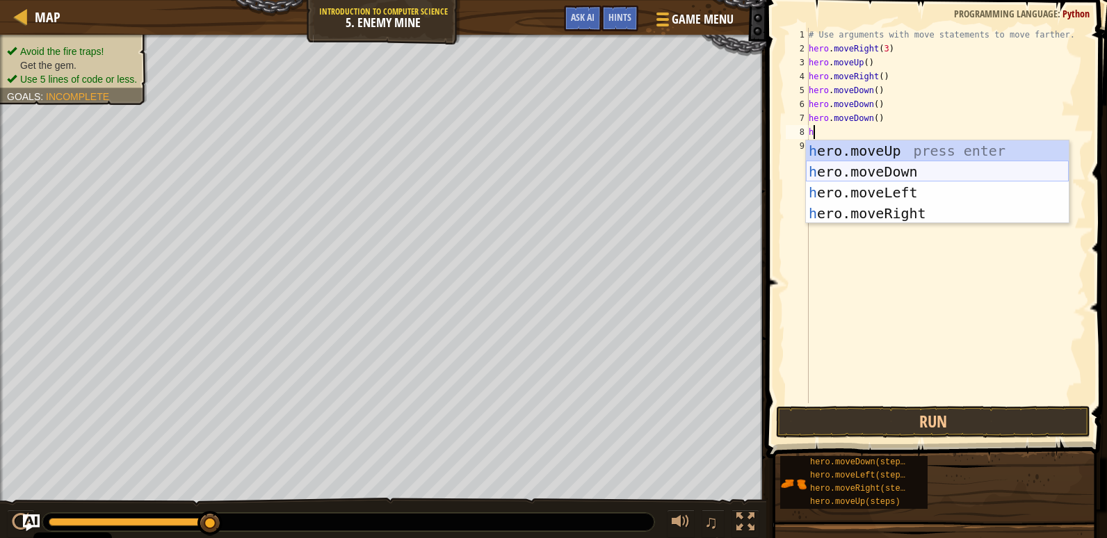
click at [953, 164] on div "h ero.moveUp press enter h ero.moveDown press enter h ero.moveLeft press enter …" at bounding box center [937, 202] width 263 height 125
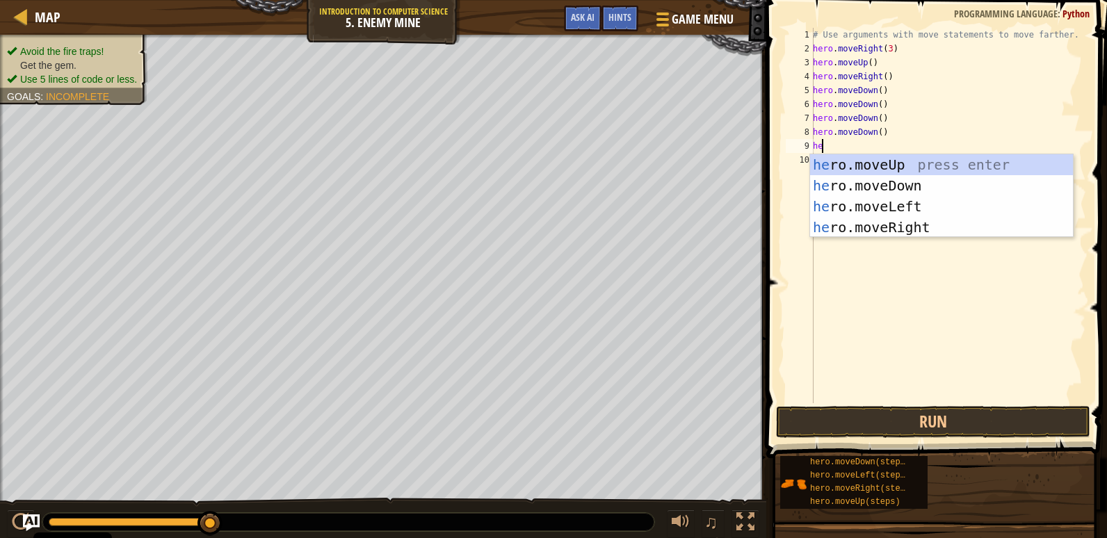
scroll to position [6, 1]
type textarea "hero"
click at [907, 226] on div "hero .moveUp press enter hero .moveDown press enter hero .moveLeft press enter …" at bounding box center [941, 216] width 263 height 125
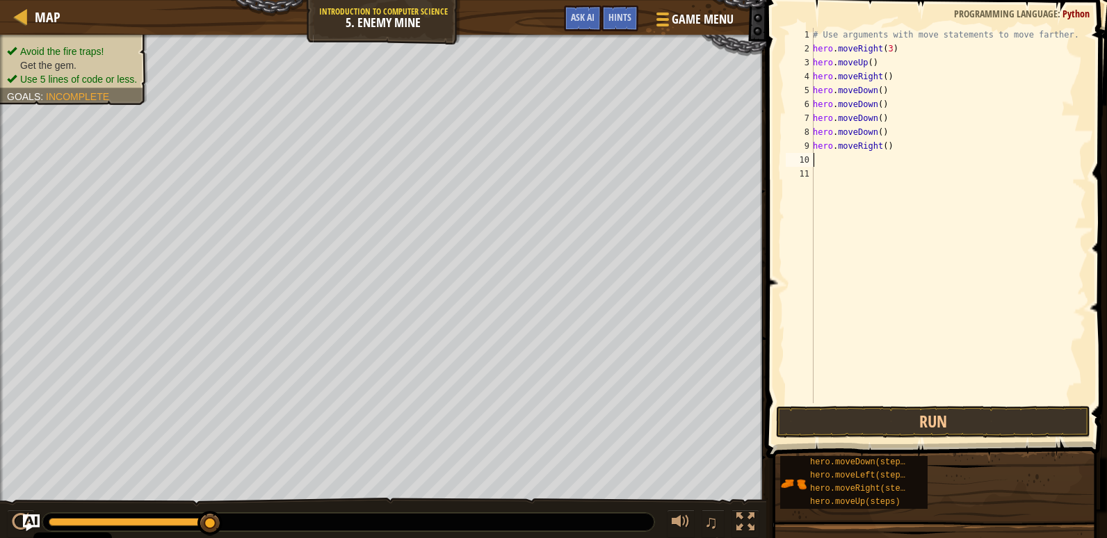
scroll to position [6, 0]
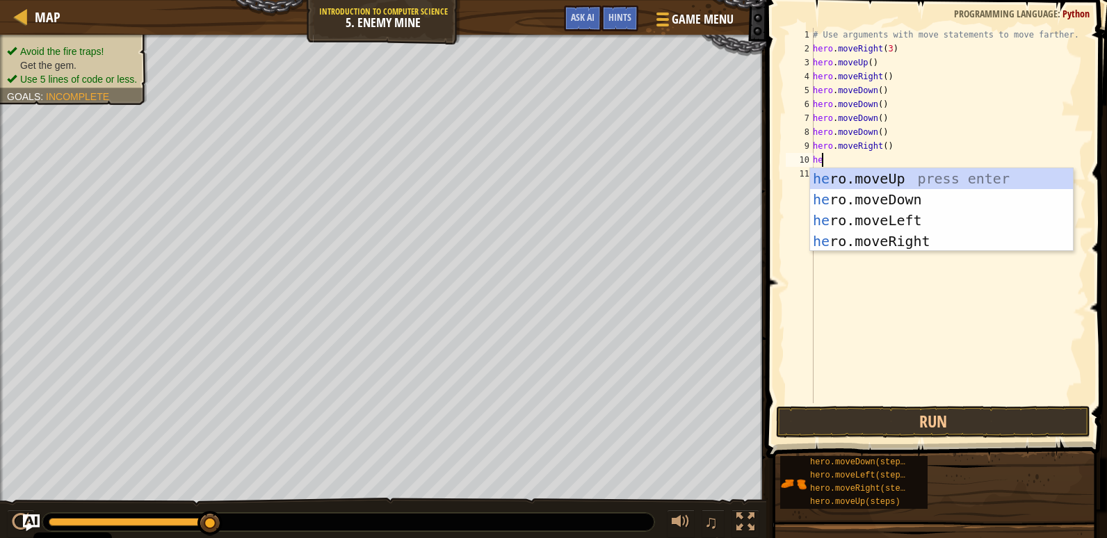
type textarea "her"
click at [917, 241] on div "her o.moveUp press enter her o.moveDown press enter her o.moveLeft press enter …" at bounding box center [941, 230] width 263 height 125
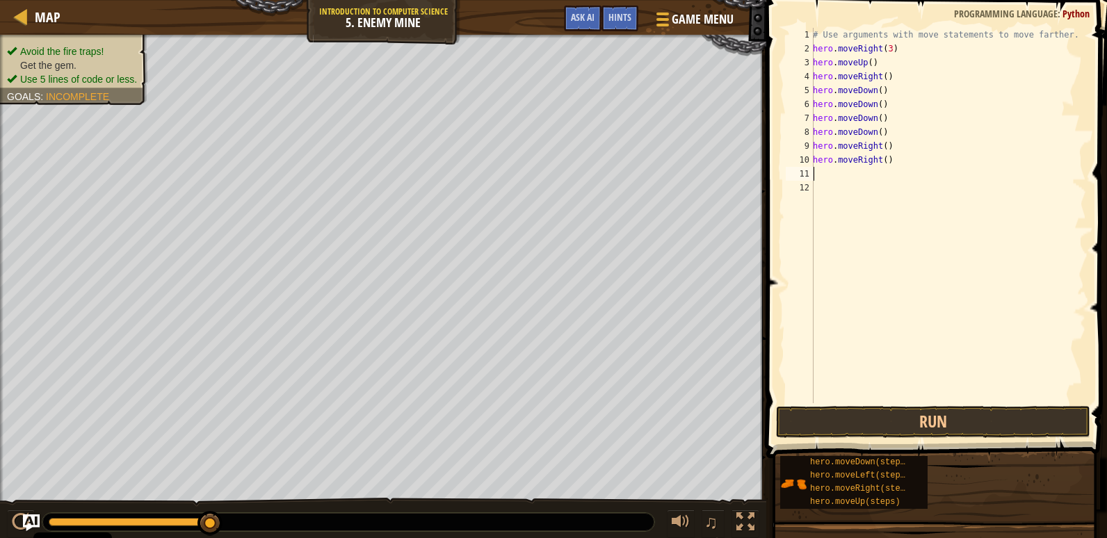
scroll to position [6, 0]
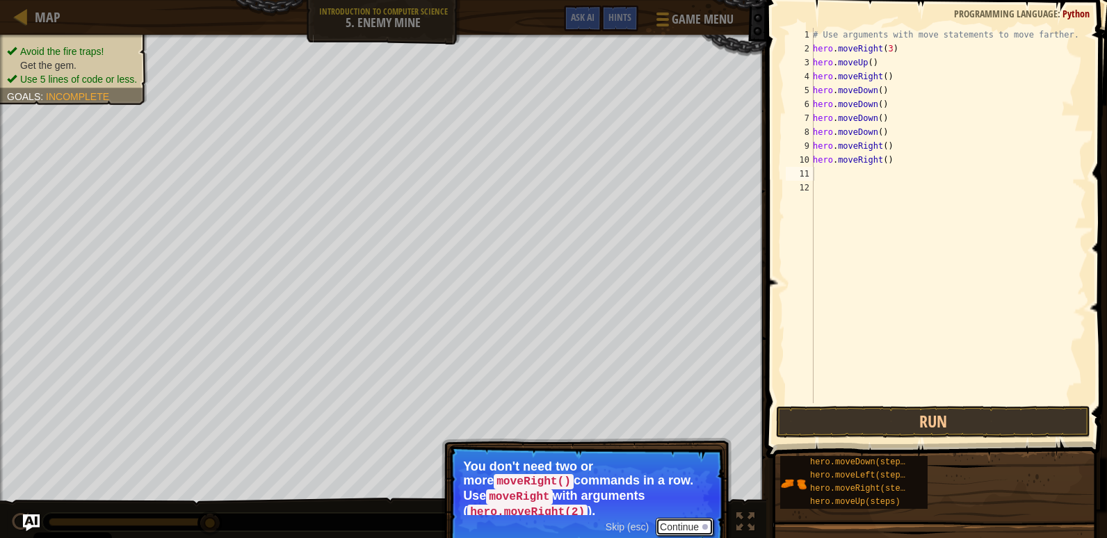
click at [692, 518] on button "Continue" at bounding box center [685, 527] width 58 height 18
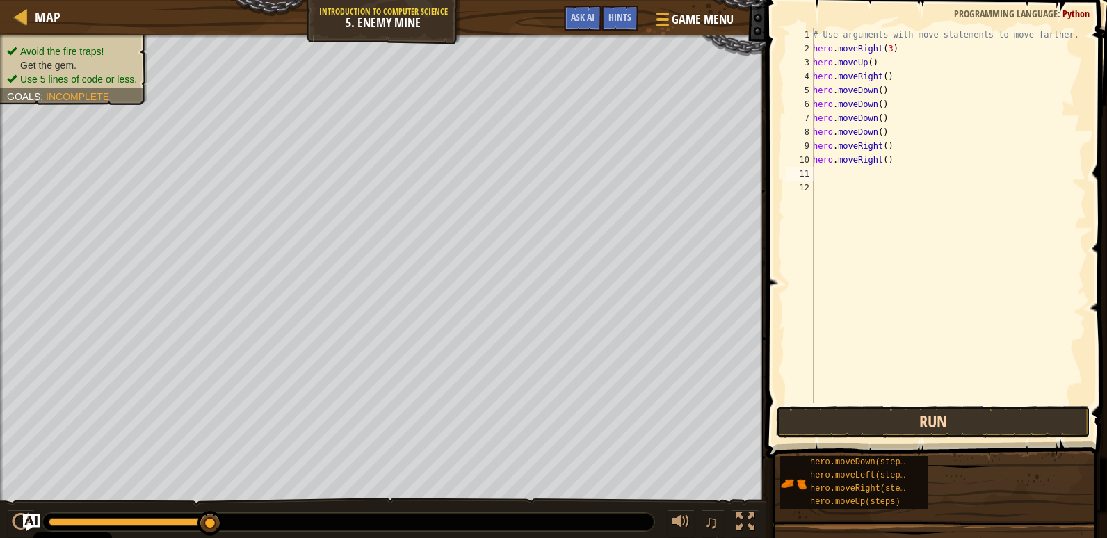
click at [869, 414] on button "Run" at bounding box center [933, 422] width 314 height 32
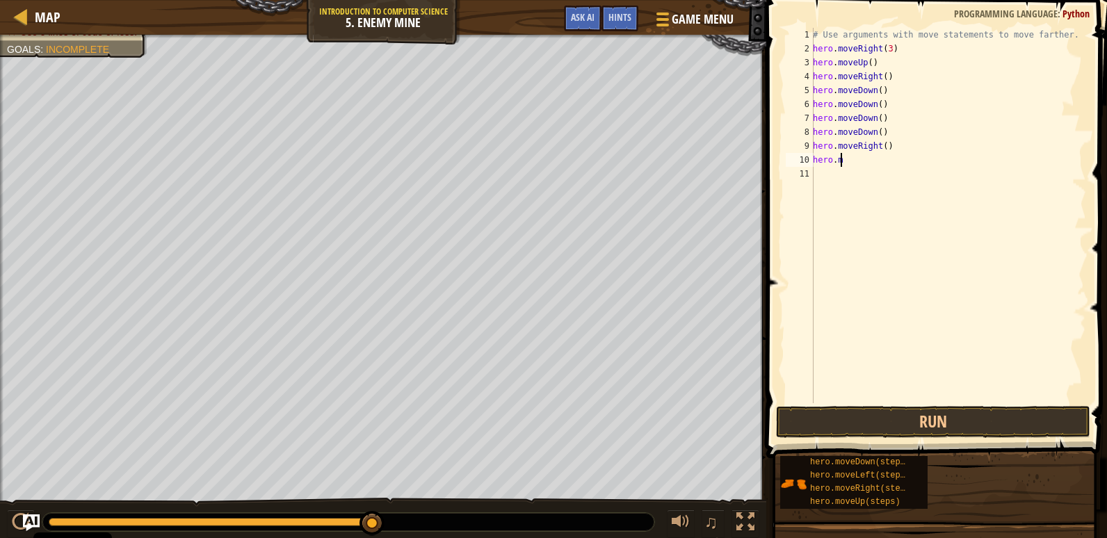
type textarea "h"
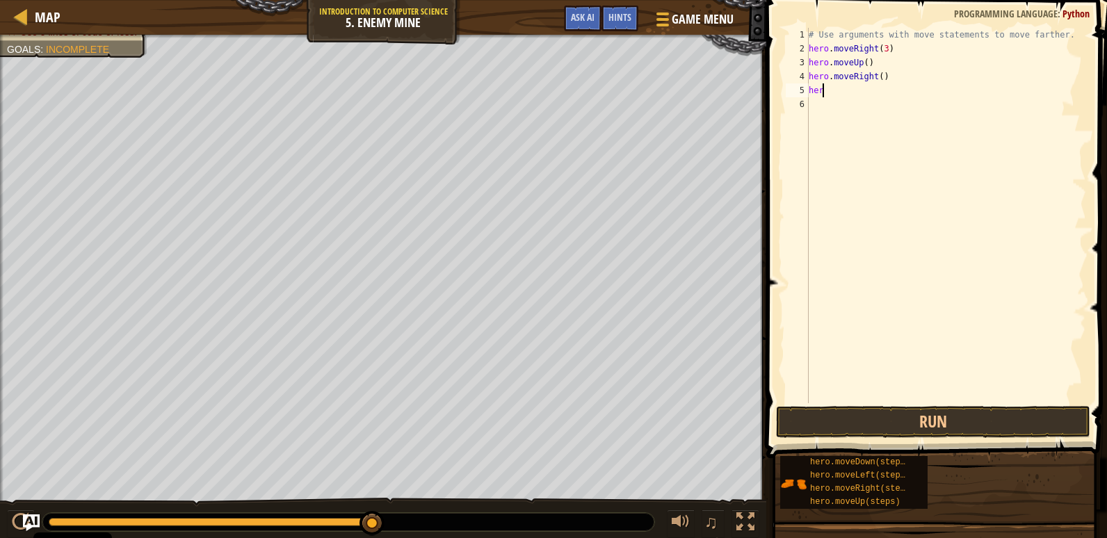
type textarea "h"
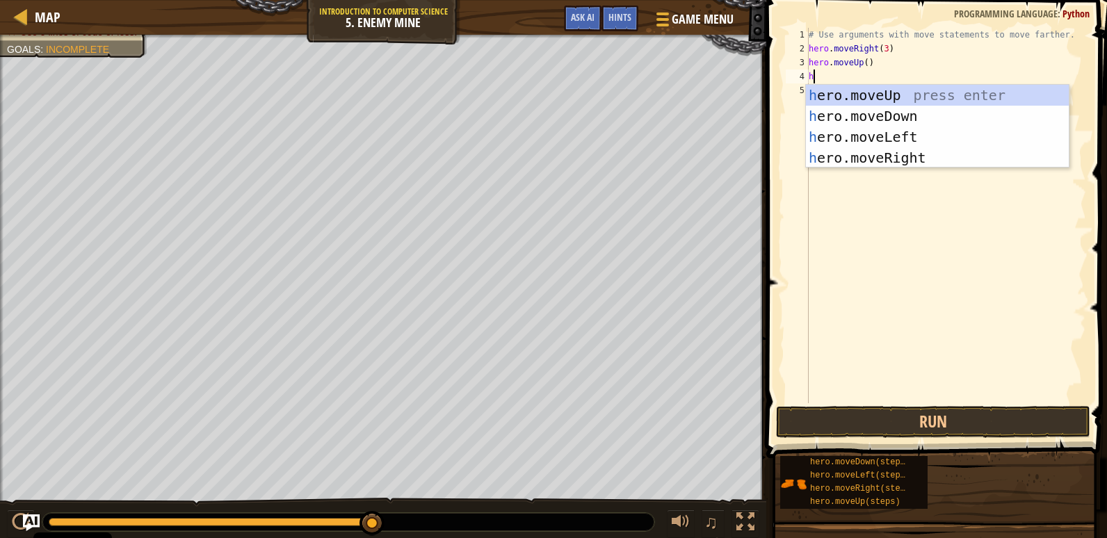
type textarea "he"
click at [901, 154] on div "he ro.moveUp press enter he ro.moveDown press enter he ro.moveLeft press enter …" at bounding box center [937, 147] width 263 height 125
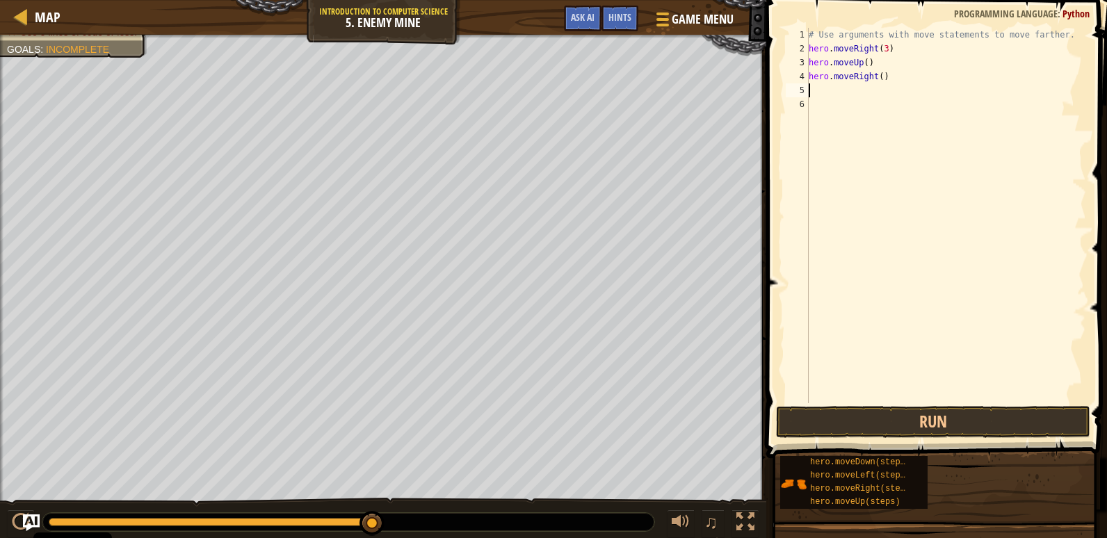
type textarea "he"
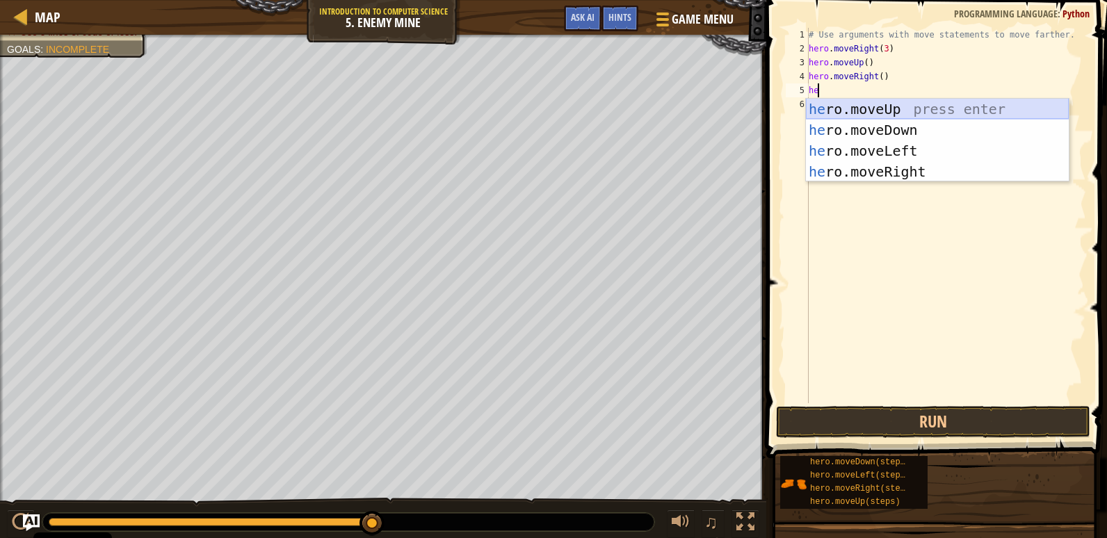
click at [869, 124] on div "he ro.moveUp press enter he ro.moveDown press enter he ro.moveLeft press enter …" at bounding box center [937, 161] width 263 height 125
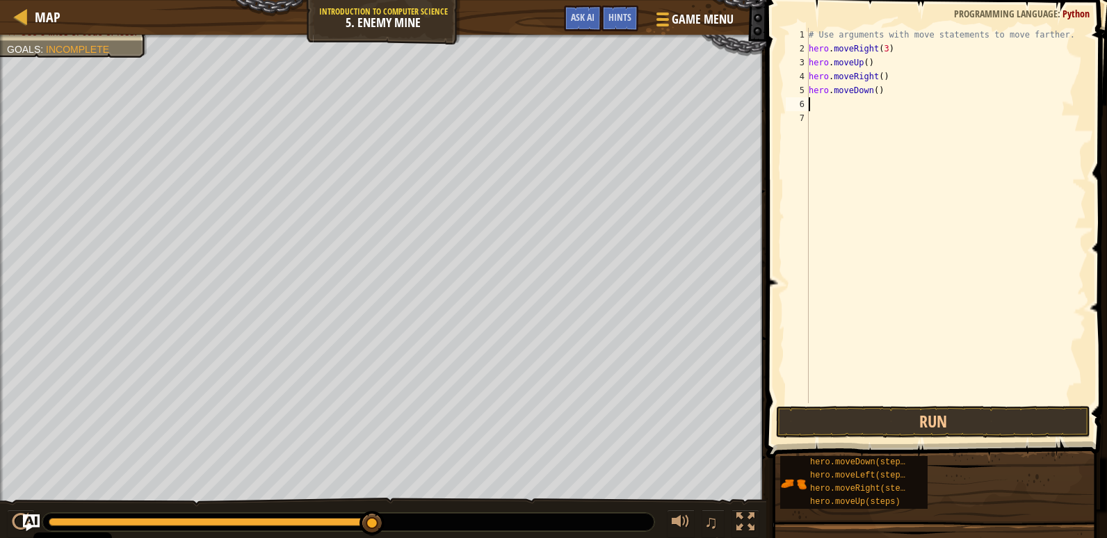
click at [873, 90] on div "# Use arguments with move statements to move farther. hero . moveRight ( 3 ) he…" at bounding box center [946, 229] width 280 height 403
type textarea "hero.moveDown(4)"
click at [902, 88] on div "# Use arguments with move statements to move farther. hero . moveRight ( 3 ) he…" at bounding box center [946, 229] width 280 height 403
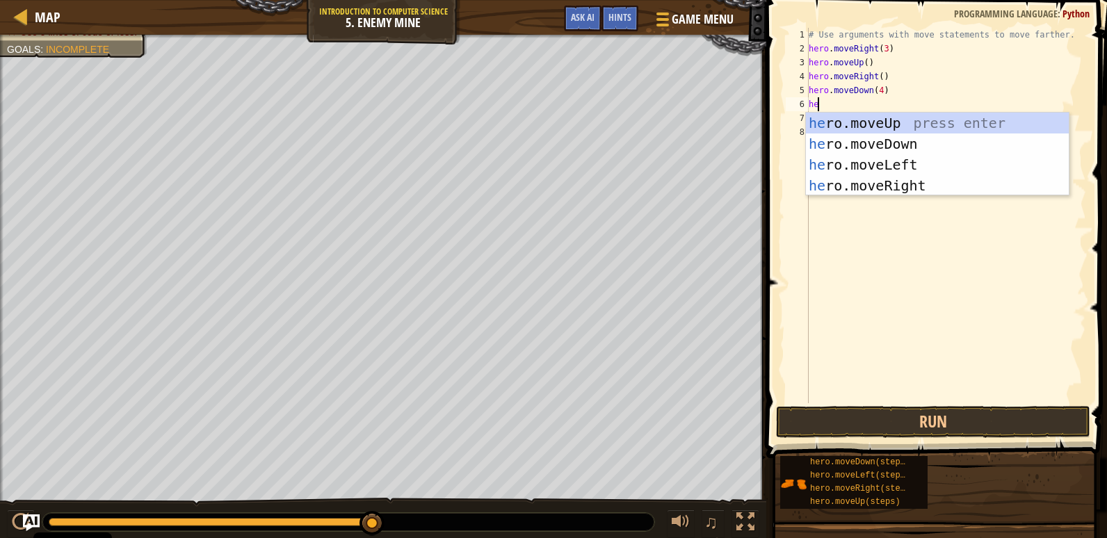
type textarea "her"
click at [921, 124] on div "her o.moveUp press enter her o.moveDown press enter her o.moveLeft press enter …" at bounding box center [937, 175] width 263 height 125
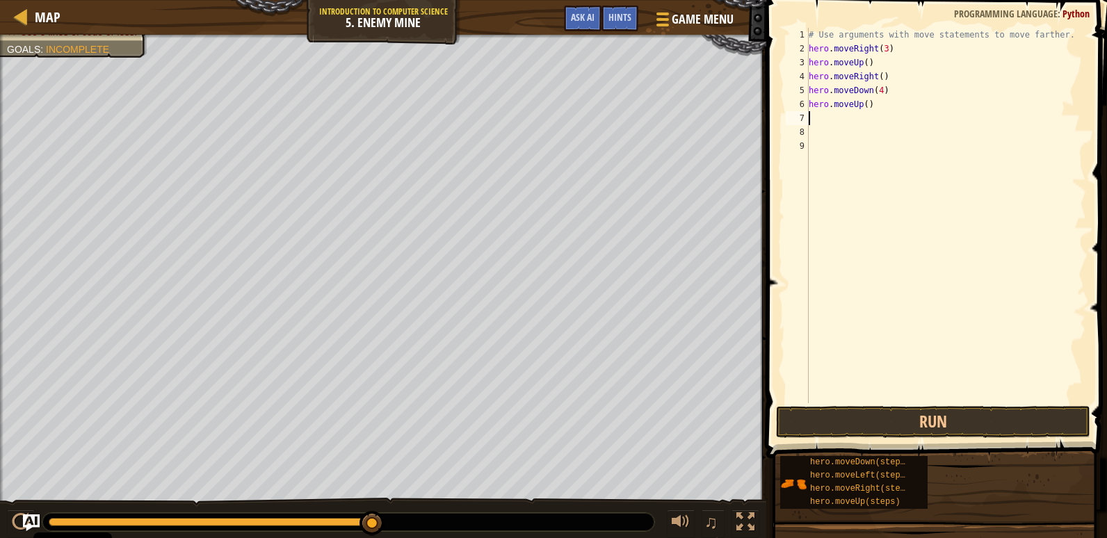
scroll to position [6, 0]
click at [865, 102] on div "# Use arguments with move statements to move farther. hero . moveRight ( 3 ) he…" at bounding box center [946, 229] width 280 height 403
click at [905, 97] on div "# Use arguments with move statements to move farther. hero . moveRight ( 3 ) he…" at bounding box center [946, 229] width 280 height 403
click at [890, 108] on div "# Use arguments with move statements to move farther. hero . moveRight ( 3 ) he…" at bounding box center [946, 229] width 280 height 403
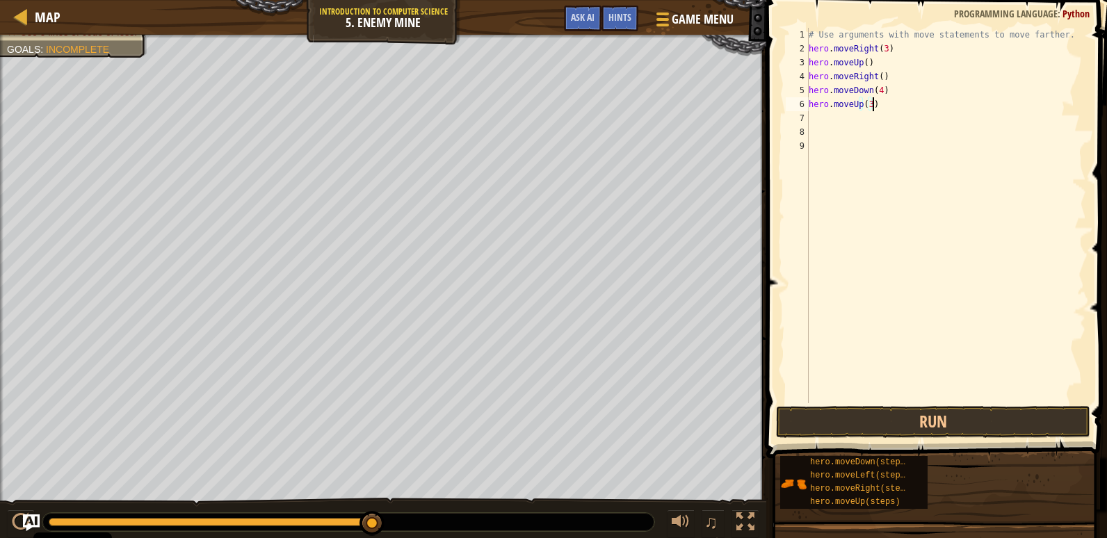
type textarea "hero.moveUp(3)"
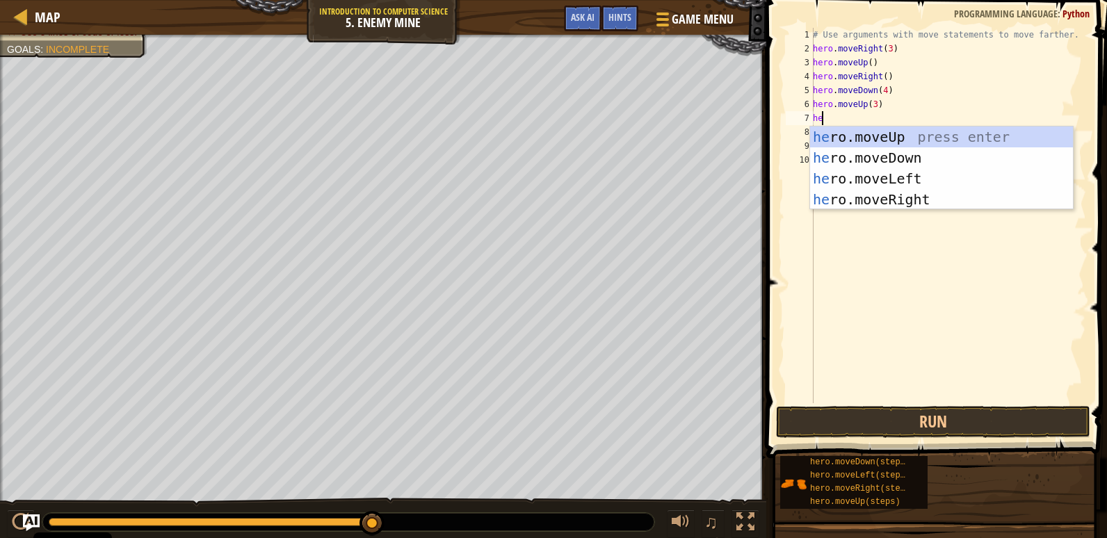
type textarea "her"
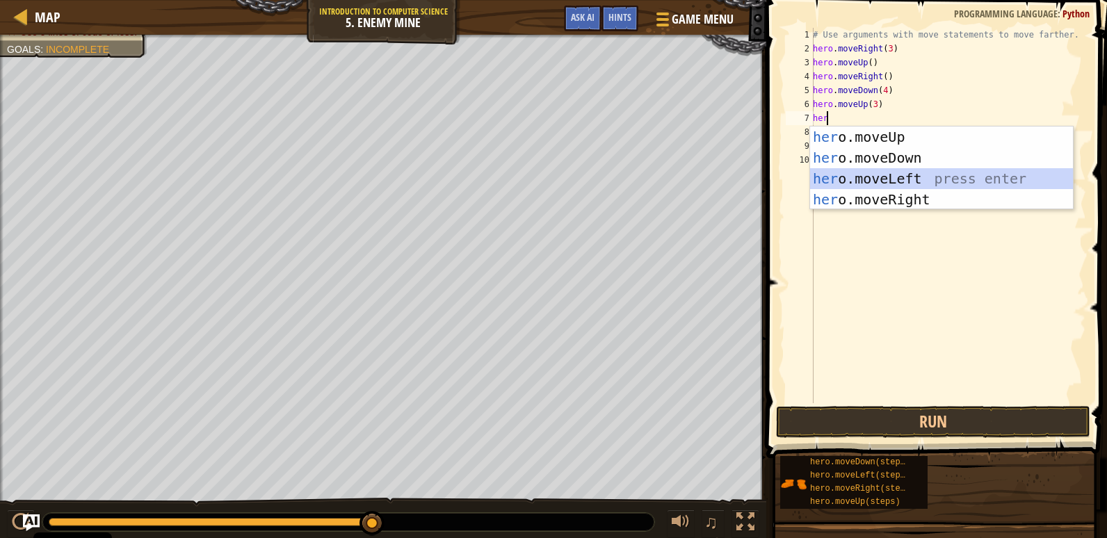
click at [910, 175] on div "her o.moveUp press enter her o.moveDown press enter her o.moveLeft press enter …" at bounding box center [941, 189] width 263 height 125
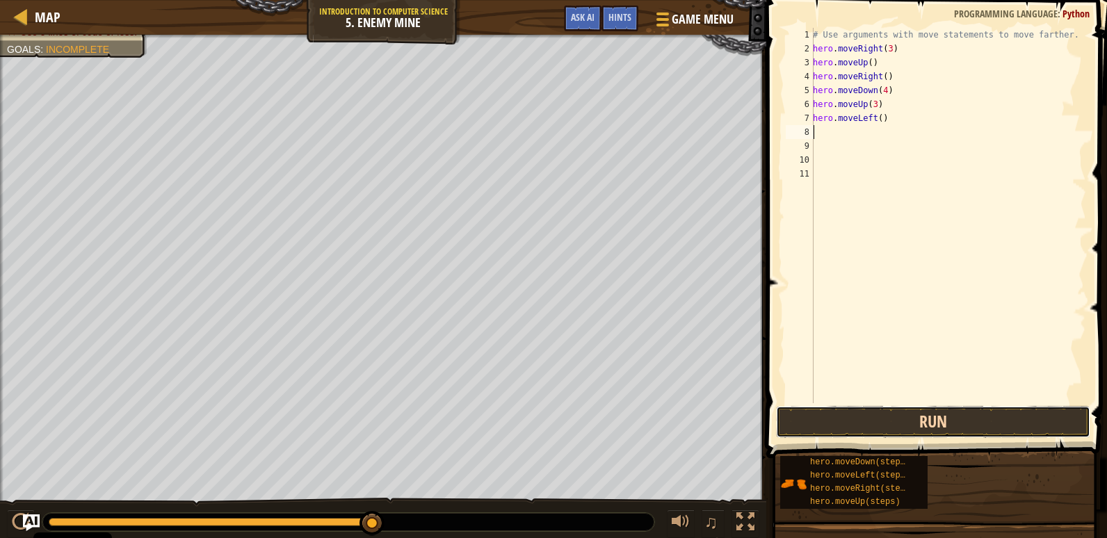
click at [903, 419] on button "Run" at bounding box center [933, 422] width 314 height 32
